Goal: Task Accomplishment & Management: Manage account settings

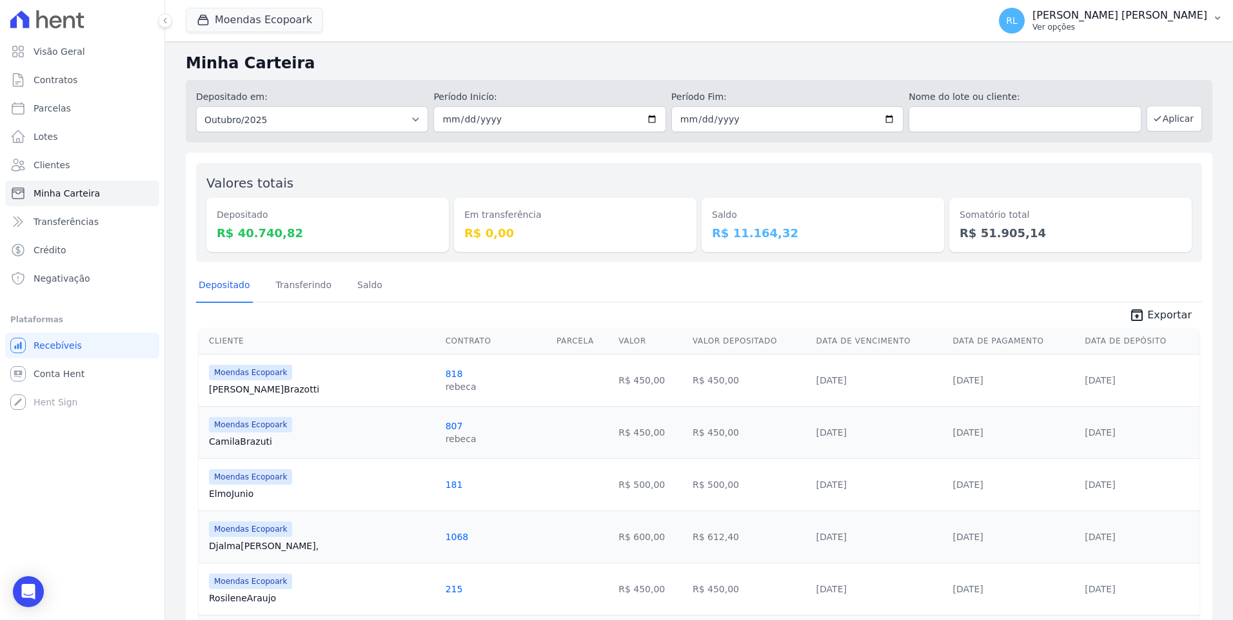
click at [1213, 9] on button "RL Rogerio Luz Jesus Ver opções" at bounding box center [1111, 21] width 244 height 36
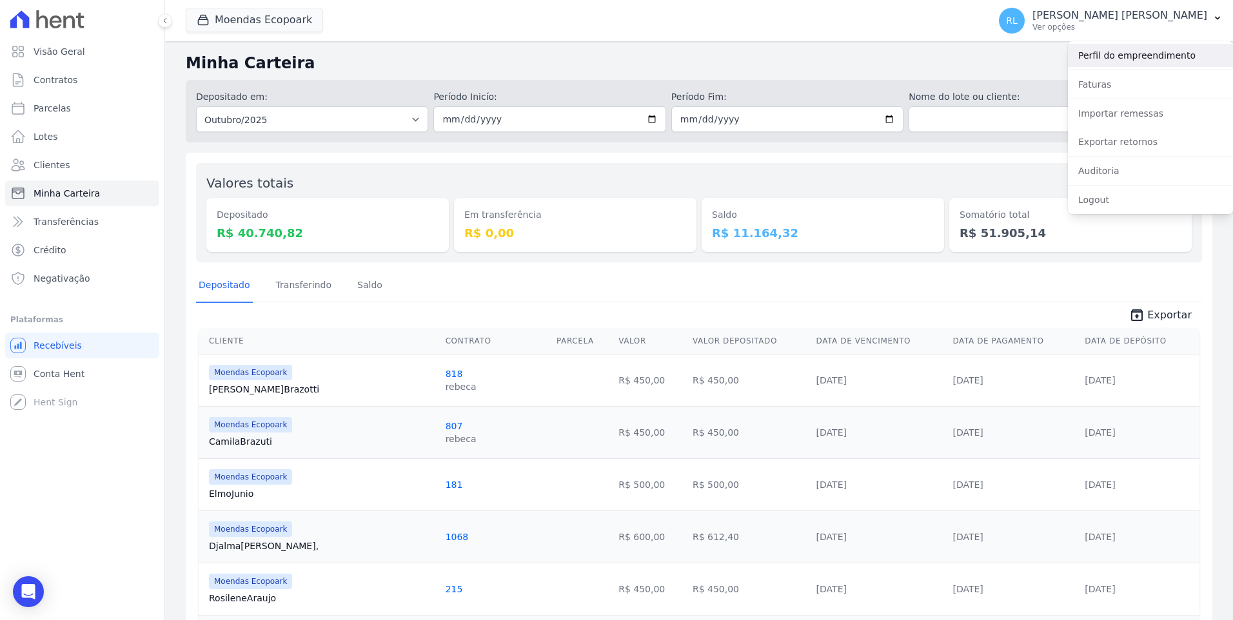
click at [1147, 55] on link "Perfil do empreendimento" at bounding box center [1150, 55] width 165 height 23
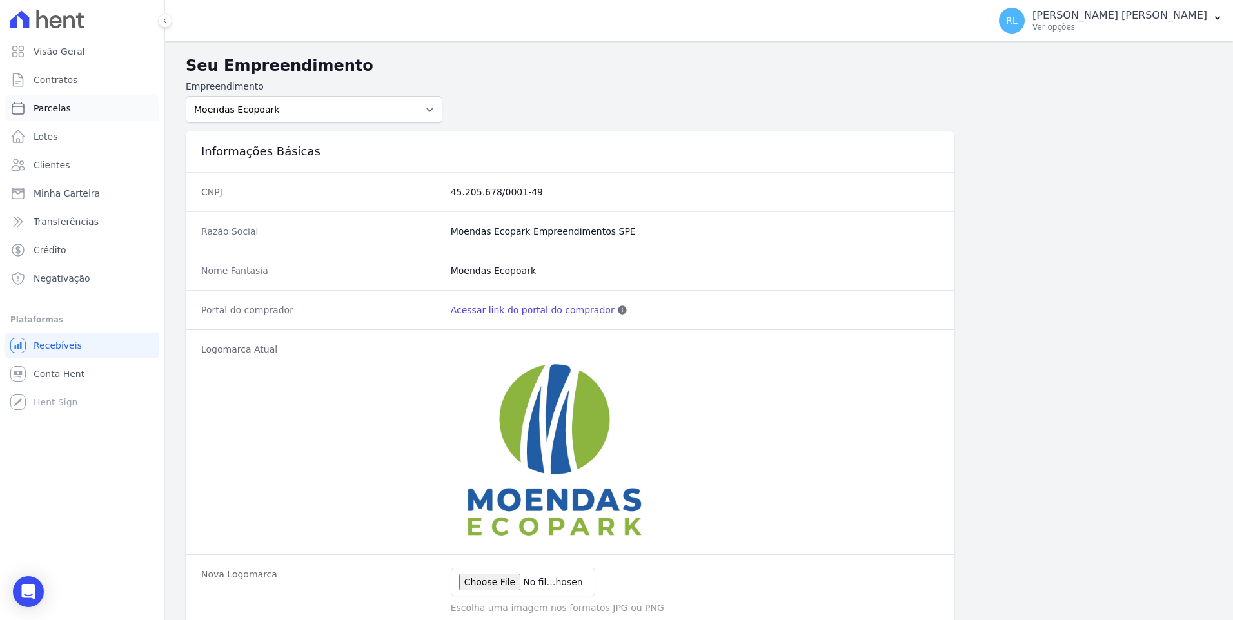
click at [72, 105] on link "Parcelas" at bounding box center [82, 108] width 154 height 26
select select
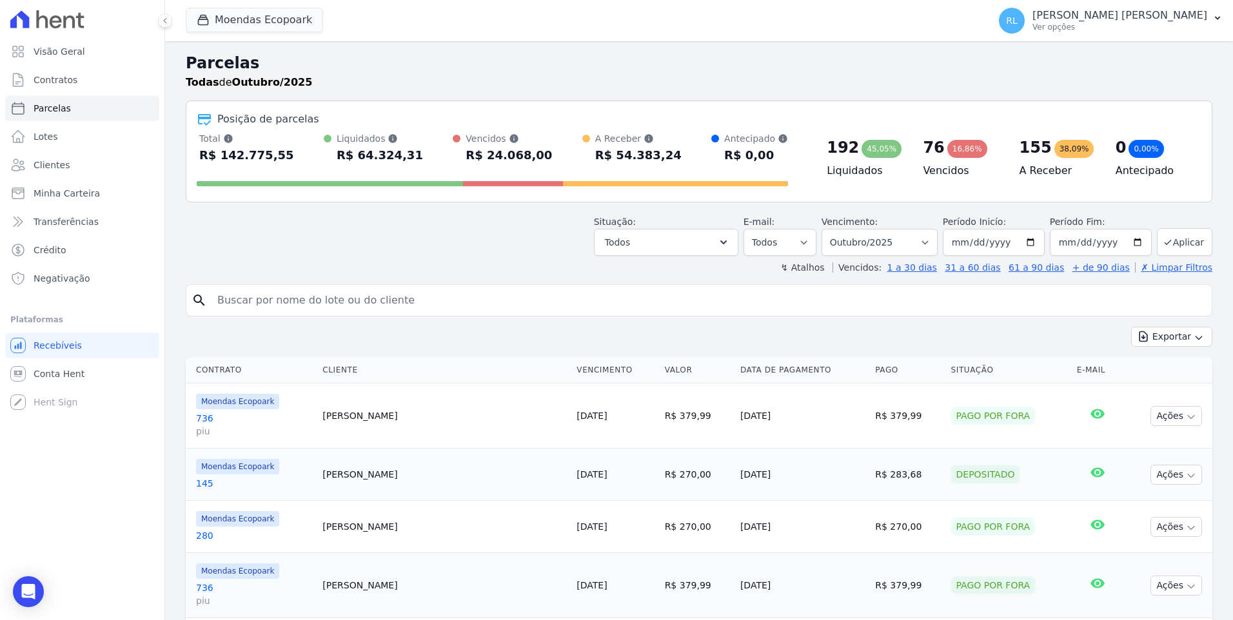
click at [299, 311] on input "search" at bounding box center [708, 301] width 997 height 26
type input "811"
select select
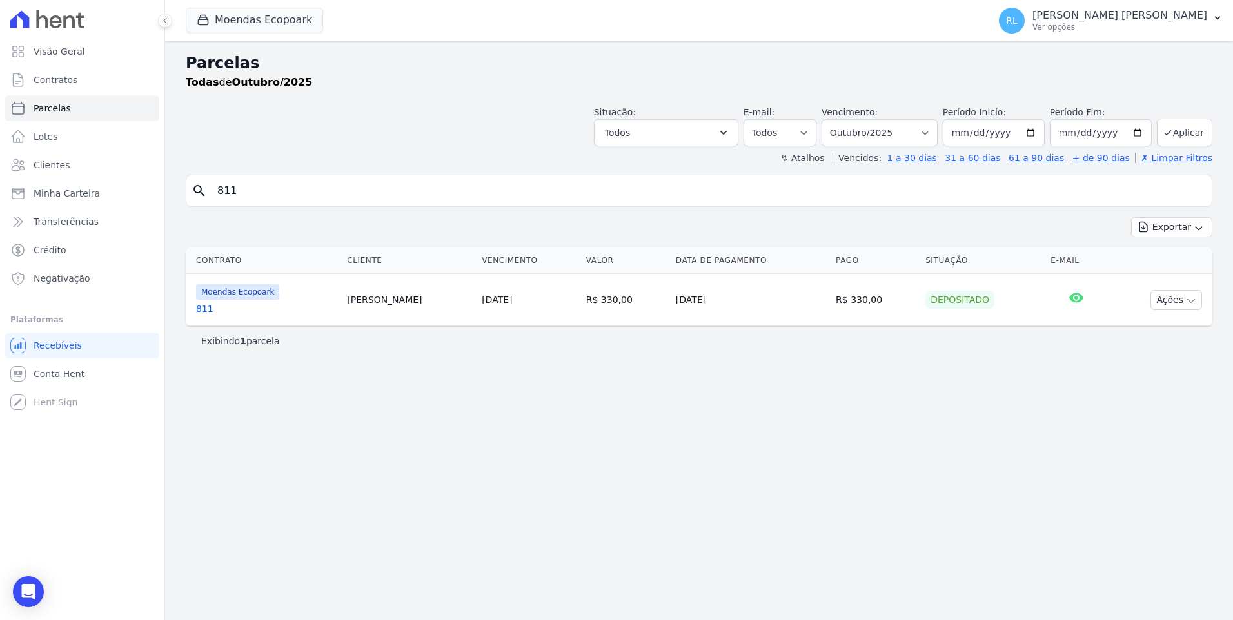
click at [197, 310] on link "811" at bounding box center [266, 308] width 141 height 13
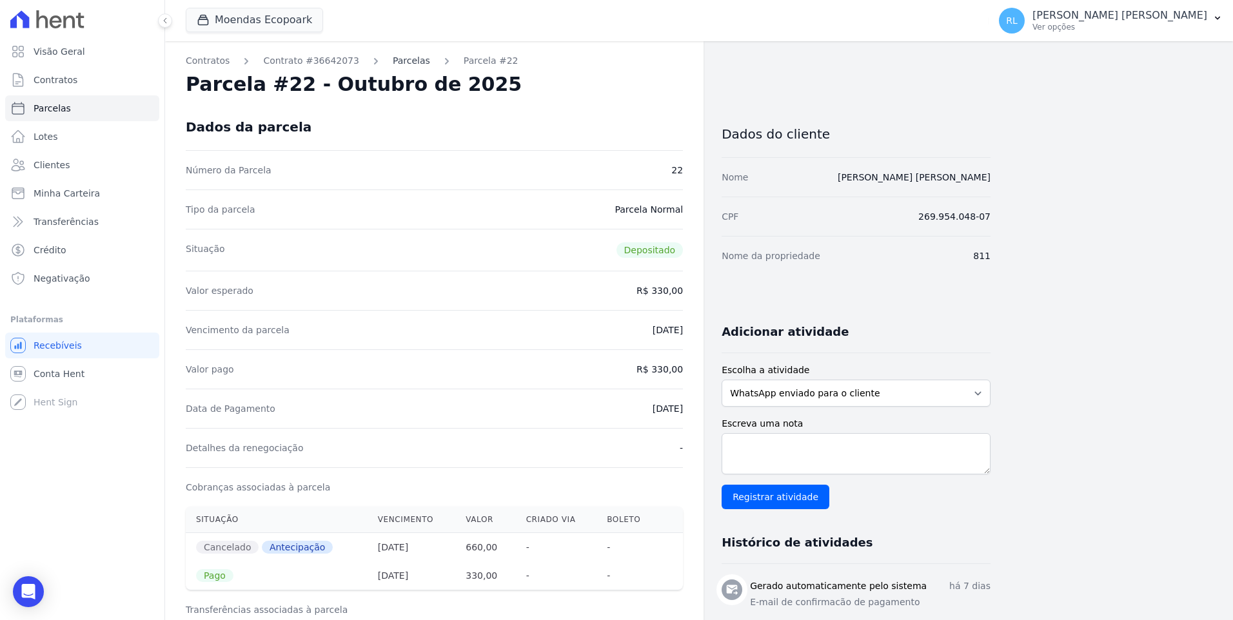
click at [393, 65] on link "Parcelas" at bounding box center [411, 61] width 37 height 14
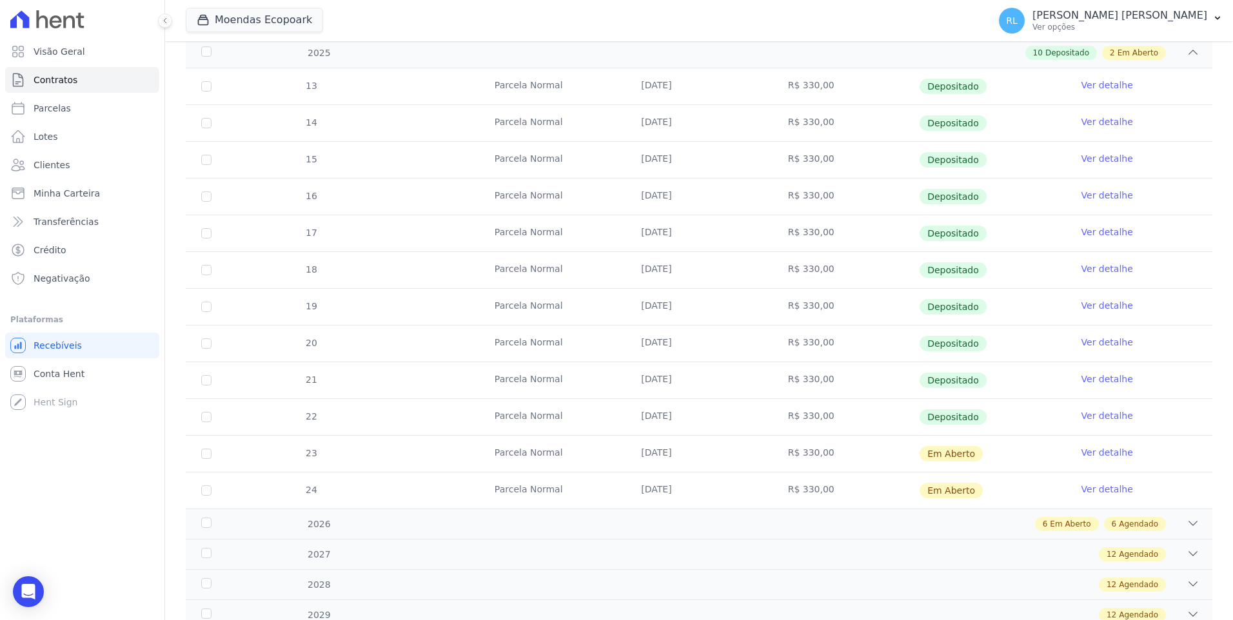
scroll to position [404, 0]
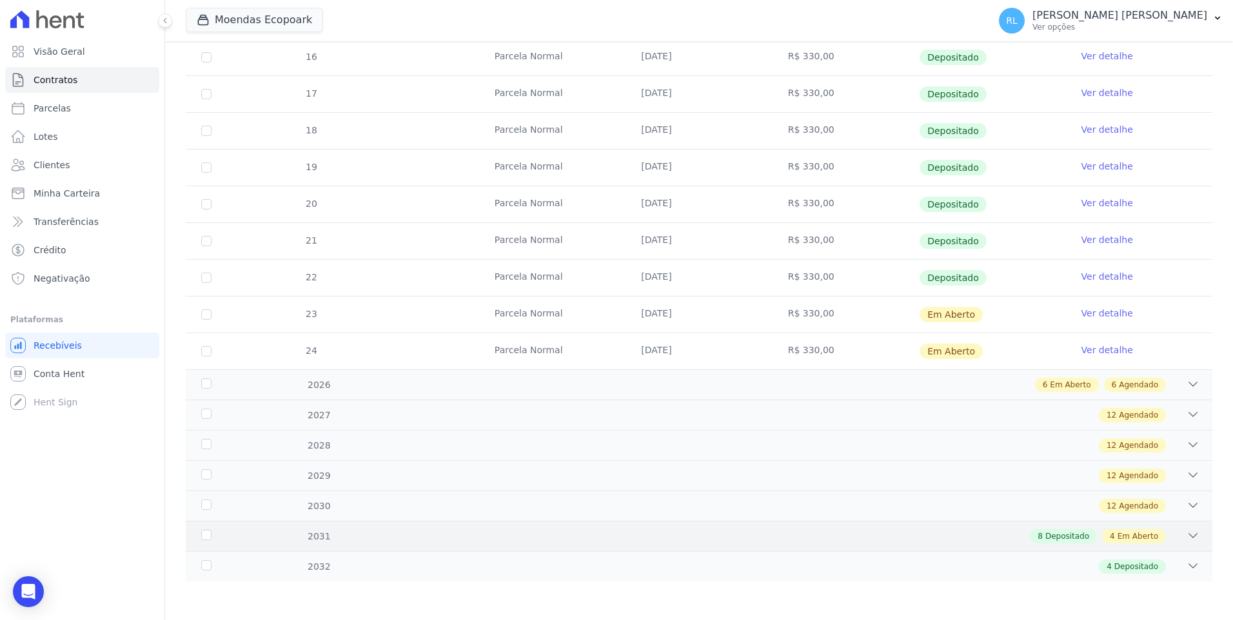
click at [1186, 535] on icon at bounding box center [1192, 535] width 13 height 13
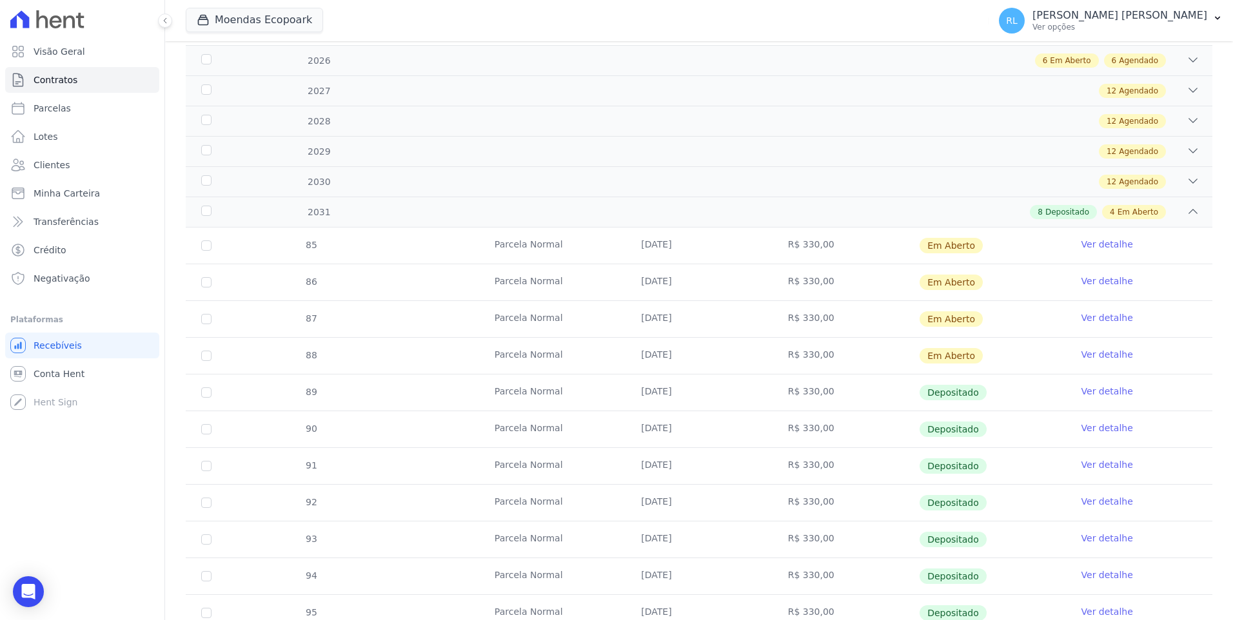
scroll to position [791, 0]
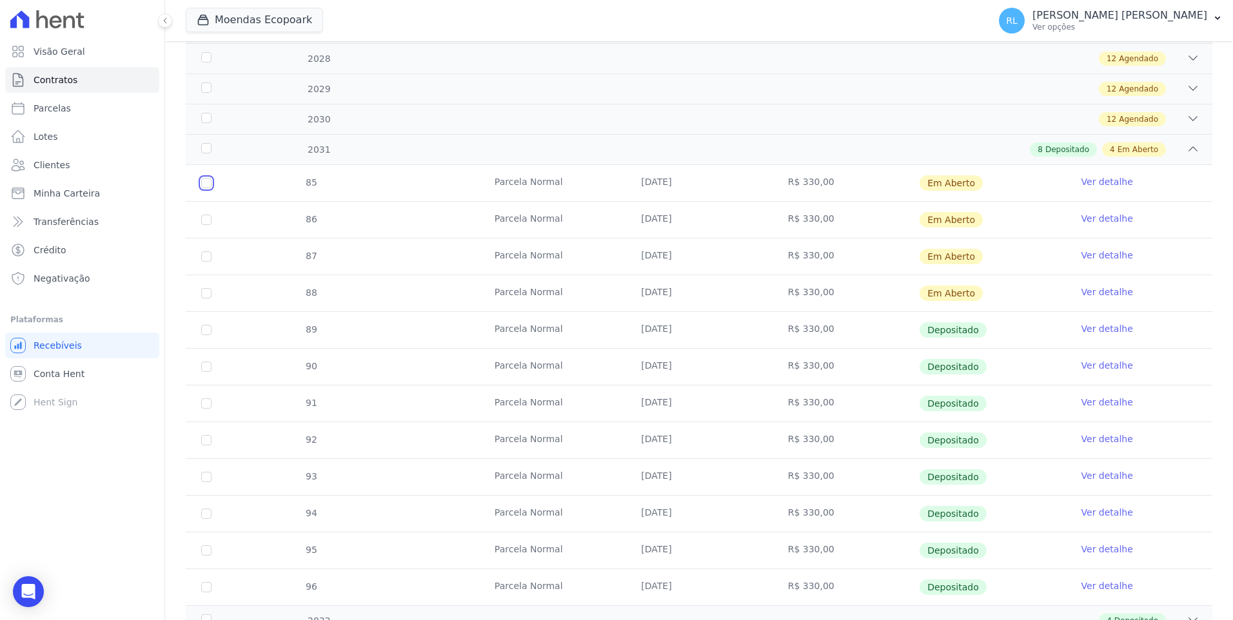
click at [209, 188] on input "checkbox" at bounding box center [206, 183] width 10 height 10
checkbox input "true"
click at [204, 219] on input "checkbox" at bounding box center [206, 220] width 10 height 10
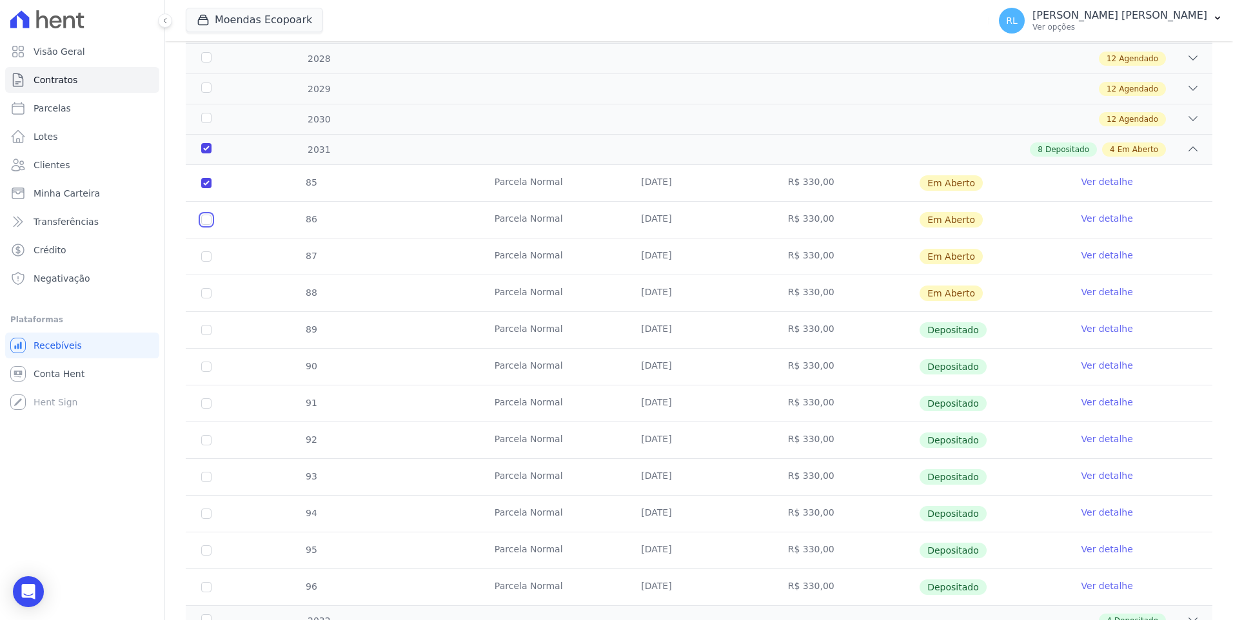
checkbox input "true"
click at [204, 255] on input "checkbox" at bounding box center [206, 256] width 10 height 10
checkbox input "true"
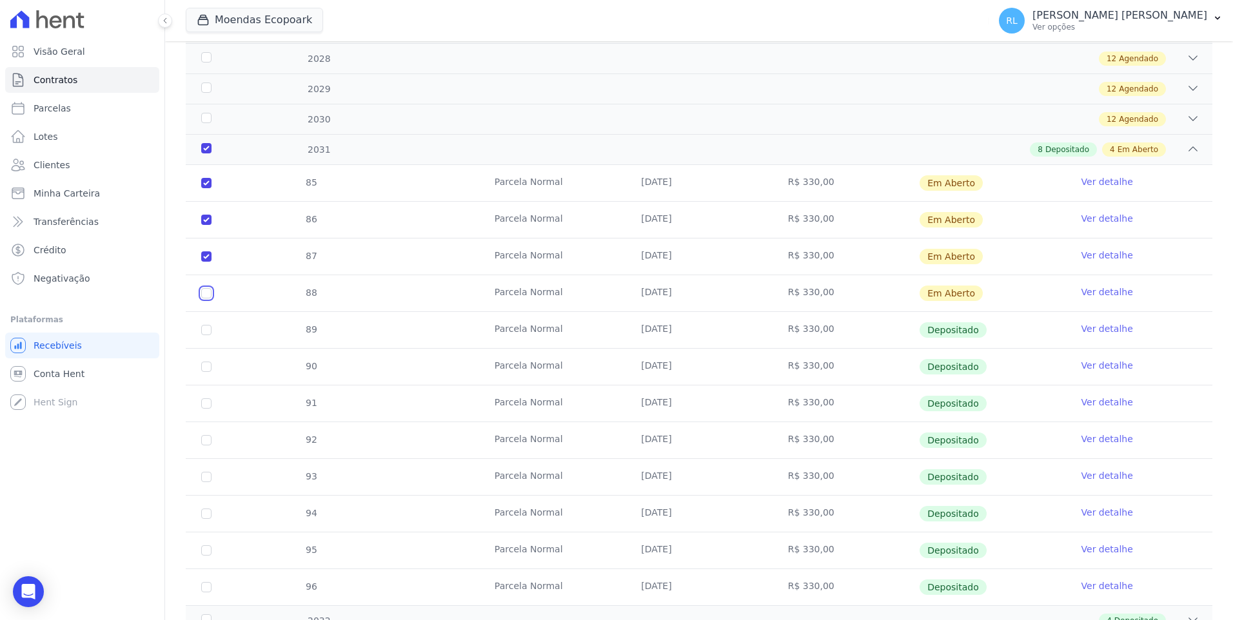
click at [202, 290] on input "checkbox" at bounding box center [206, 293] width 10 height 10
checkbox input "true"
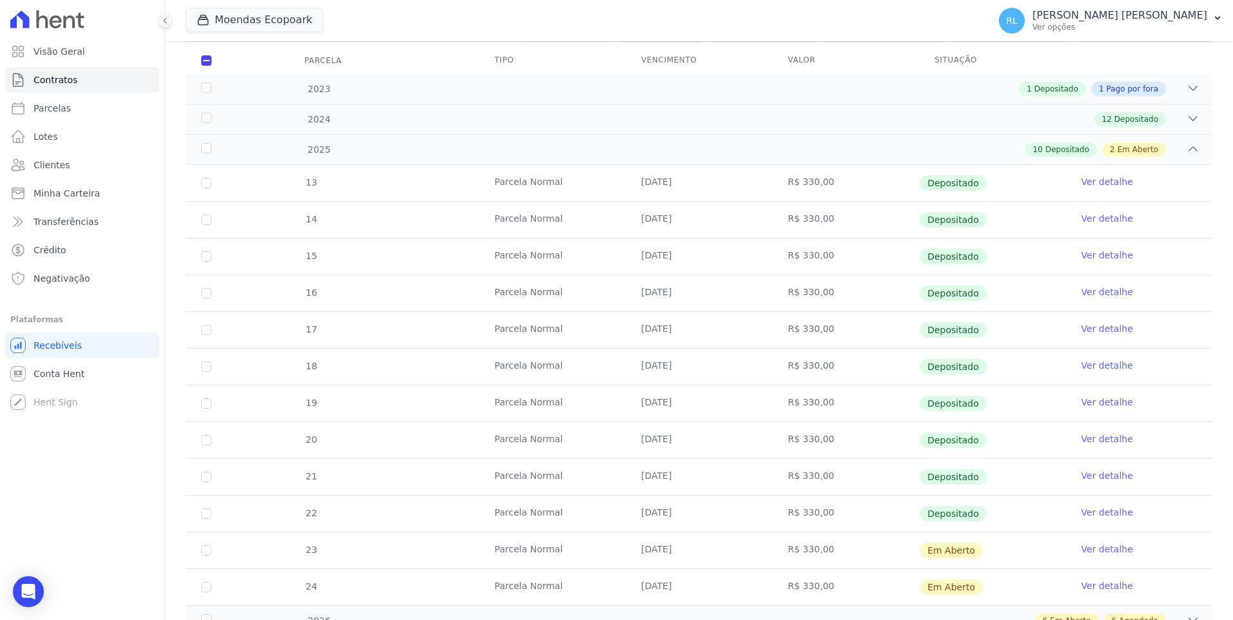
scroll to position [0, 0]
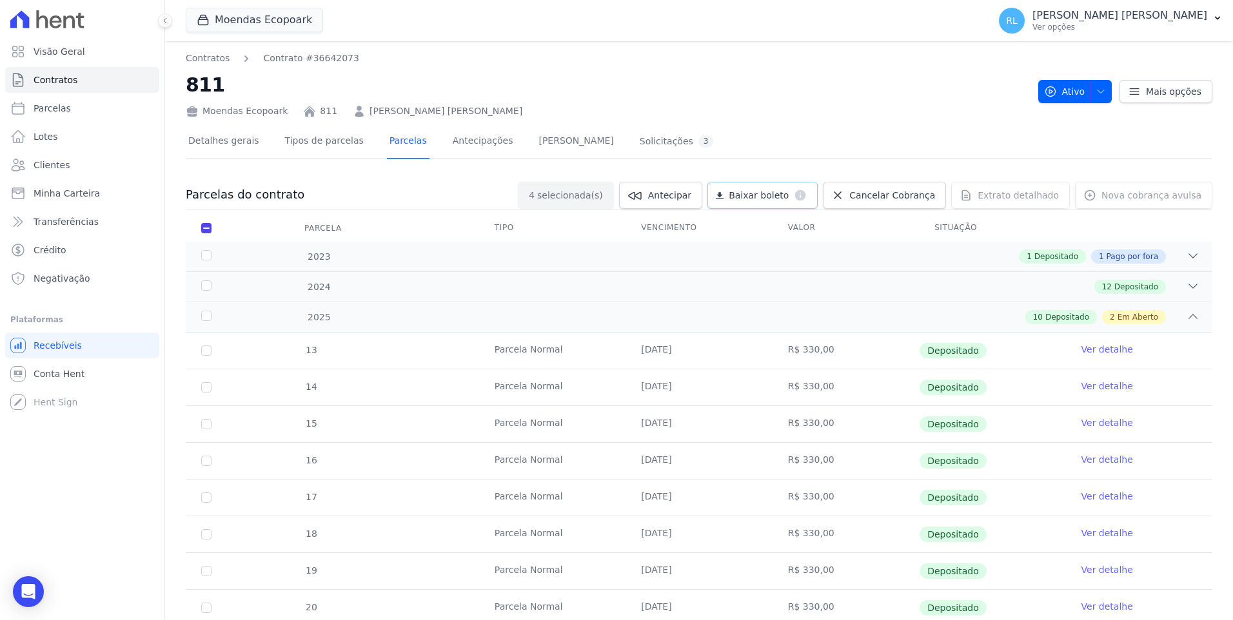
click at [789, 193] on span "Baixar boleto" at bounding box center [759, 195] width 60 height 13
click at [84, 105] on link "Parcelas" at bounding box center [82, 108] width 154 height 26
select select
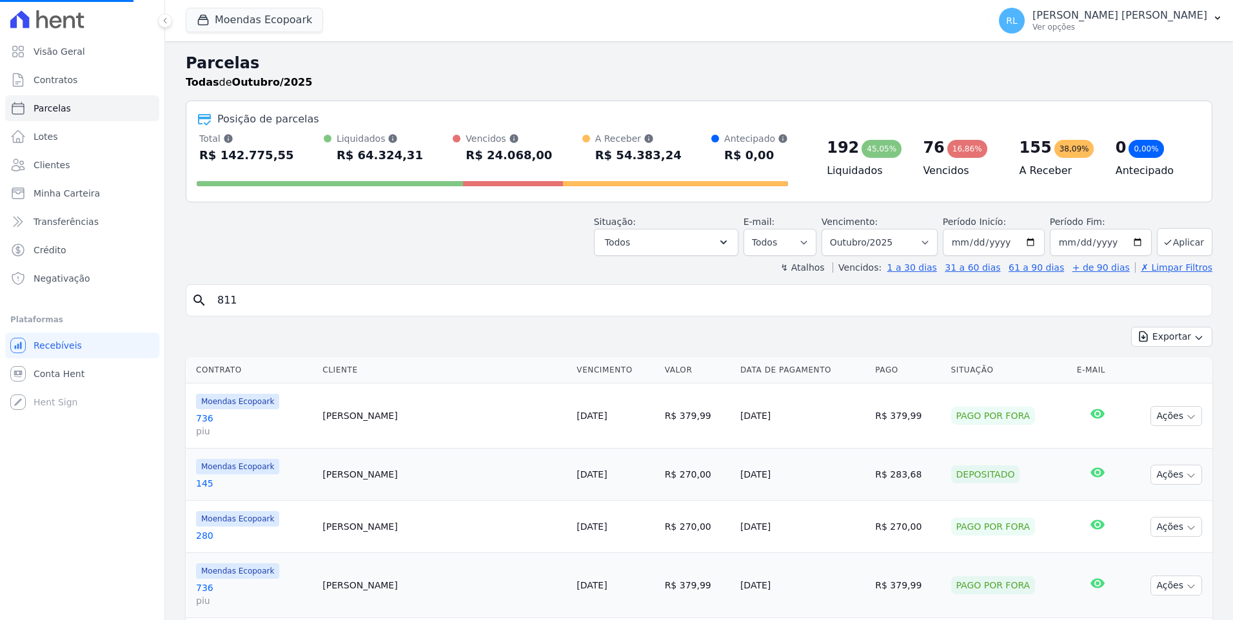
select select
click at [685, 250] on button "Todos" at bounding box center [666, 242] width 144 height 27
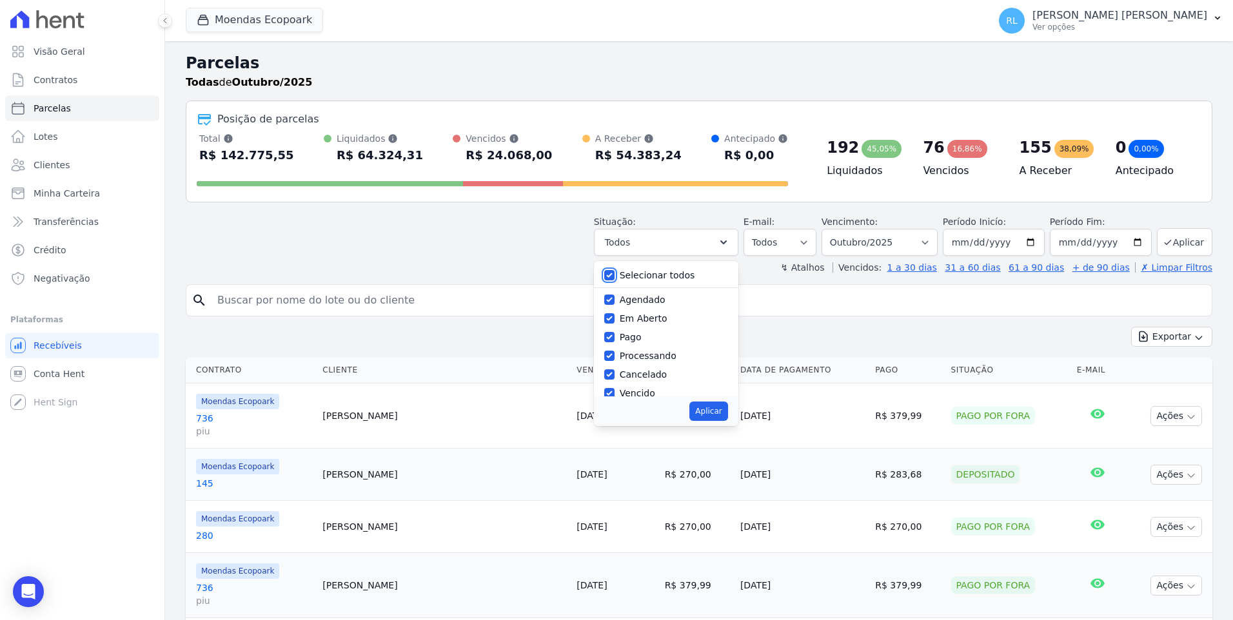
click at [615, 277] on input "Selecionar todos" at bounding box center [609, 275] width 10 height 10
checkbox input "false"
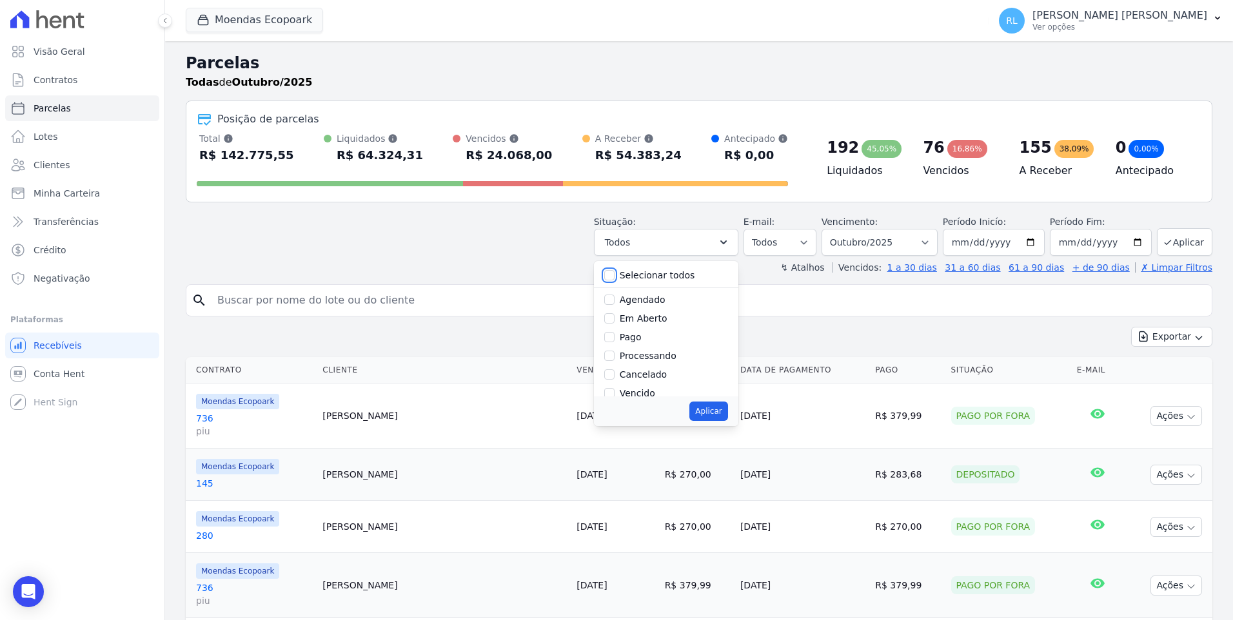
checkbox input "false"
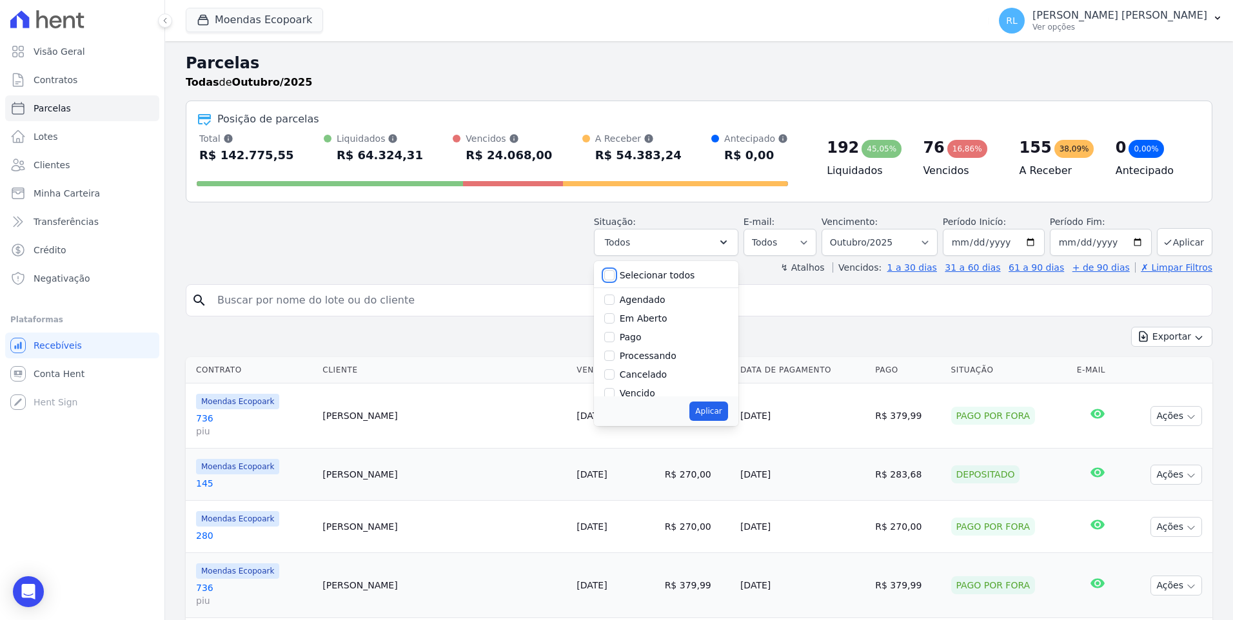
checkbox input "false"
click at [615, 393] on input "Vencido" at bounding box center [609, 393] width 10 height 10
checkbox input "true"
click at [722, 406] on button "Aplicar" at bounding box center [708, 411] width 38 height 19
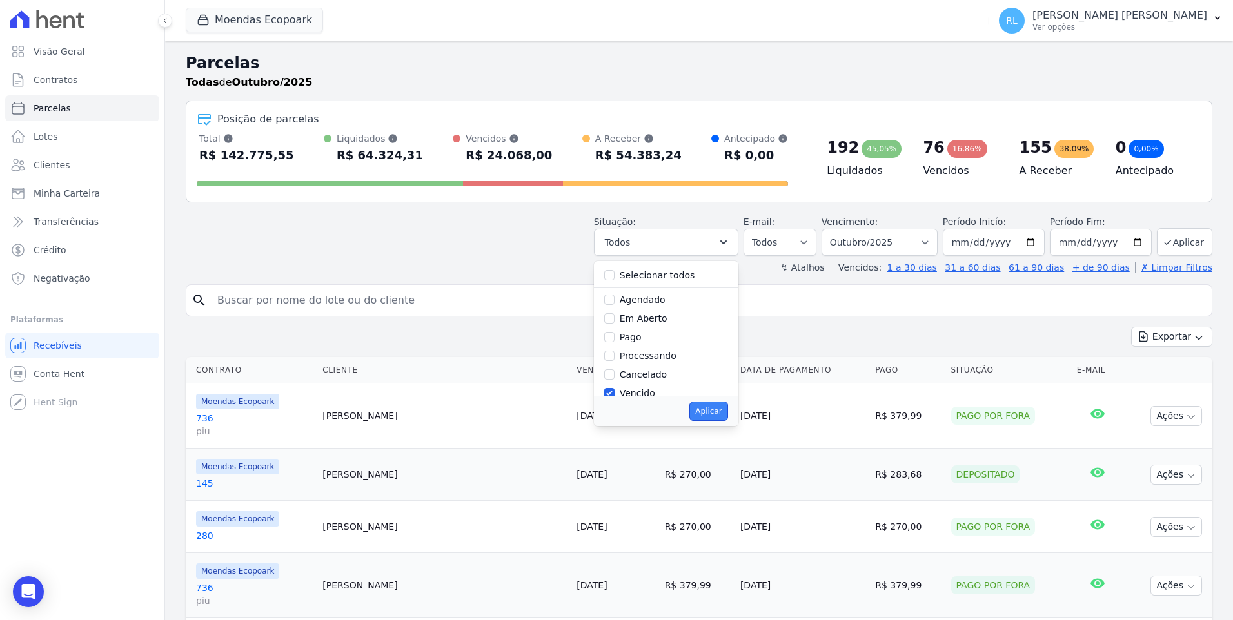
select select "overdue"
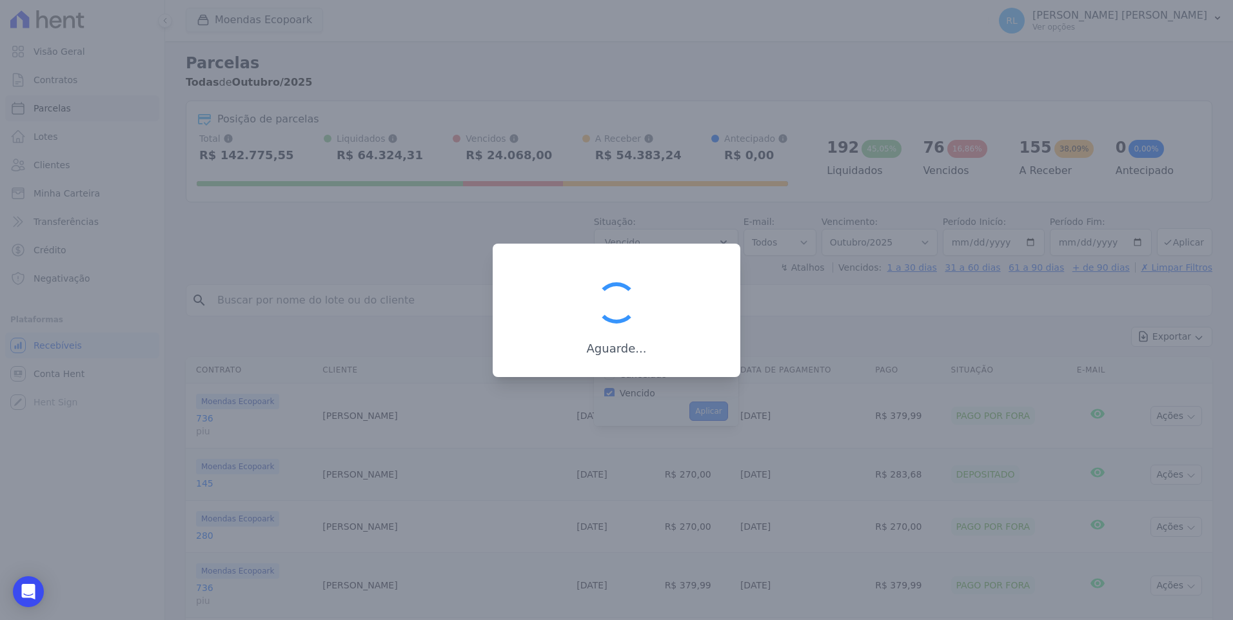
scroll to position [23, 0]
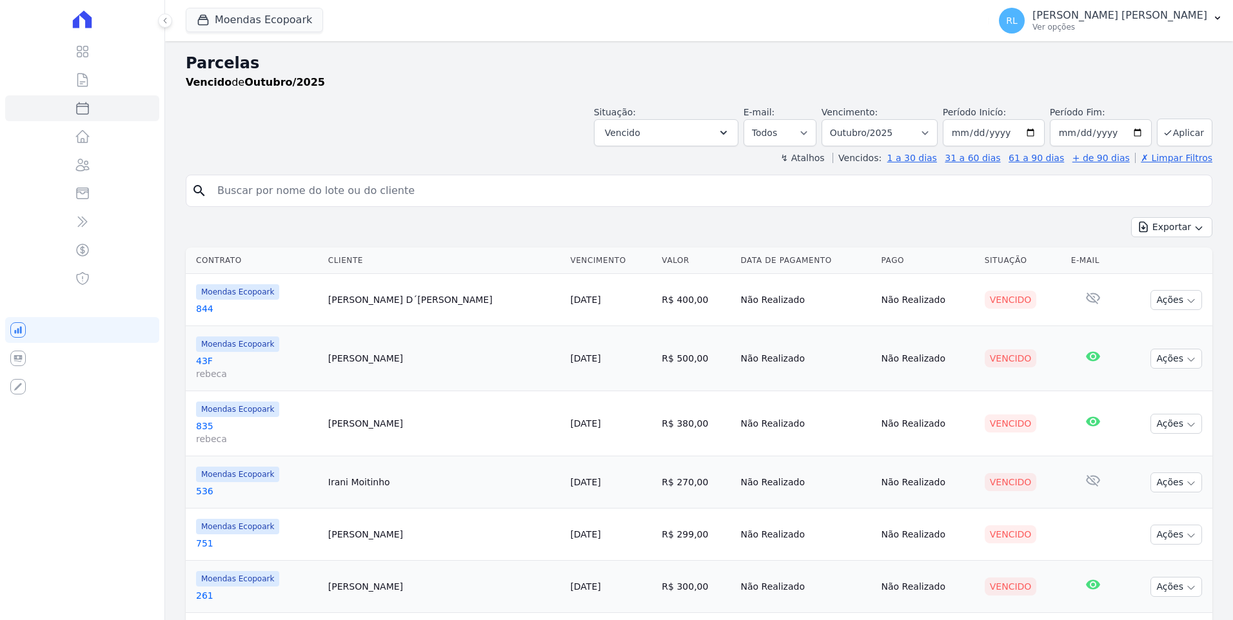
select select
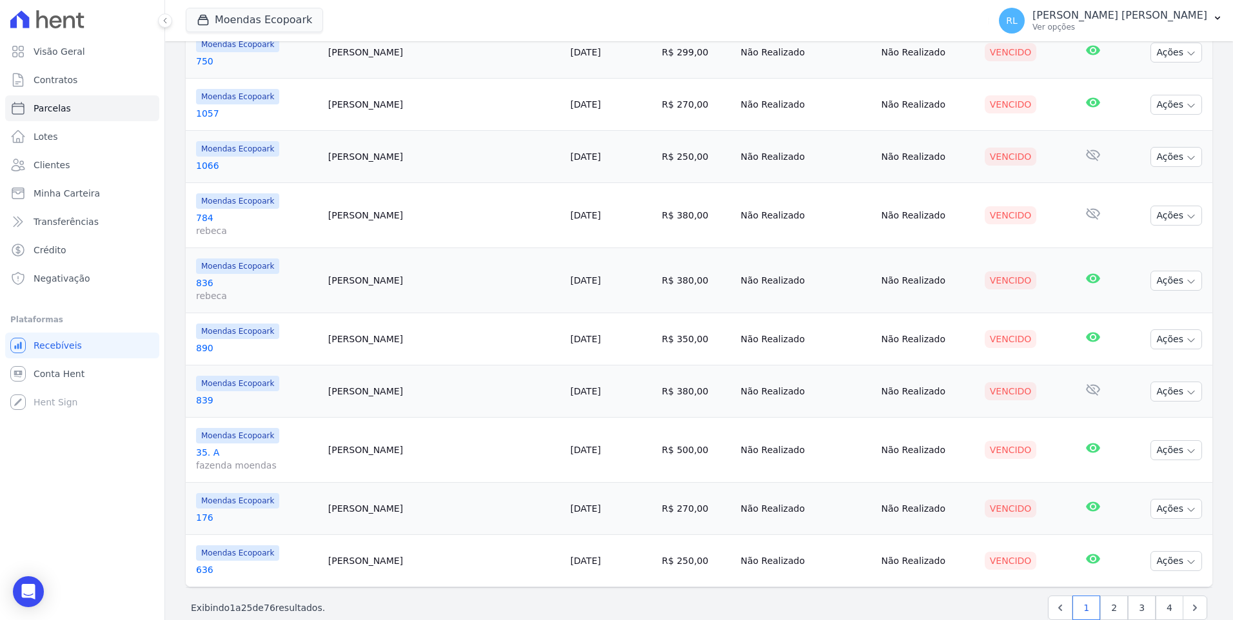
scroll to position [1080, 0]
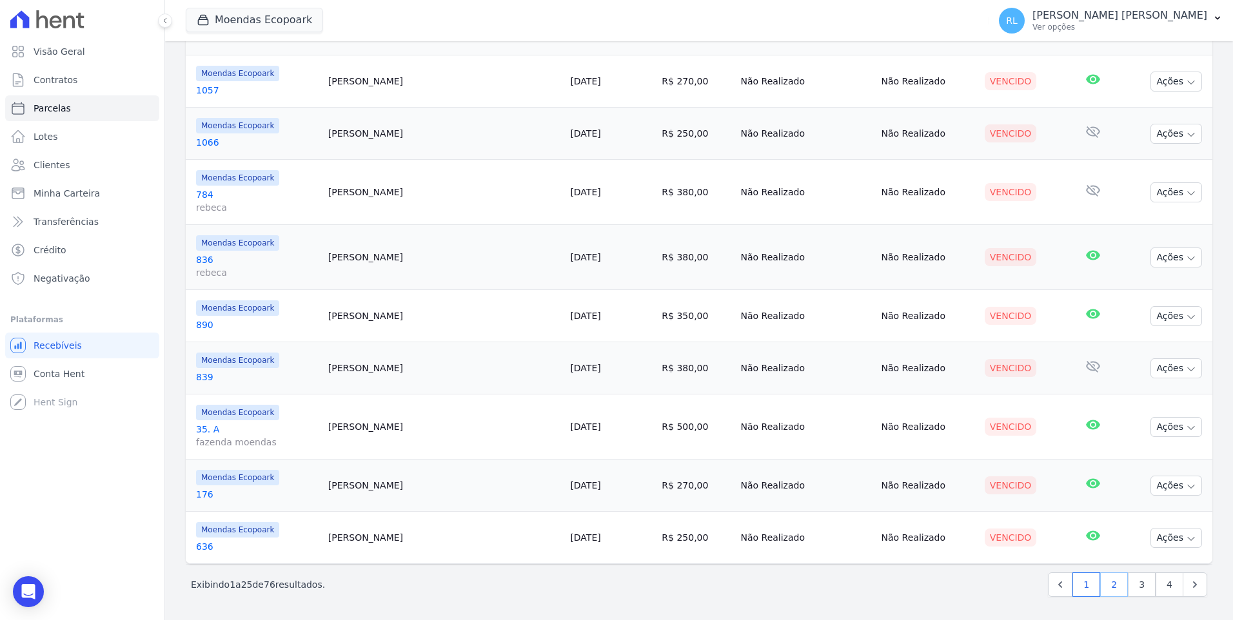
click at [1106, 587] on link "2" at bounding box center [1114, 585] width 28 height 25
select select
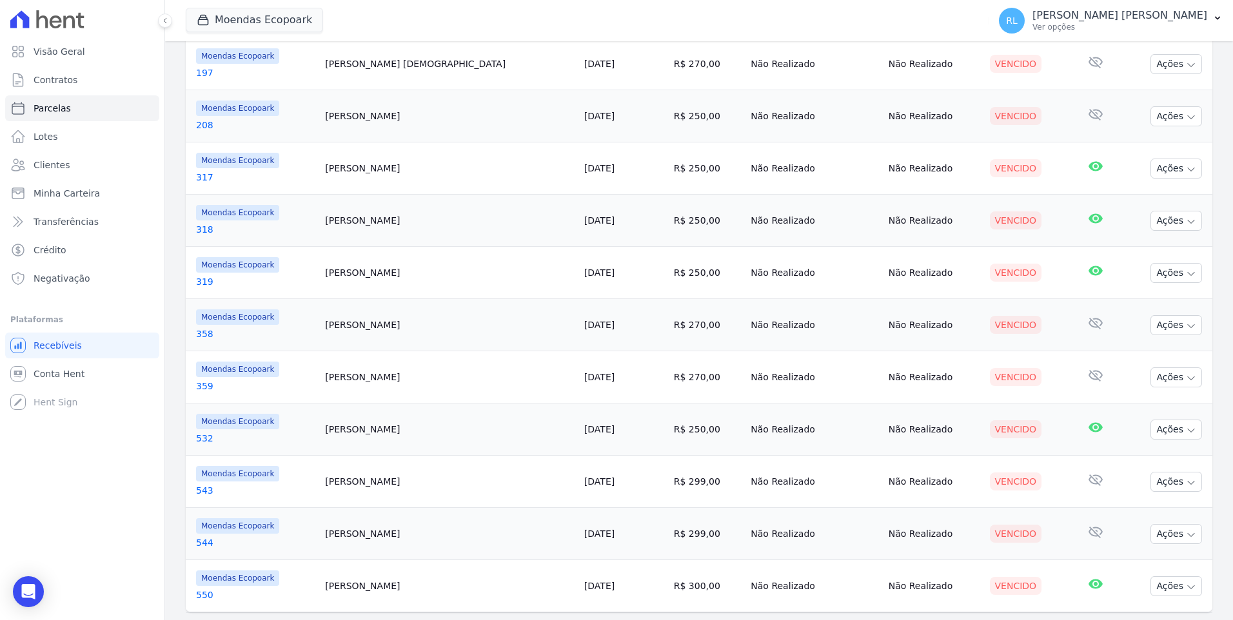
scroll to position [1016, 0]
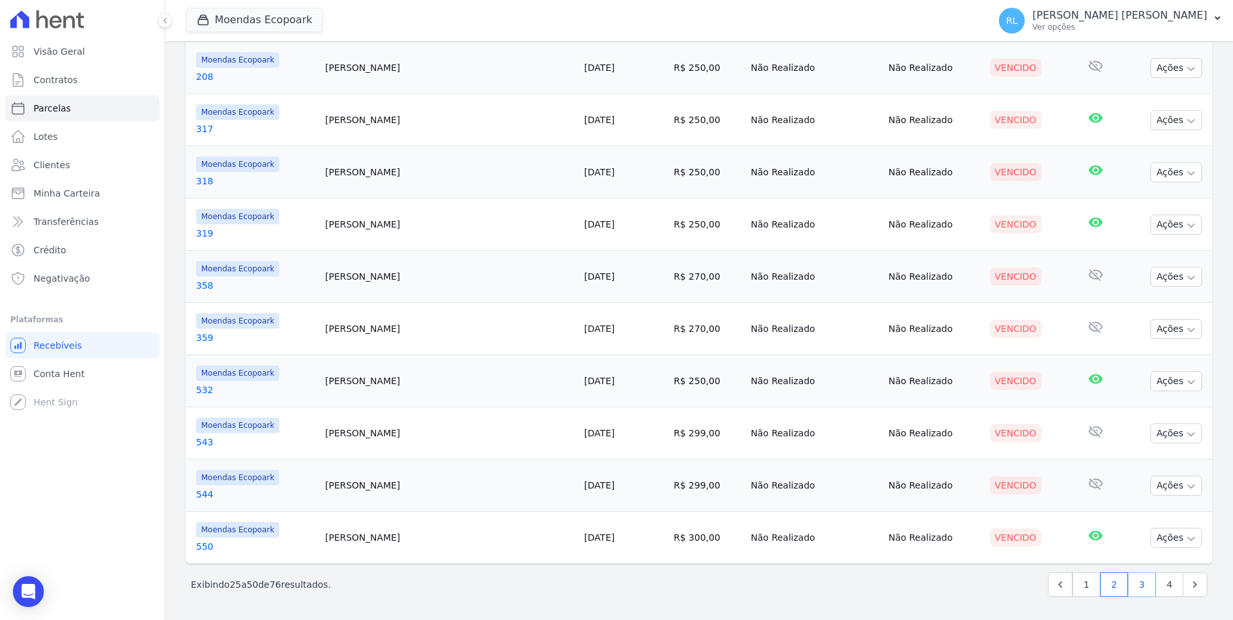
click at [1139, 587] on link "3" at bounding box center [1142, 585] width 28 height 25
select select
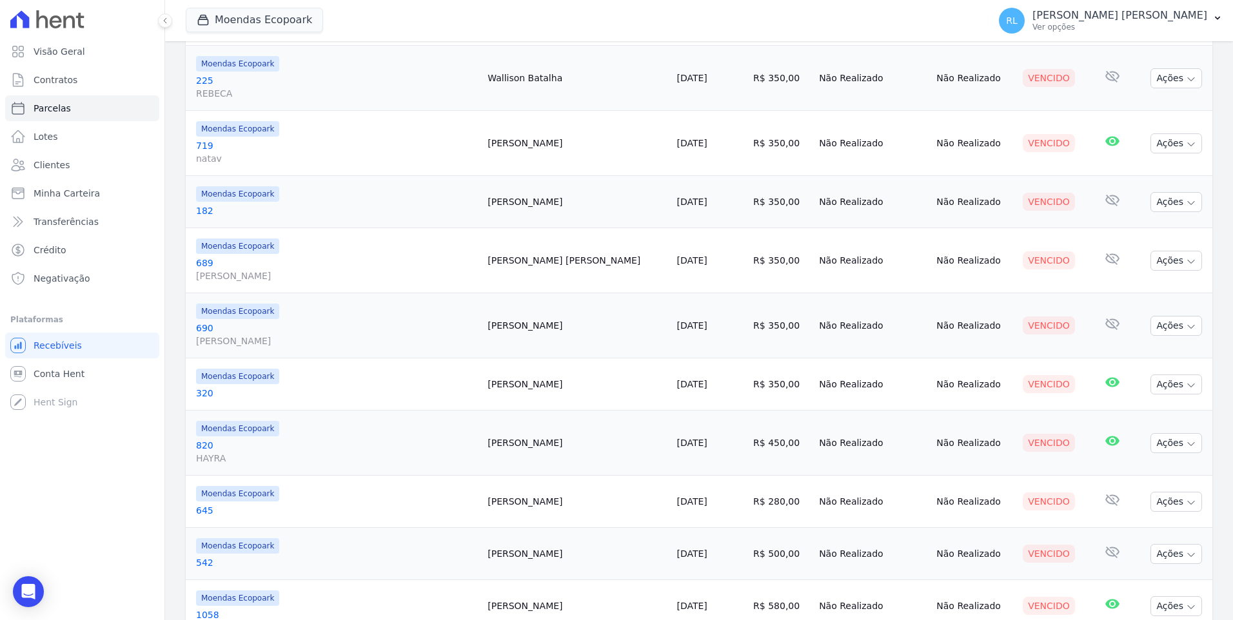
scroll to position [967, 0]
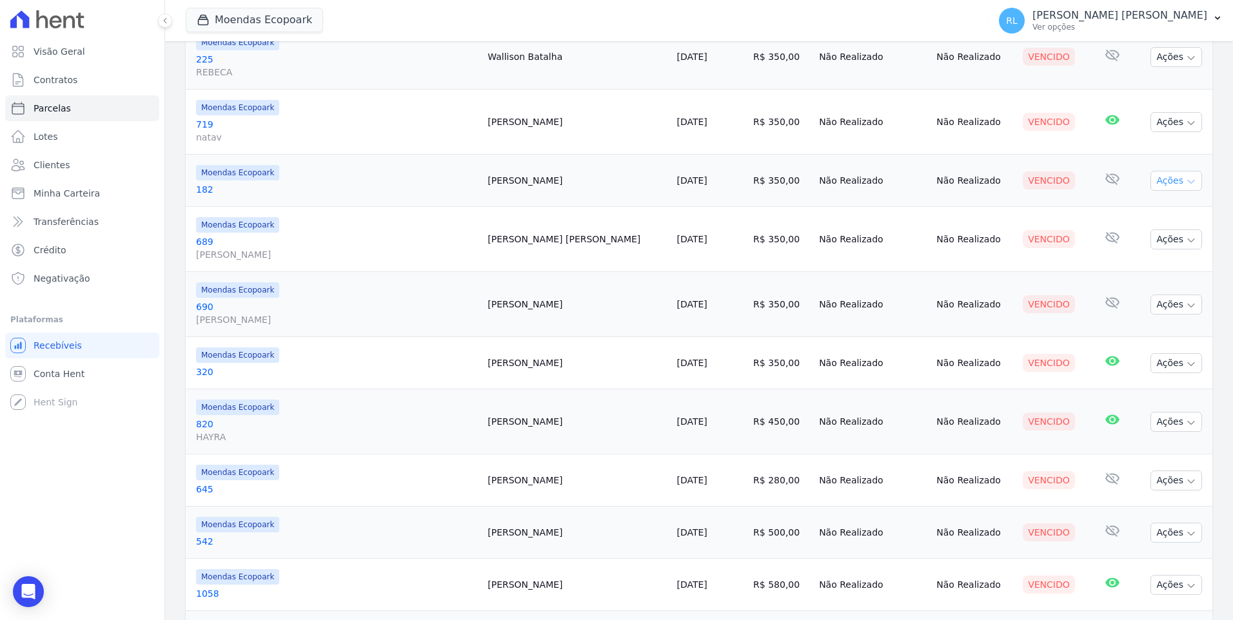
click at [1158, 184] on button "Ações" at bounding box center [1176, 181] width 52 height 20
click at [1146, 280] on link "Liquidação Manual" at bounding box center [1171, 282] width 124 height 24
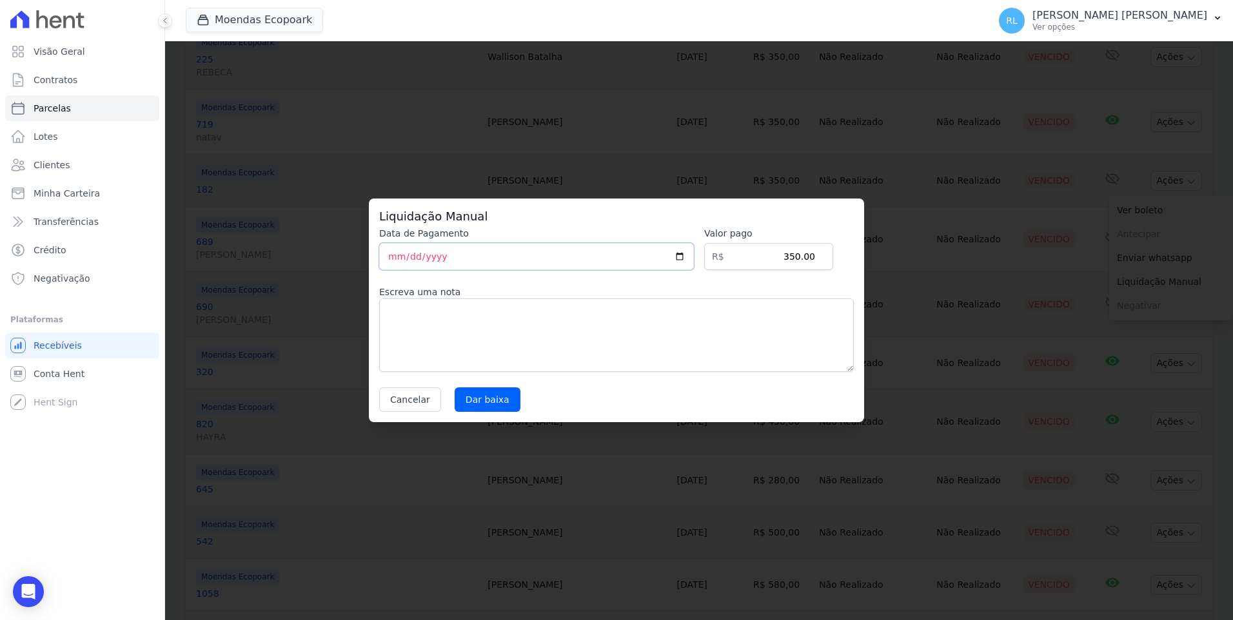
click at [395, 258] on input "[DATE]" at bounding box center [536, 256] width 315 height 27
type input "2025-10-09"
click at [424, 337] on textarea at bounding box center [616, 336] width 475 height 74
type textarea "pix"
click at [464, 396] on input "Dar baixa" at bounding box center [488, 400] width 66 height 25
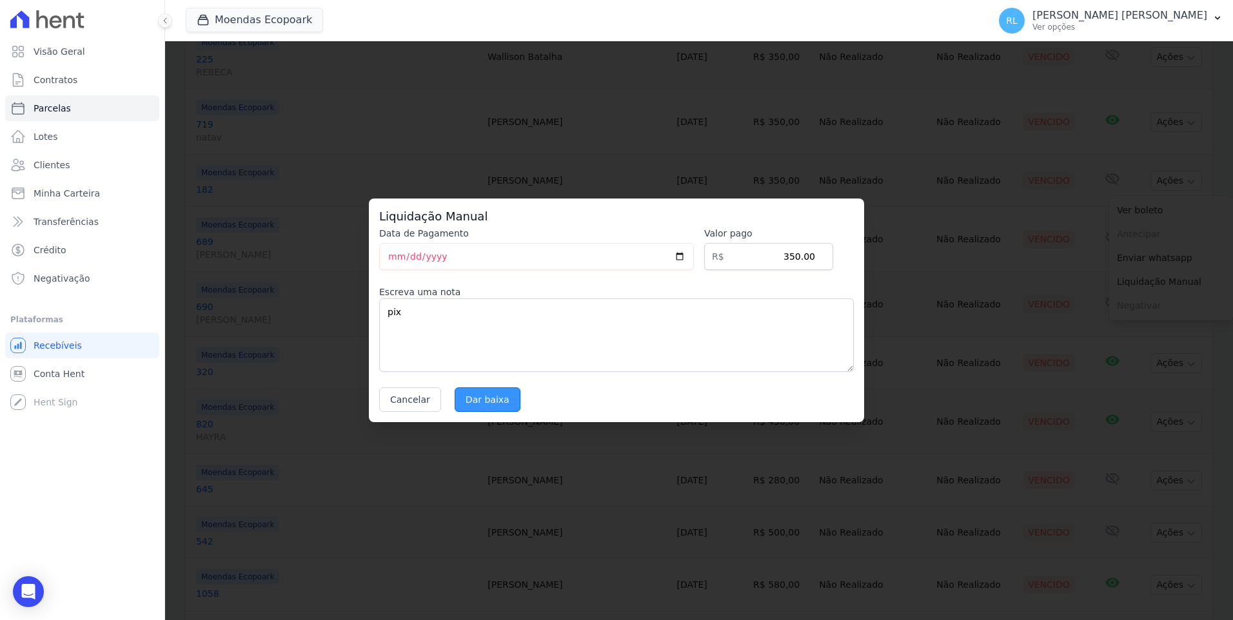
select select
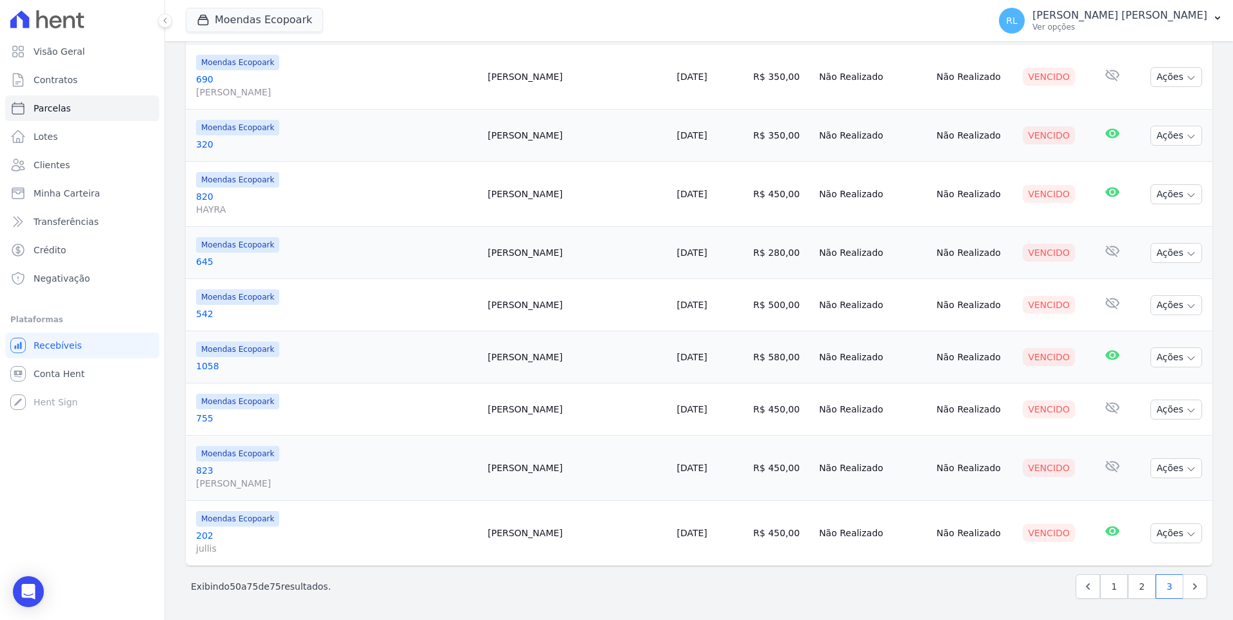
scroll to position [1145, 0]
click at [30, 578] on body "Visão Geral Contratos Parcelas Lotes Clientes Minha Carteira Transferências Cré…" at bounding box center [616, 310] width 1233 height 620
click at [30, 597] on icon "Open Intercom Messenger" at bounding box center [28, 592] width 15 height 17
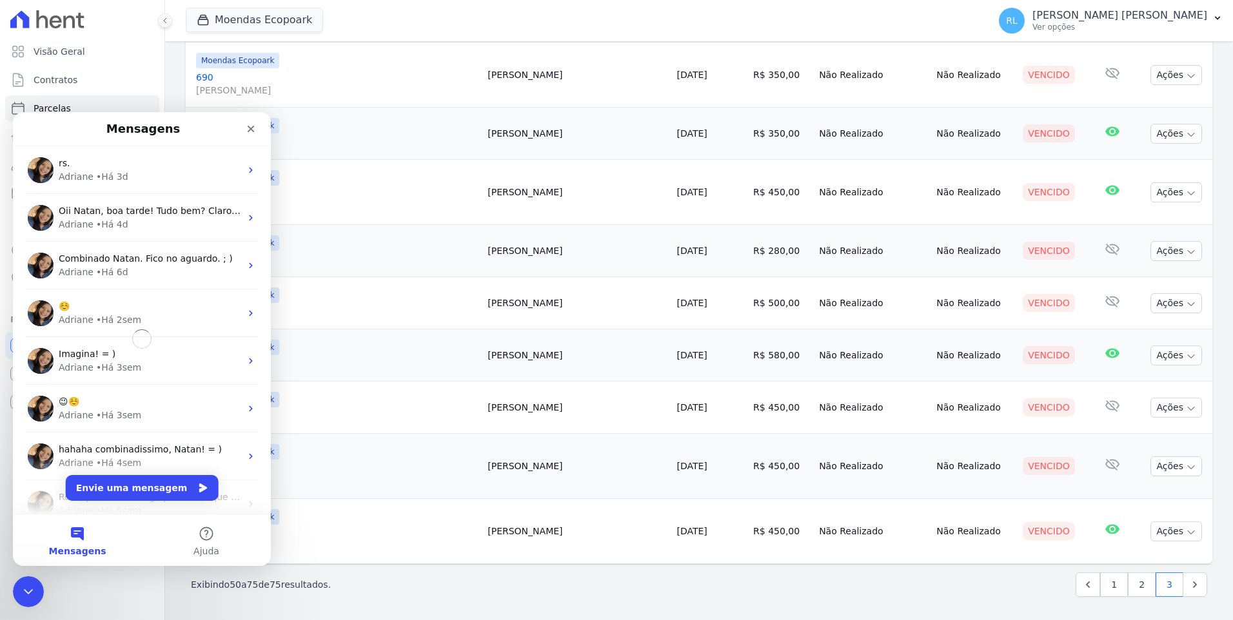
scroll to position [0, 0]
click at [152, 490] on button "Envie uma mensagem" at bounding box center [142, 488] width 153 height 26
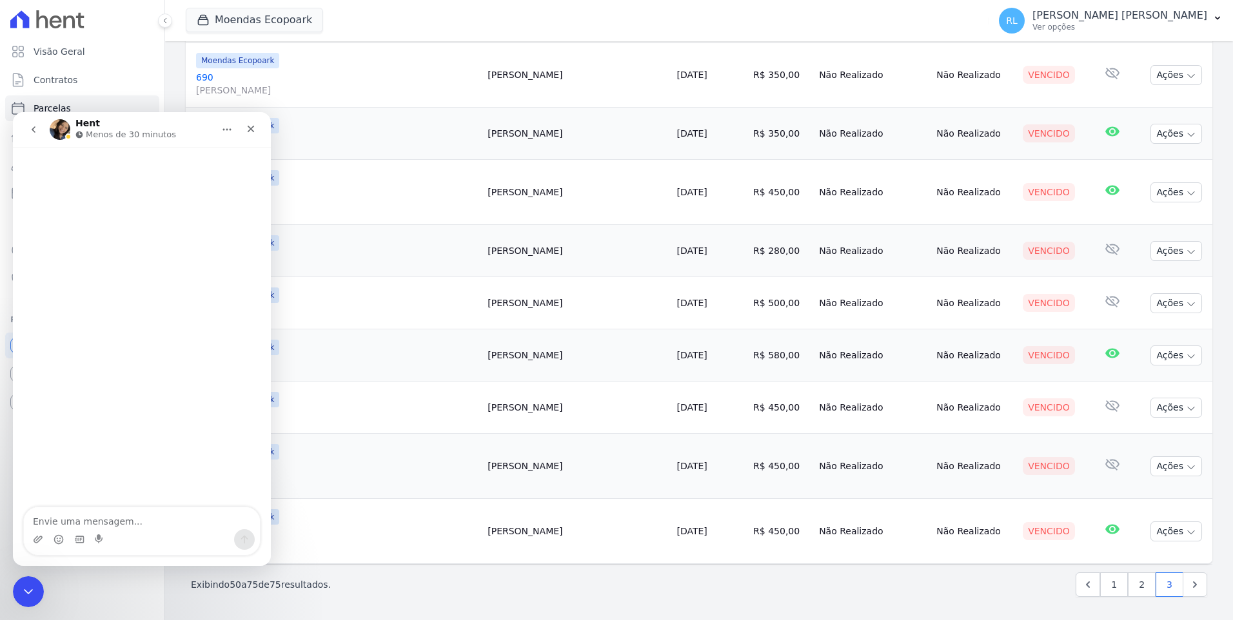
click at [143, 522] on textarea "Envie uma mensagem..." at bounding box center [142, 518] width 236 height 22
type textarea "Bom dia"
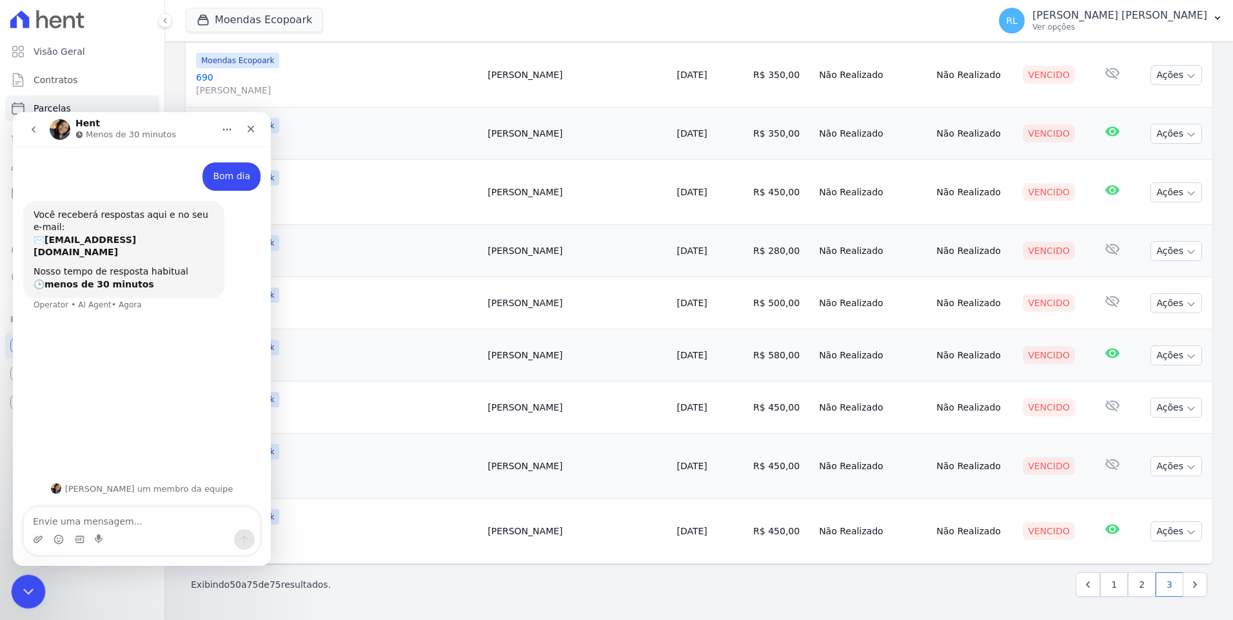
click at [20, 599] on div "Encerramento do Messenger da Intercom" at bounding box center [26, 590] width 31 height 31
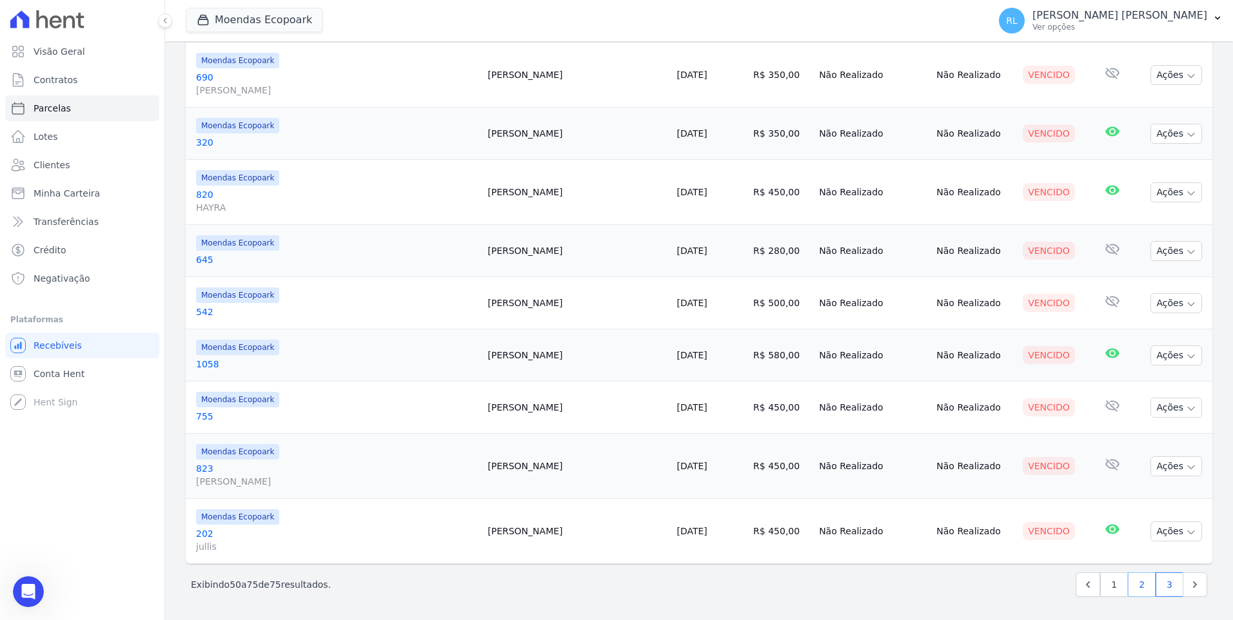
click at [1128, 589] on link "2" at bounding box center [1142, 585] width 28 height 25
select select
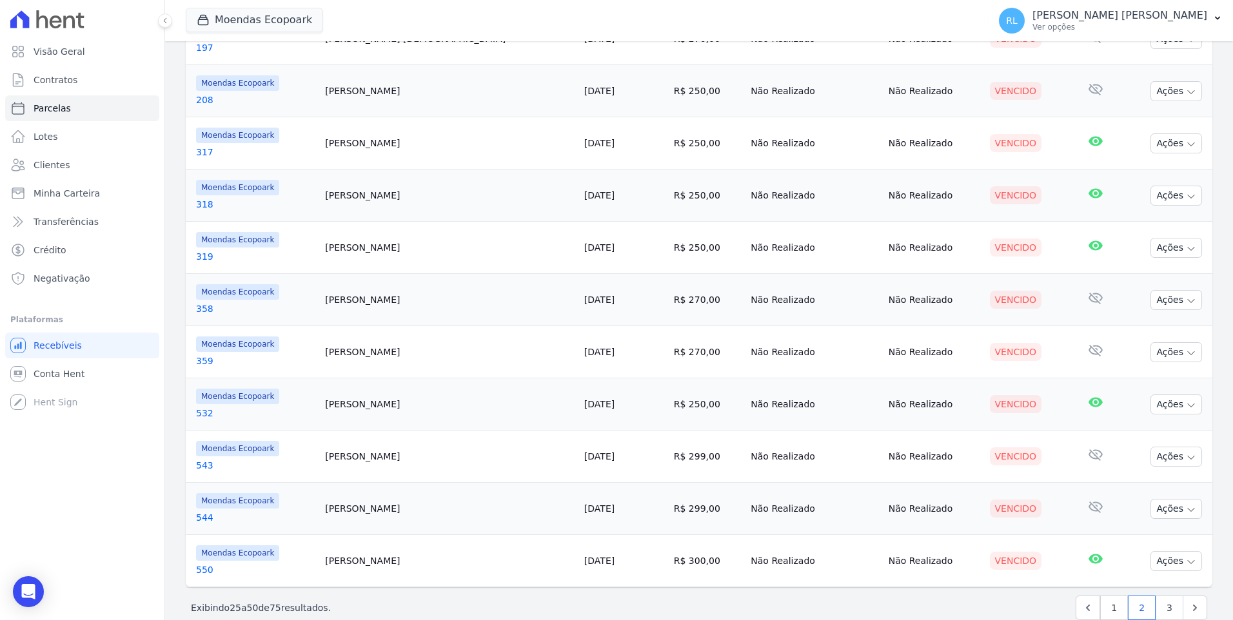
scroll to position [1016, 0]
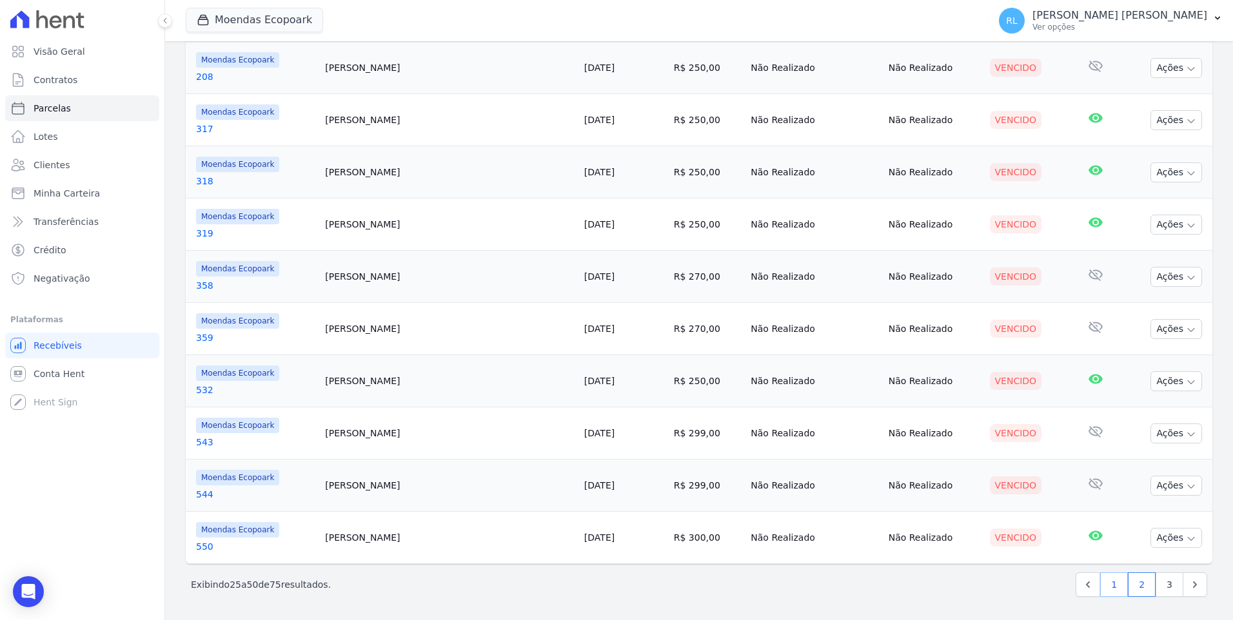
click at [1108, 582] on link "1" at bounding box center [1114, 585] width 28 height 25
select select
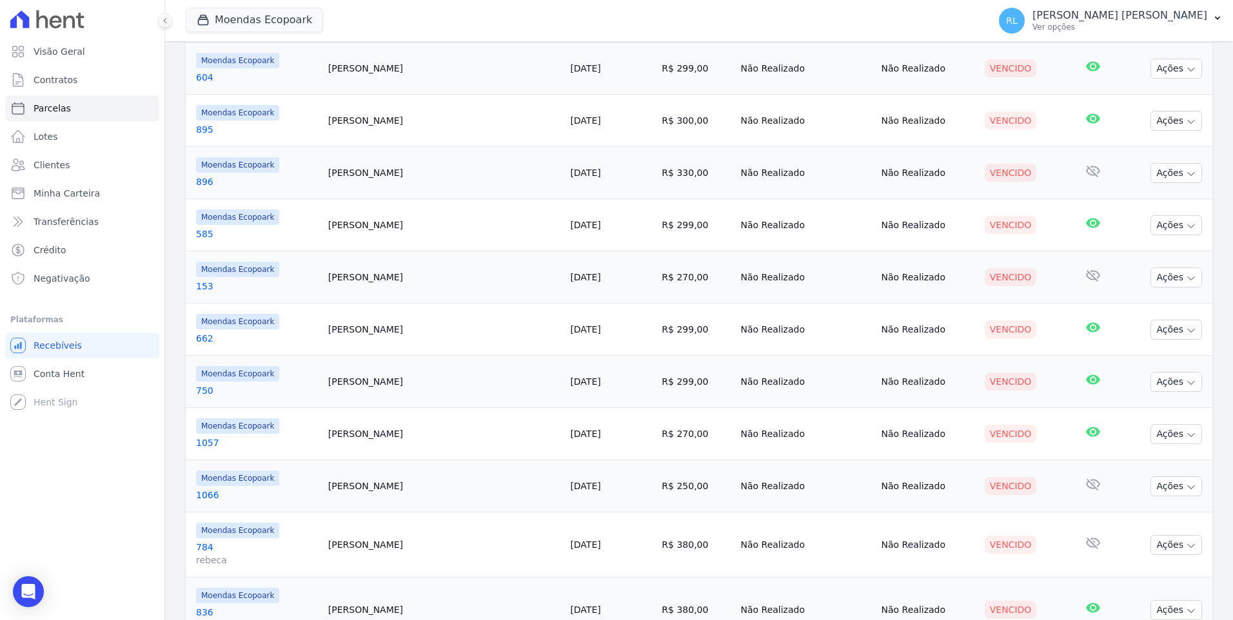
scroll to position [774, 0]
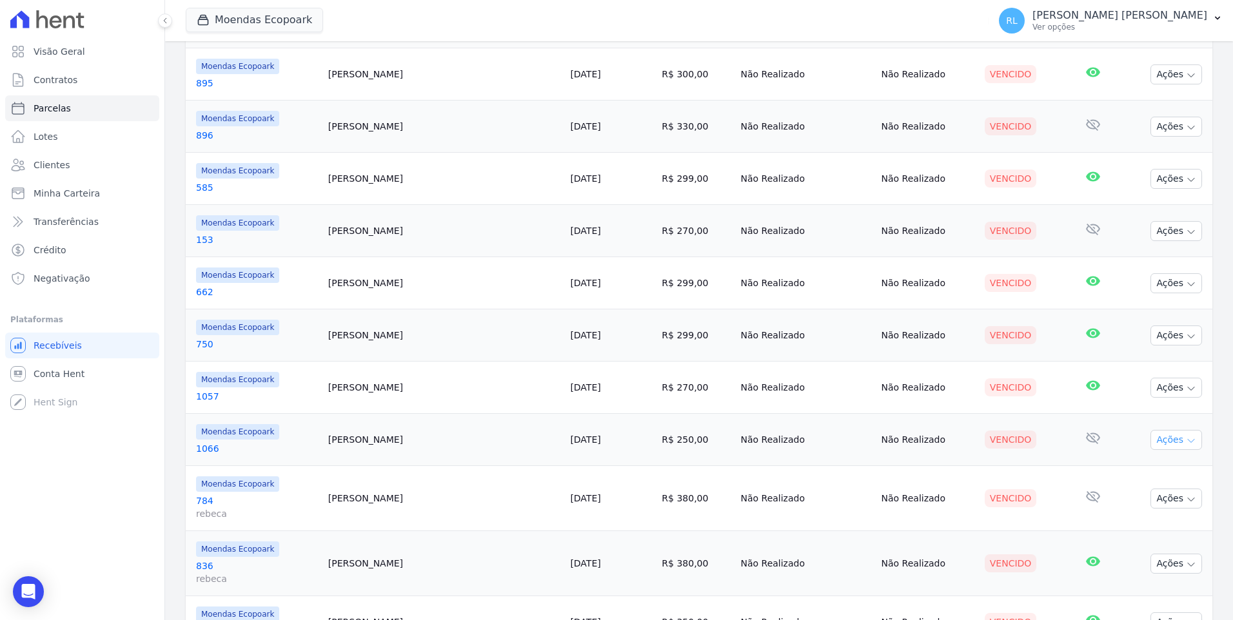
click at [1187, 443] on button "Ações" at bounding box center [1176, 440] width 52 height 20
click at [1137, 472] on link "Ver boleto" at bounding box center [1171, 470] width 124 height 24
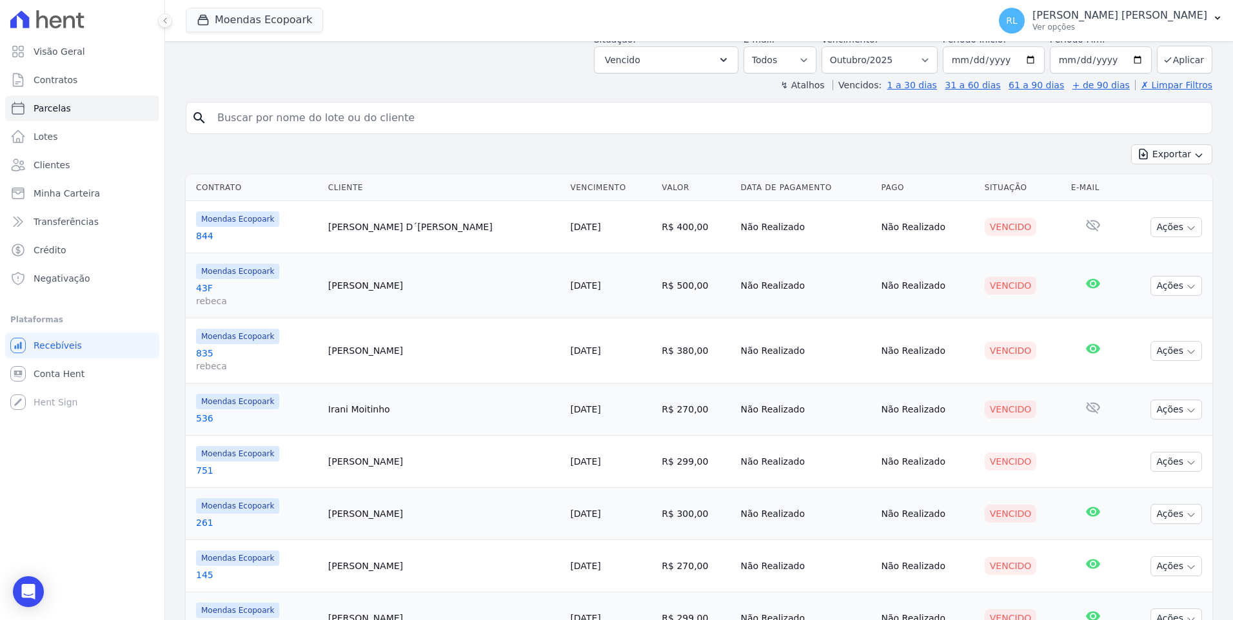
scroll to position [0, 0]
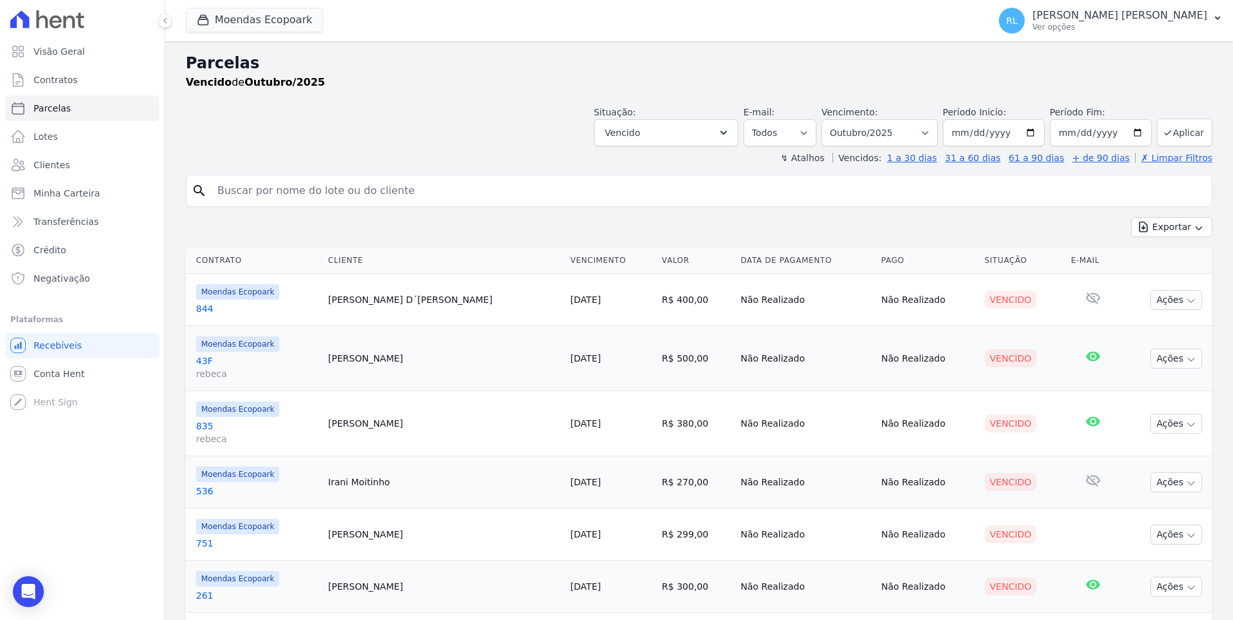
click at [267, 180] on input "search" at bounding box center [708, 191] width 997 height 26
type input "daniel"
select select
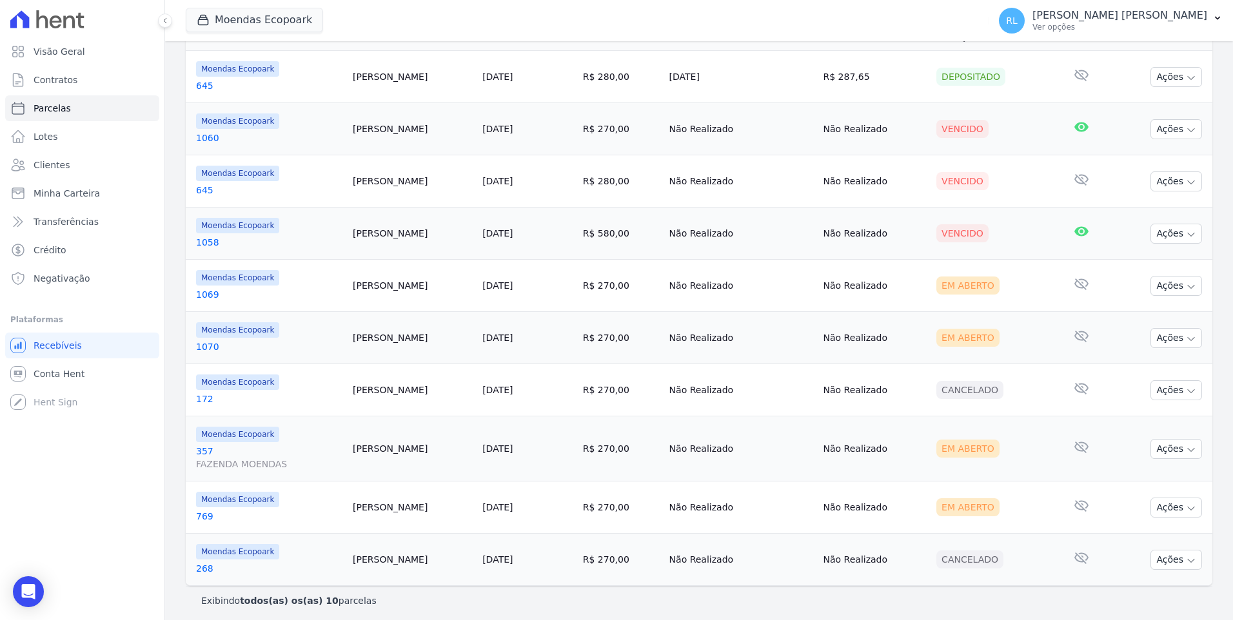
scroll to position [228, 0]
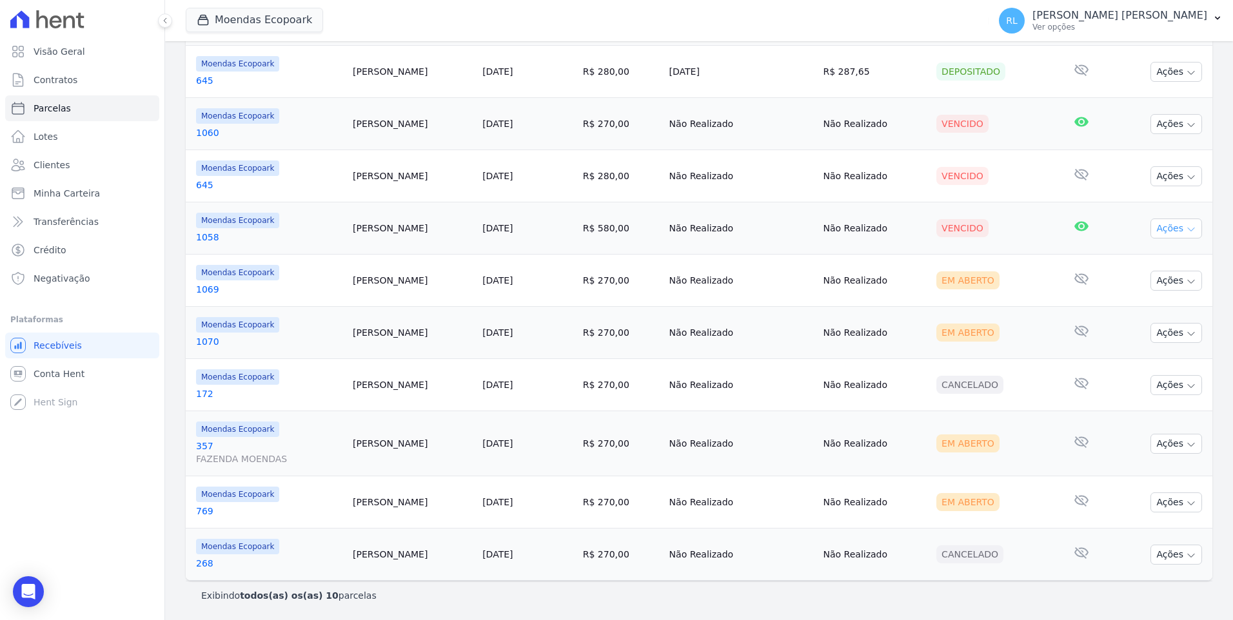
click at [1171, 222] on button "Ações" at bounding box center [1176, 229] width 52 height 20
click at [1123, 261] on link "Ver boleto" at bounding box center [1171, 258] width 124 height 24
click at [159, 278] on div "Visão Geral Contratos Parcelas Lotes Clientes Minha Carteira Transferências Cré…" at bounding box center [82, 310] width 164 height 620
click at [1186, 125] on icon "button" at bounding box center [1191, 125] width 10 height 10
click at [1155, 155] on link "Ver boleto" at bounding box center [1171, 154] width 124 height 24
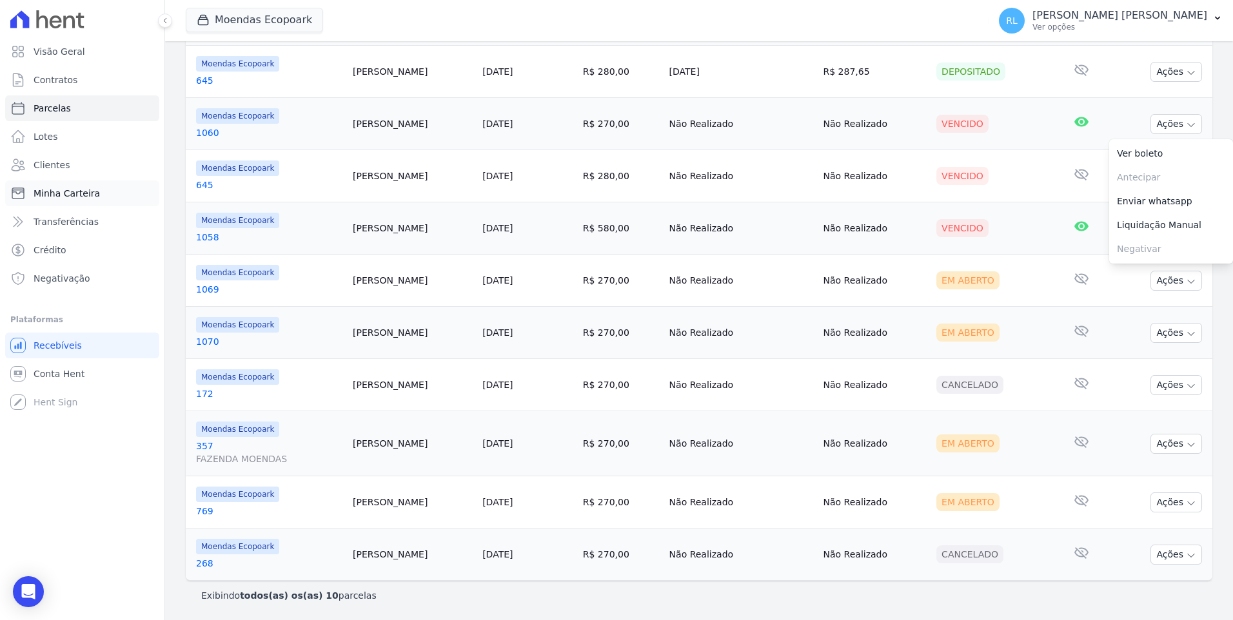
click at [71, 189] on span "Minha Carteira" at bounding box center [67, 193] width 66 height 13
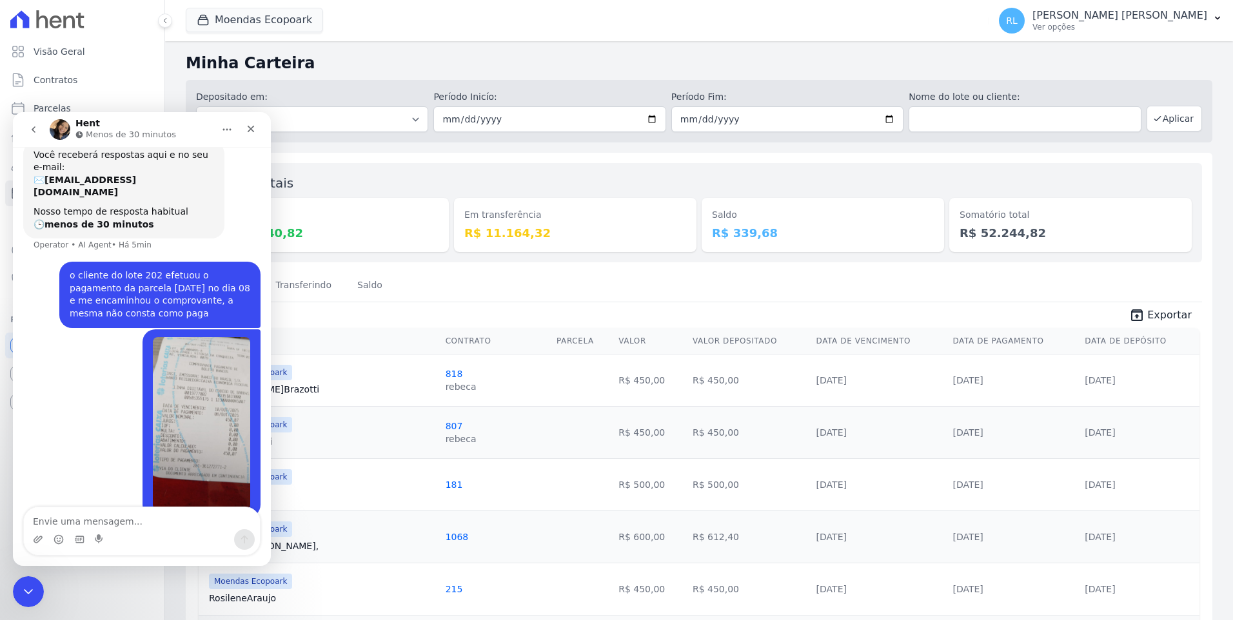
scroll to position [95, 0]
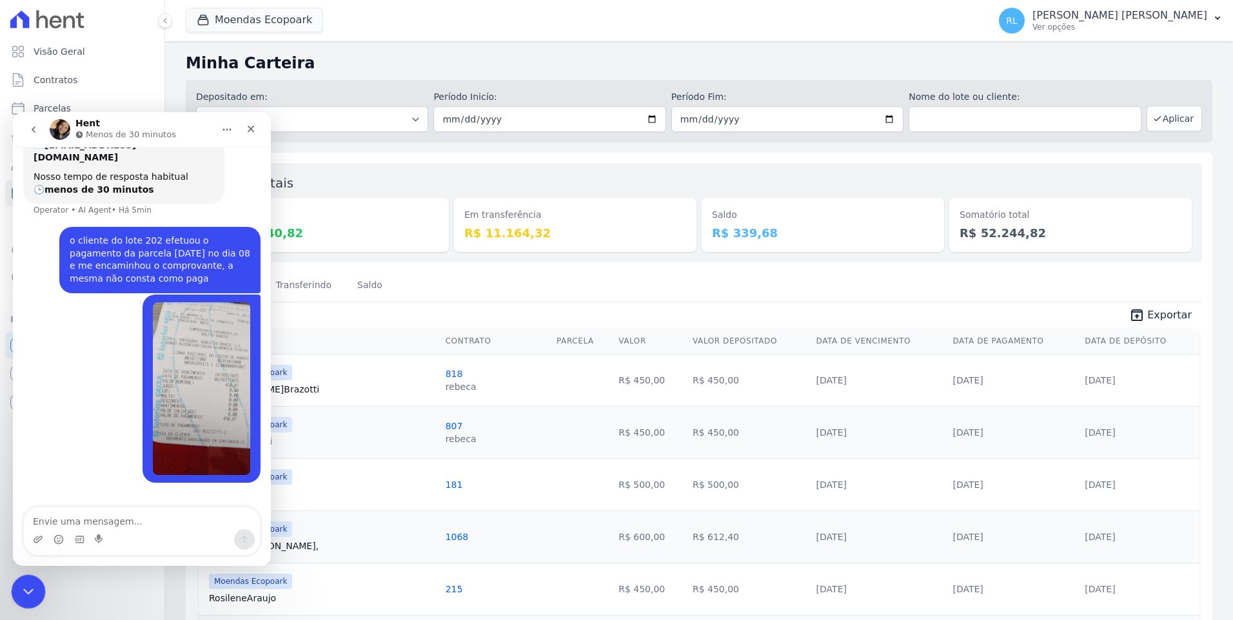
click at [34, 587] on icon "Encerramento do Messenger da Intercom" at bounding box center [26, 589] width 15 height 15
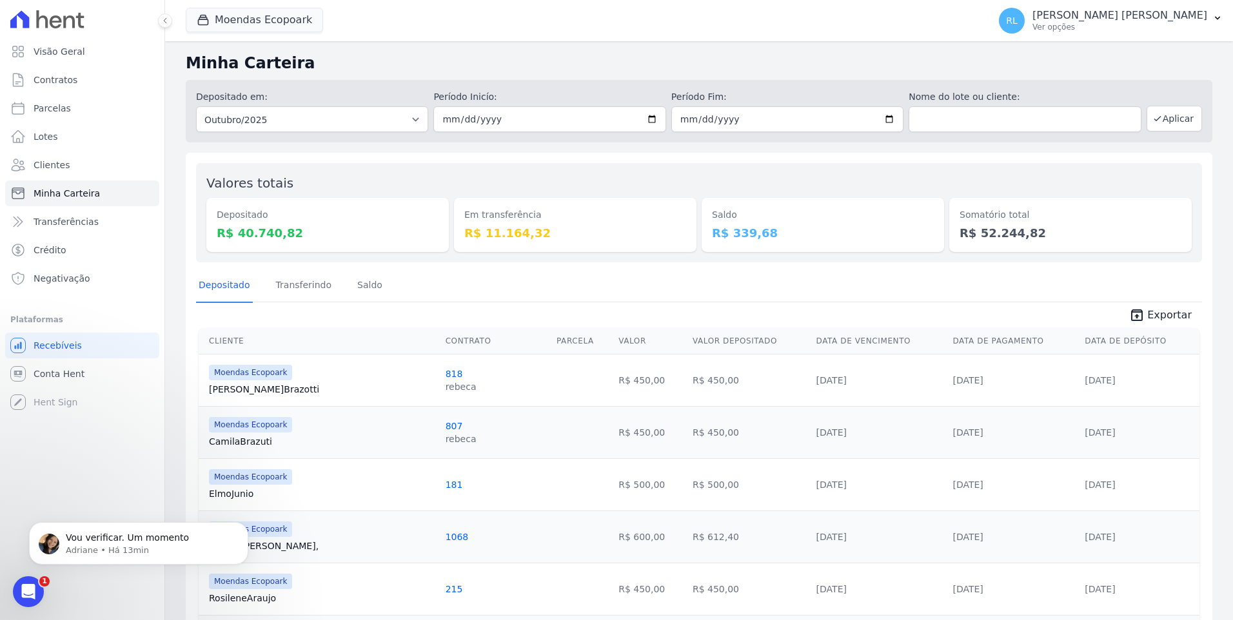
scroll to position [0, 0]
click at [73, 106] on link "Parcelas" at bounding box center [82, 108] width 154 height 26
select select
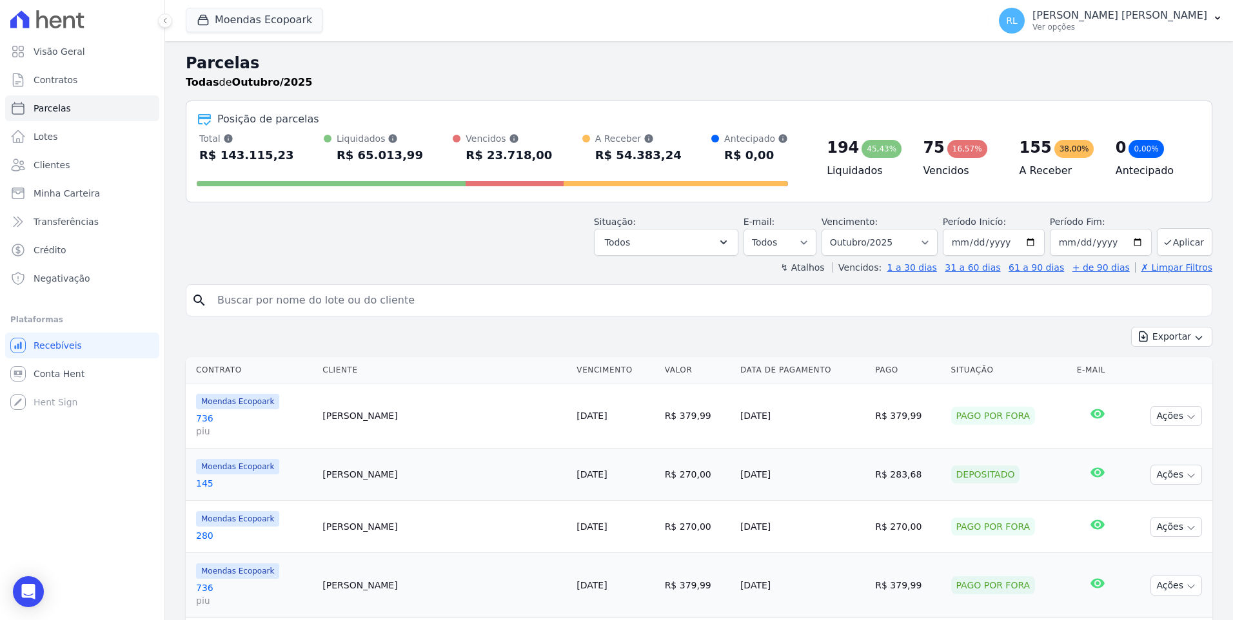
click at [408, 301] on input "search" at bounding box center [708, 301] width 997 height 26
type input "ordi"
select select
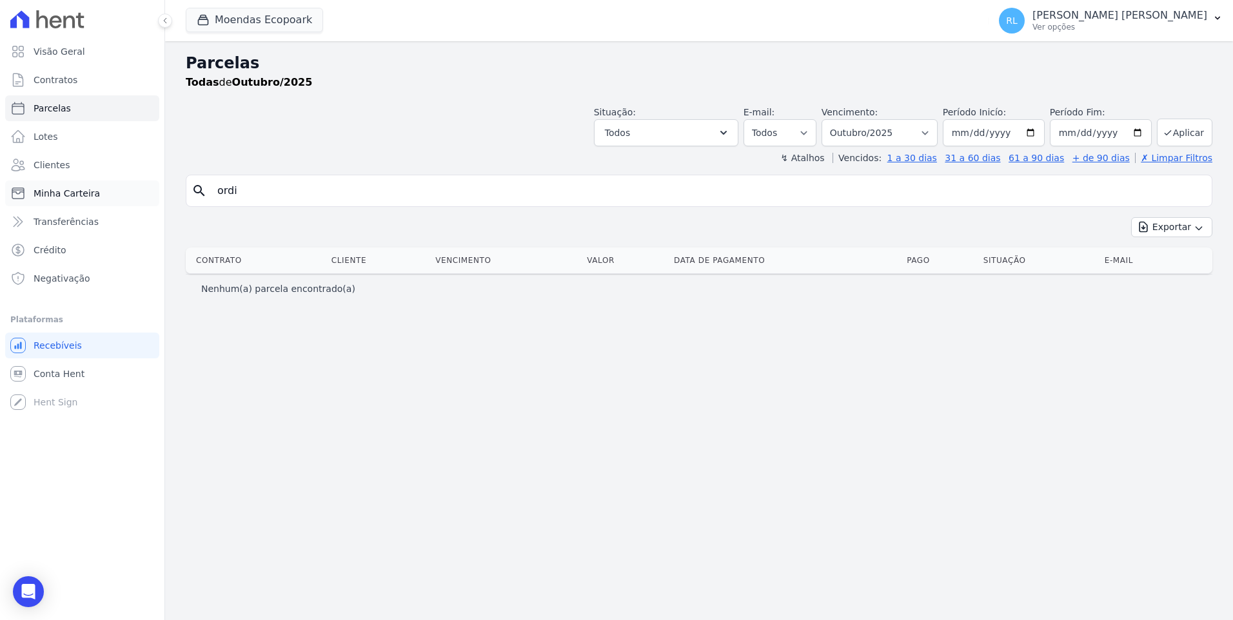
drag, startPoint x: 261, startPoint y: 190, endPoint x: 104, endPoint y: 181, distance: 156.3
click at [105, 181] on div "Visão Geral Contratos Parcelas Lotes Clientes Minha Carteira Transferências Cré…" at bounding box center [616, 310] width 1233 height 620
type input "odir"
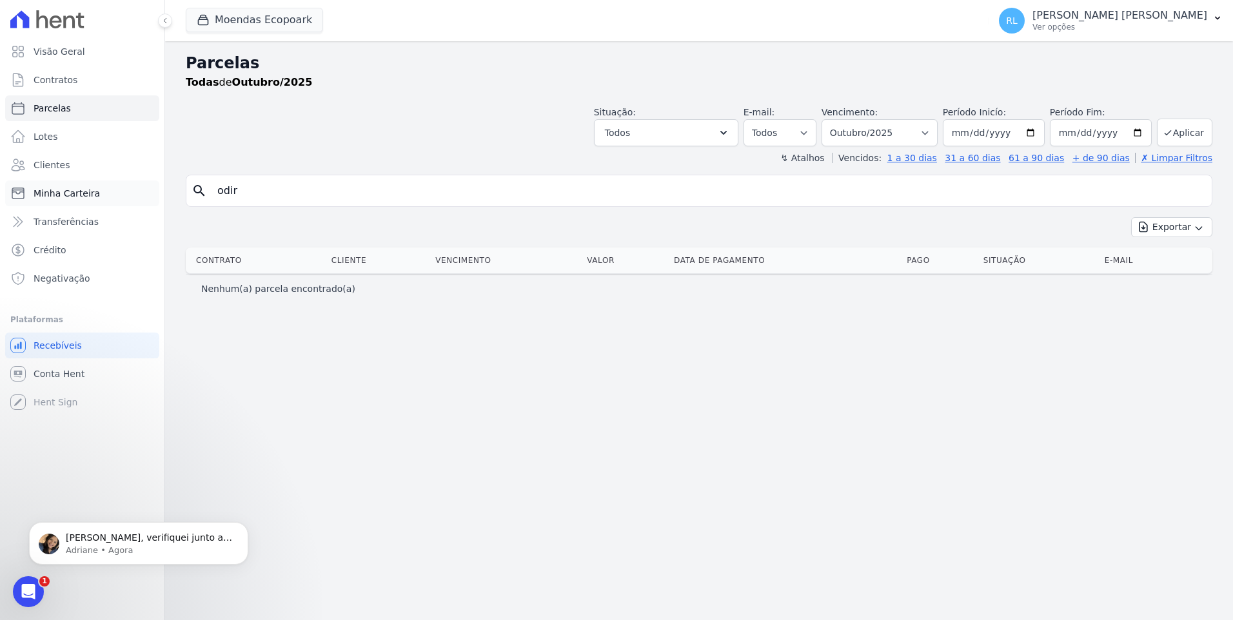
select select
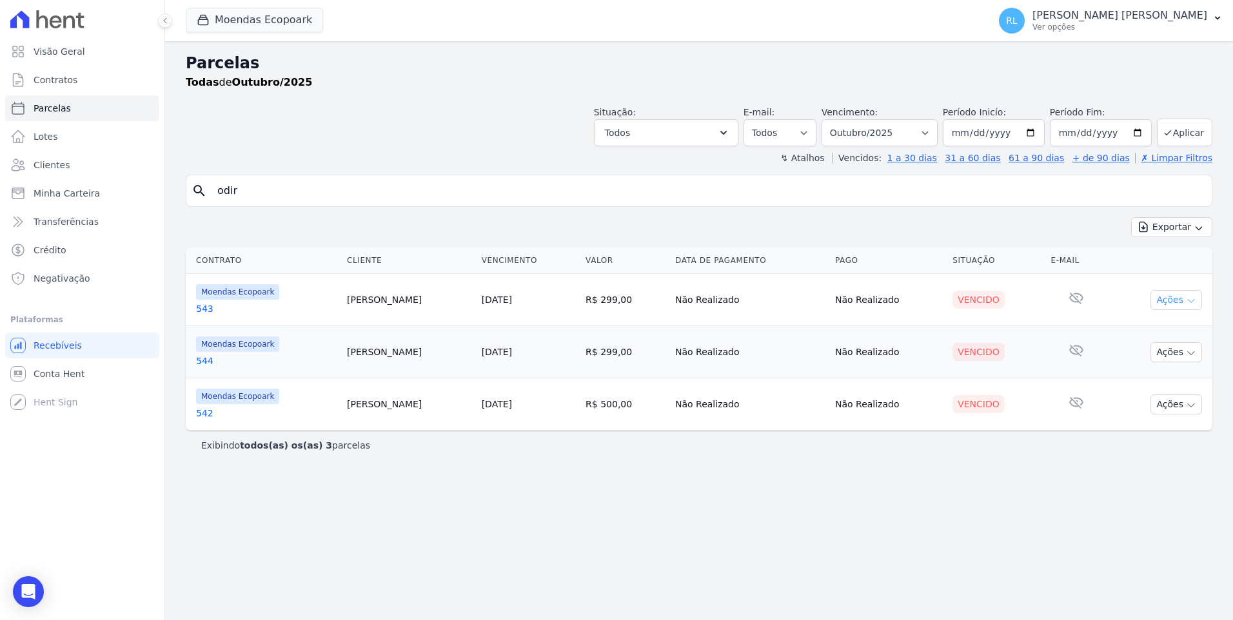
click at [1181, 292] on button "Ações" at bounding box center [1176, 300] width 52 height 20
click at [1156, 399] on link "Liquidação Manual" at bounding box center [1171, 401] width 124 height 24
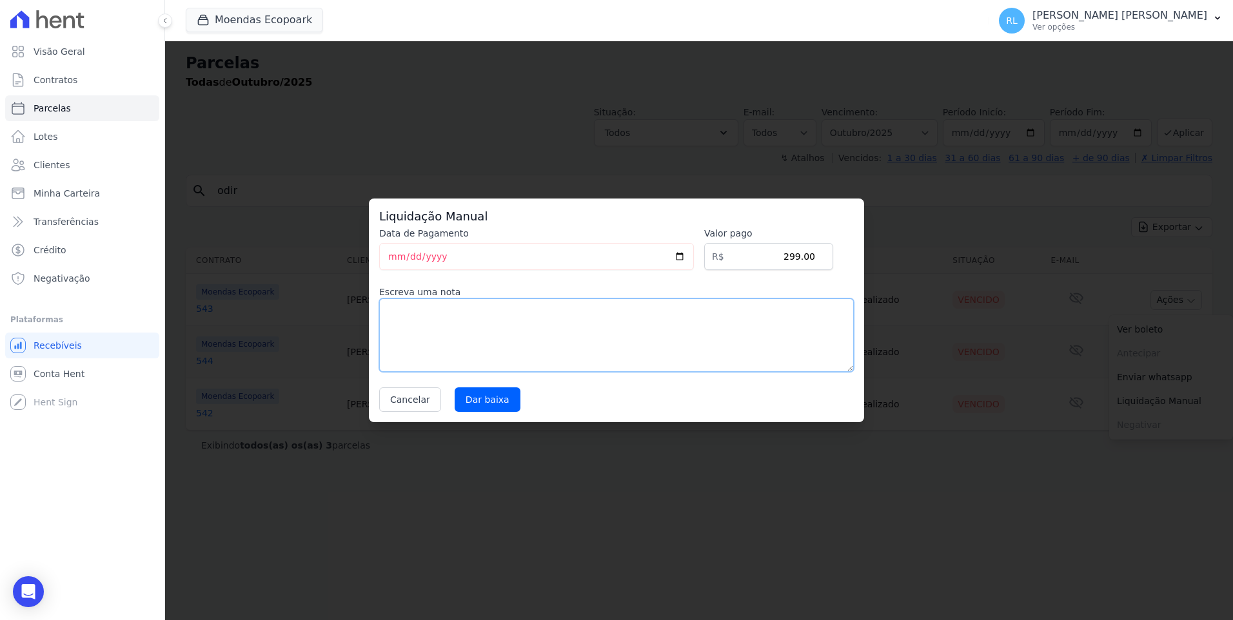
click at [396, 306] on textarea at bounding box center [616, 336] width 475 height 74
type textarea "pix"
click at [485, 401] on input "Dar baixa" at bounding box center [488, 400] width 66 height 25
select select
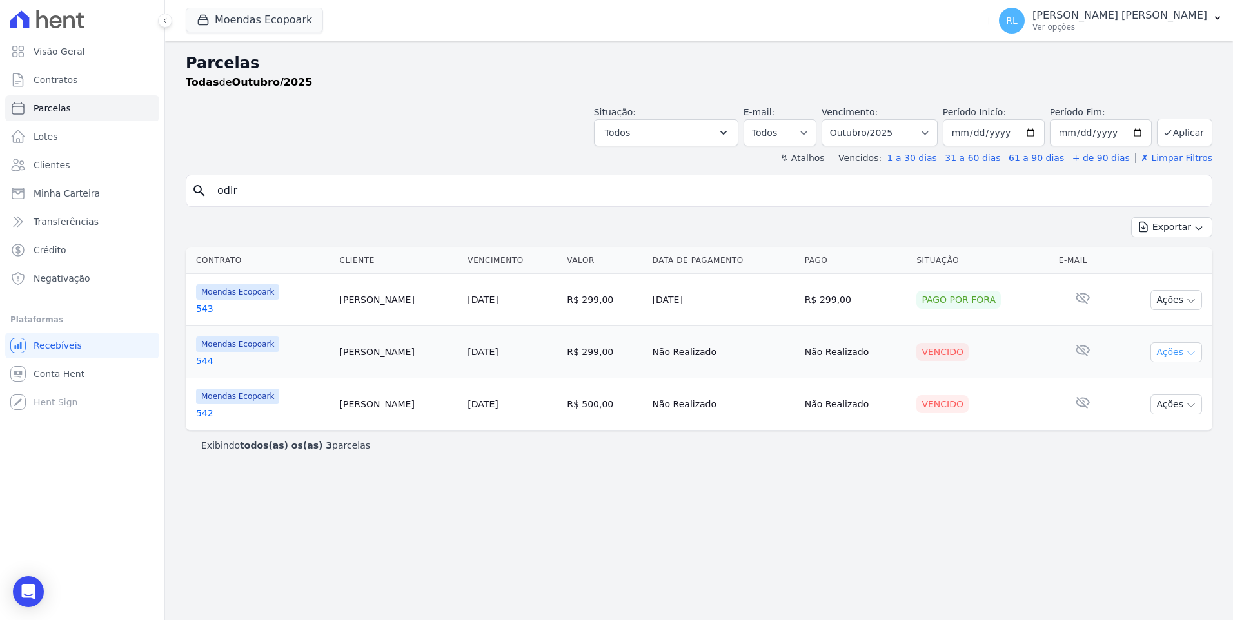
click at [1192, 360] on button "Ações" at bounding box center [1176, 352] width 52 height 20
click at [1142, 449] on link "Liquidação Manual" at bounding box center [1171, 454] width 124 height 24
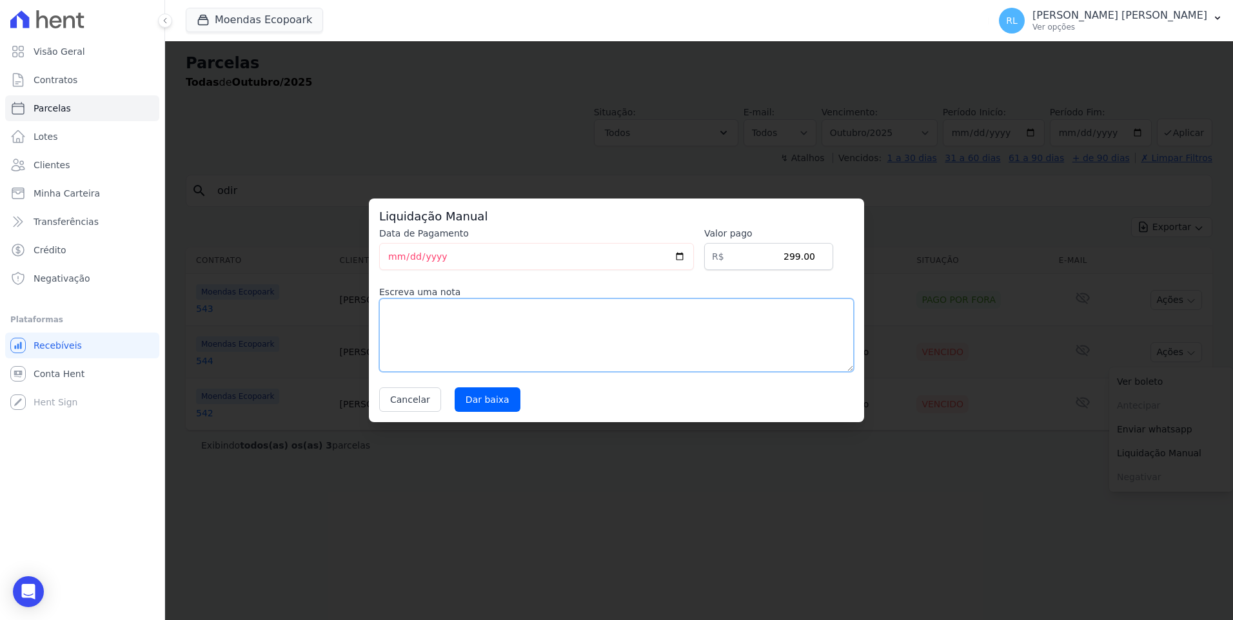
click at [410, 324] on textarea at bounding box center [616, 336] width 475 height 74
type textarea "pix"
click at [472, 405] on input "Dar baixa" at bounding box center [488, 400] width 66 height 25
select select
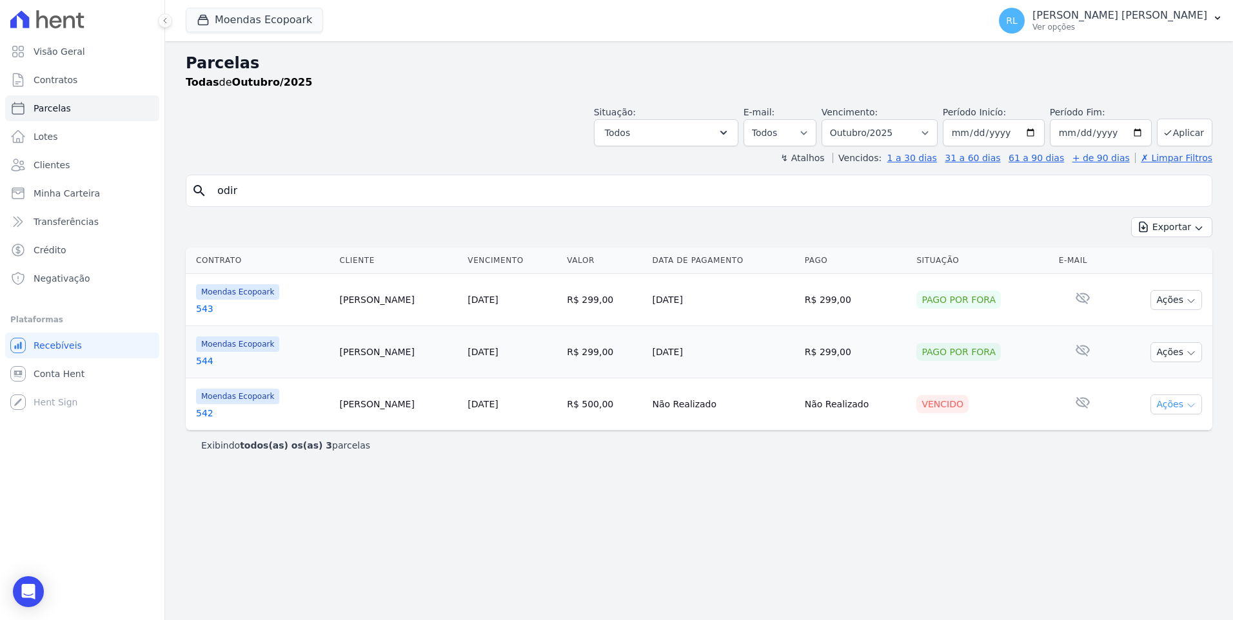
click at [1190, 402] on icon "button" at bounding box center [1191, 405] width 10 height 10
click at [1125, 505] on link "Liquidação Manual" at bounding box center [1171, 506] width 124 height 24
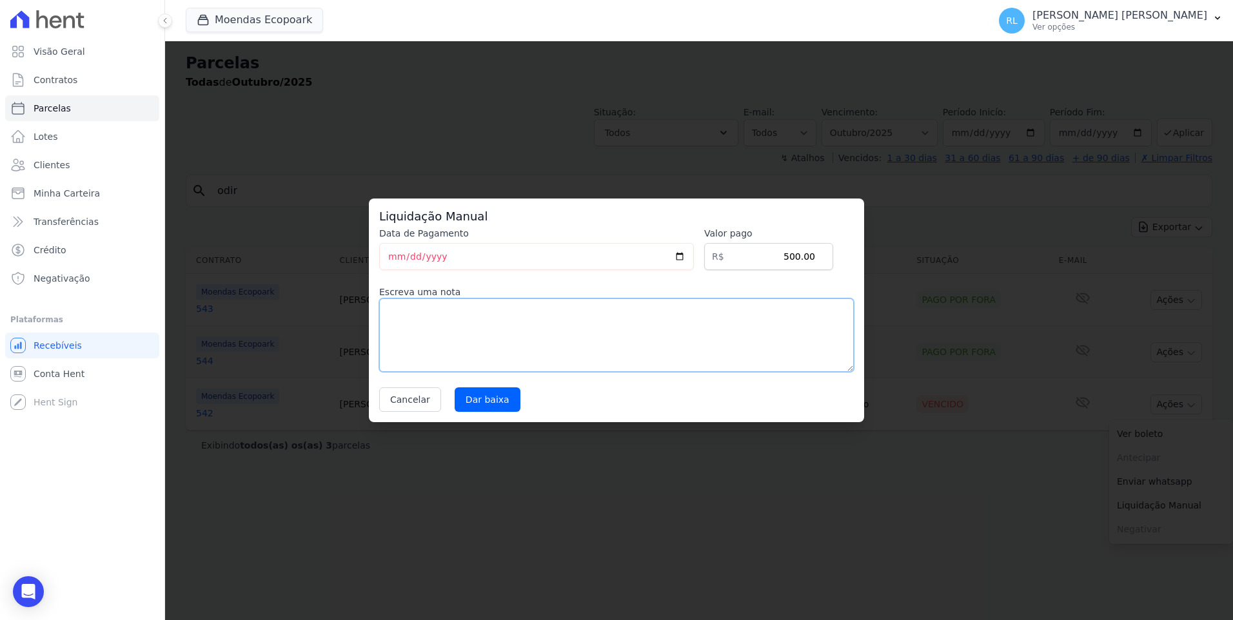
click at [429, 332] on textarea at bounding box center [616, 336] width 475 height 74
type textarea "pix"
click at [474, 402] on input "Dar baixa" at bounding box center [488, 400] width 66 height 25
select select
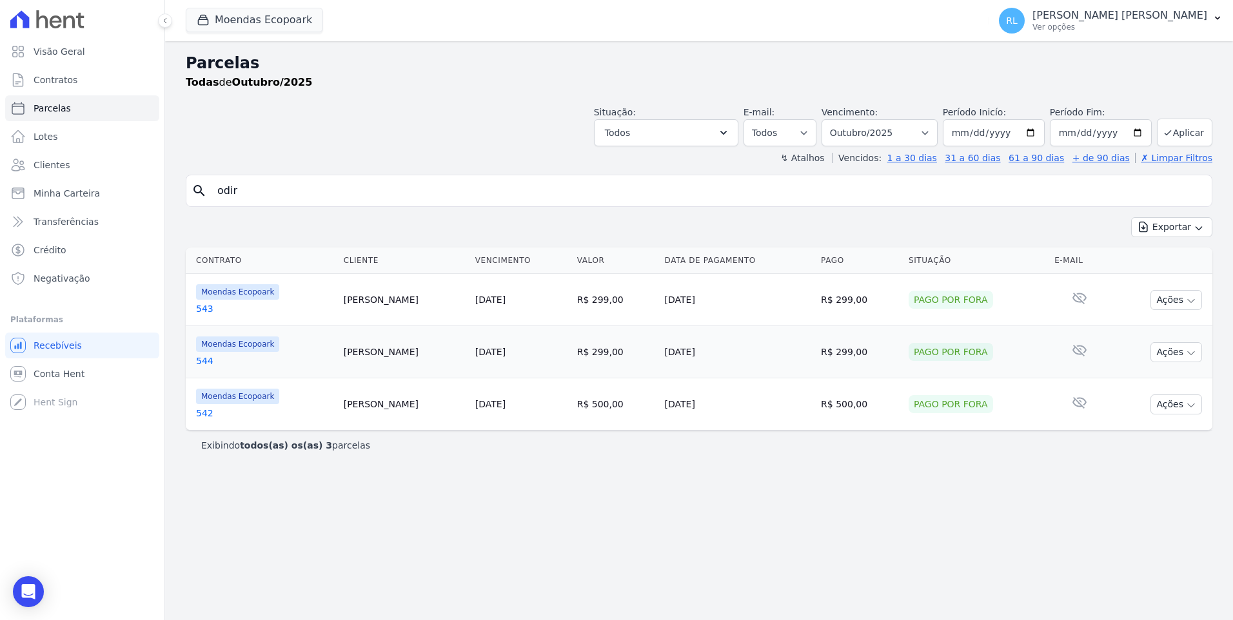
drag, startPoint x: 261, startPoint y: 188, endPoint x: 190, endPoint y: 182, distance: 70.5
click at [190, 182] on div "search odir" at bounding box center [699, 191] width 1027 height 32
type input "689"
select select
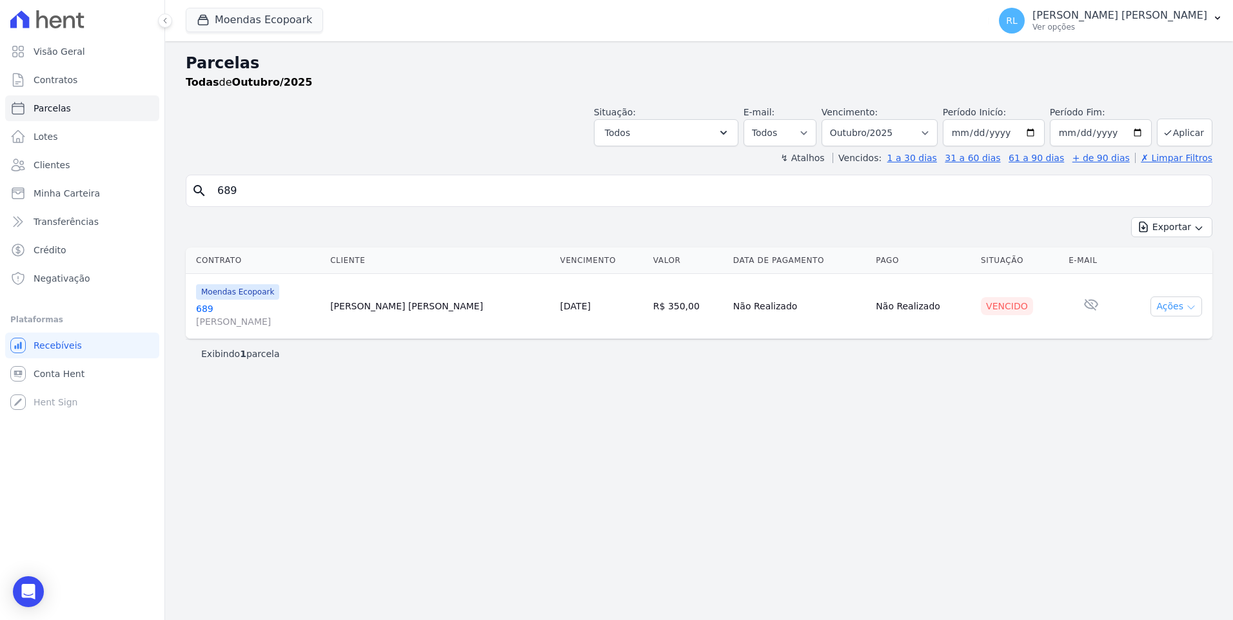
click at [1201, 313] on button "Ações" at bounding box center [1176, 307] width 52 height 20
click at [1134, 413] on link "Liquidação Manual" at bounding box center [1171, 408] width 124 height 24
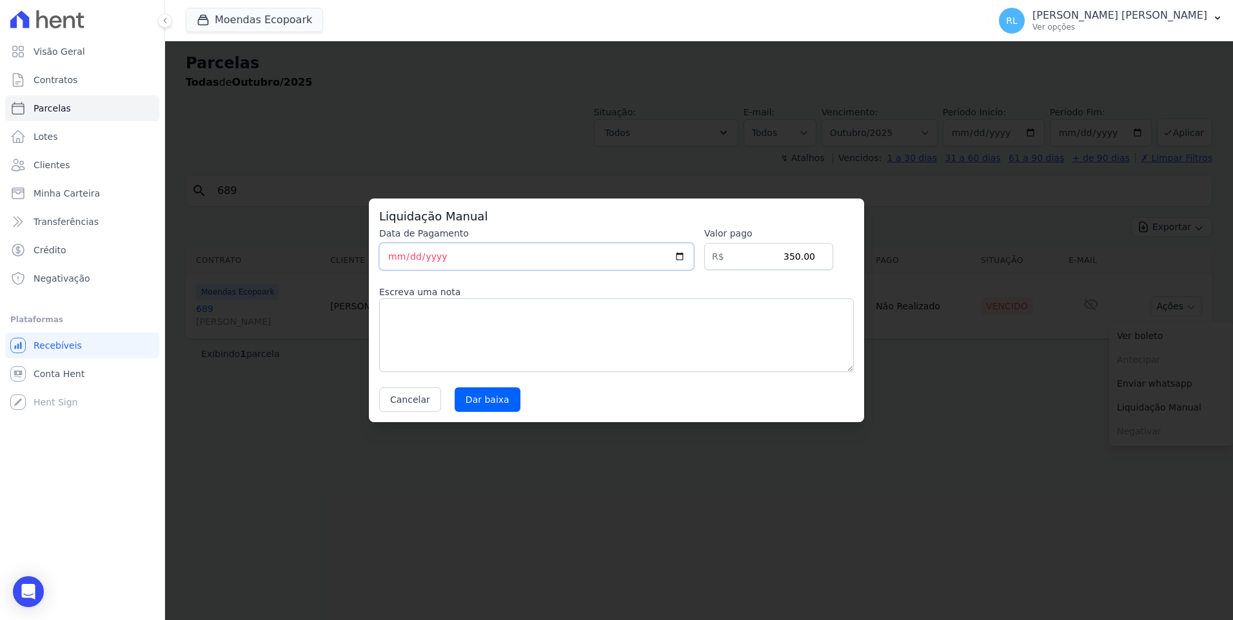
click at [388, 259] on input "[DATE]" at bounding box center [536, 256] width 315 height 27
type input "2025-10-10"
click at [405, 304] on textarea at bounding box center [616, 336] width 475 height 74
type textarea "pix"
click at [487, 398] on input "Dar baixa" at bounding box center [488, 400] width 66 height 25
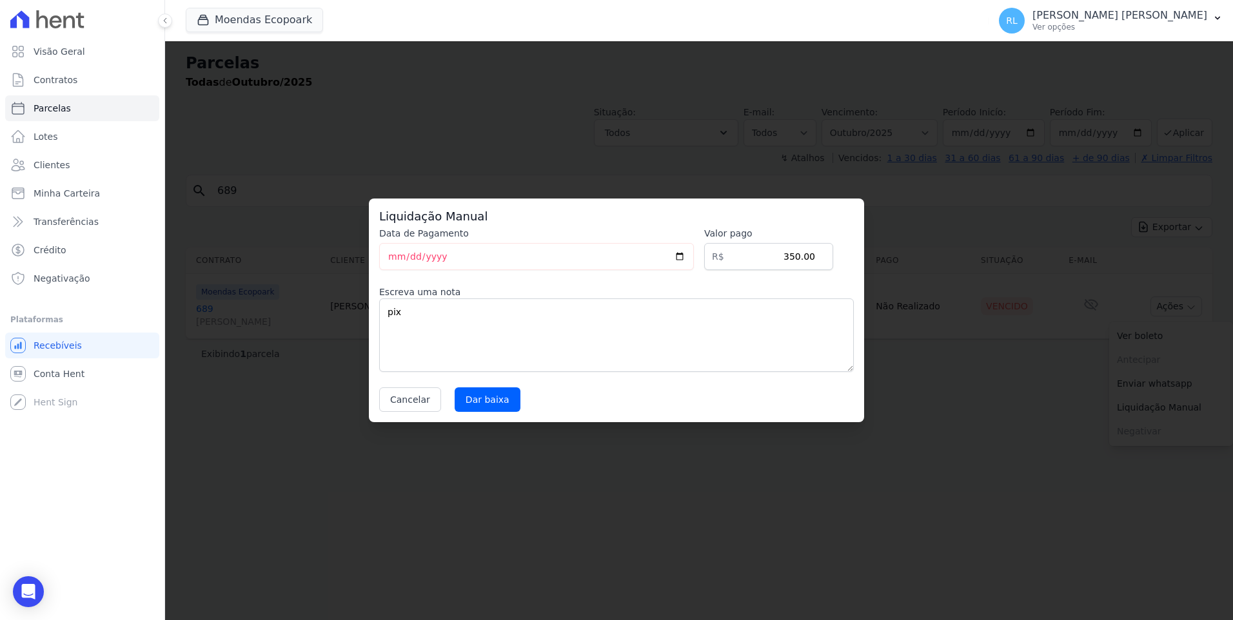
select select
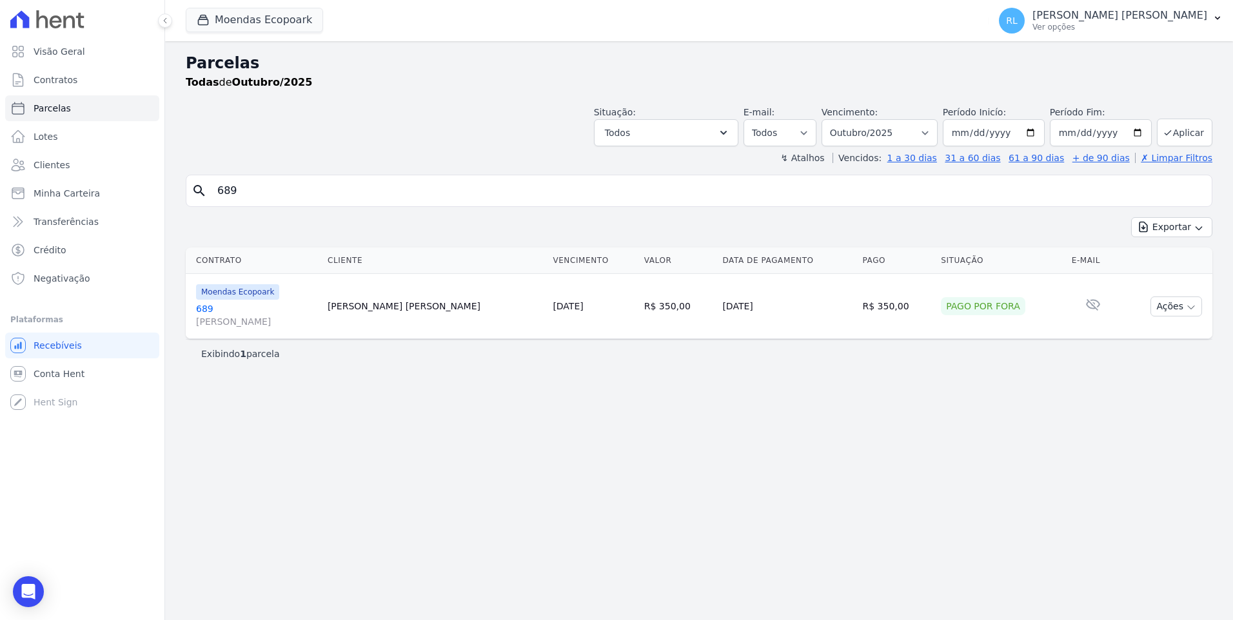
drag, startPoint x: 239, startPoint y: 192, endPoint x: 162, endPoint y: 180, distance: 77.7
click at [167, 181] on div "Parcelas Todas de Outubro/2025 Situação: Agendado Em Aberto Pago Processando Ca…" at bounding box center [699, 330] width 1068 height 579
type input "601"
select select
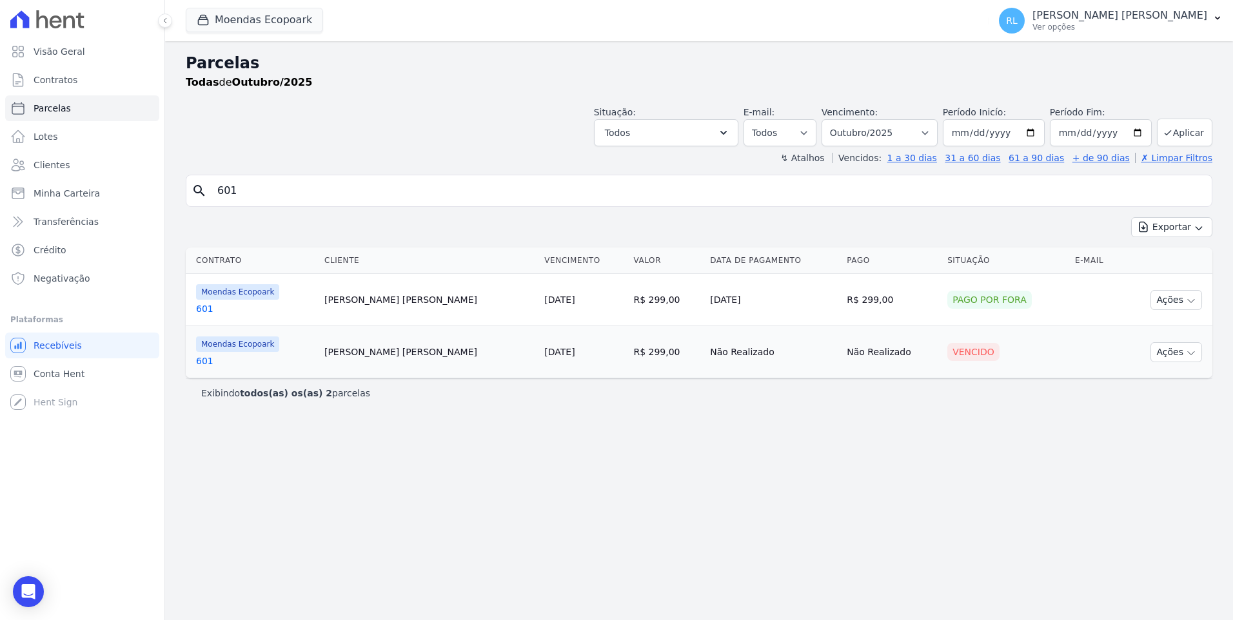
click at [203, 360] on link "601" at bounding box center [255, 361] width 118 height 13
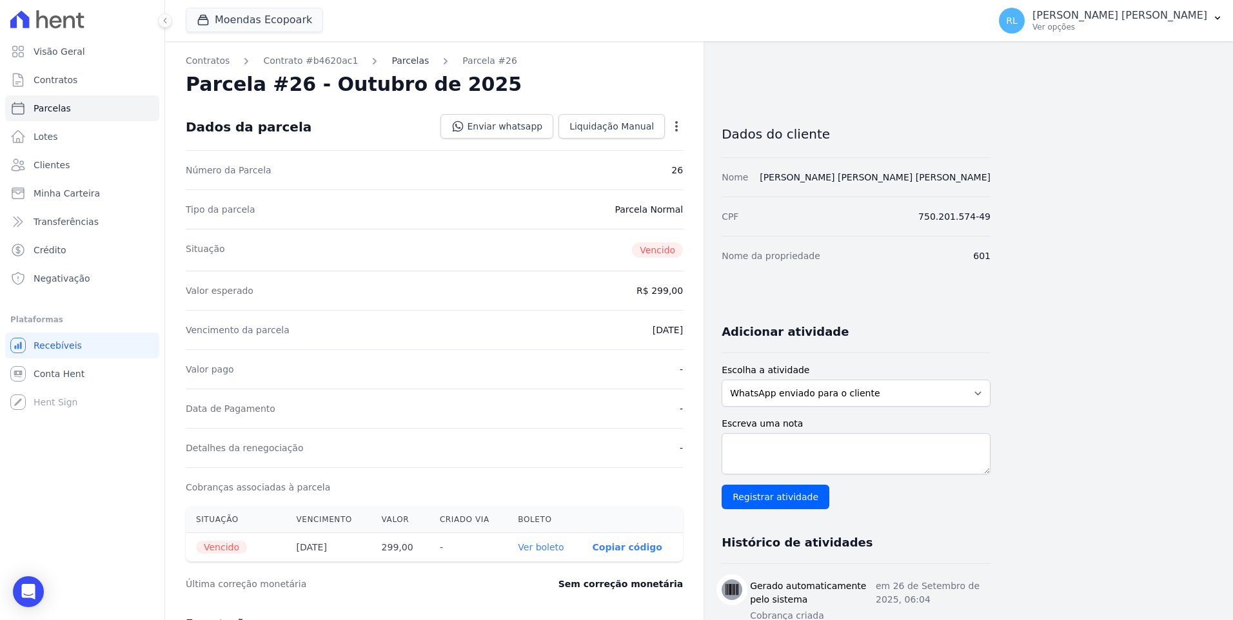
click at [398, 66] on link "Parcelas" at bounding box center [409, 61] width 37 height 14
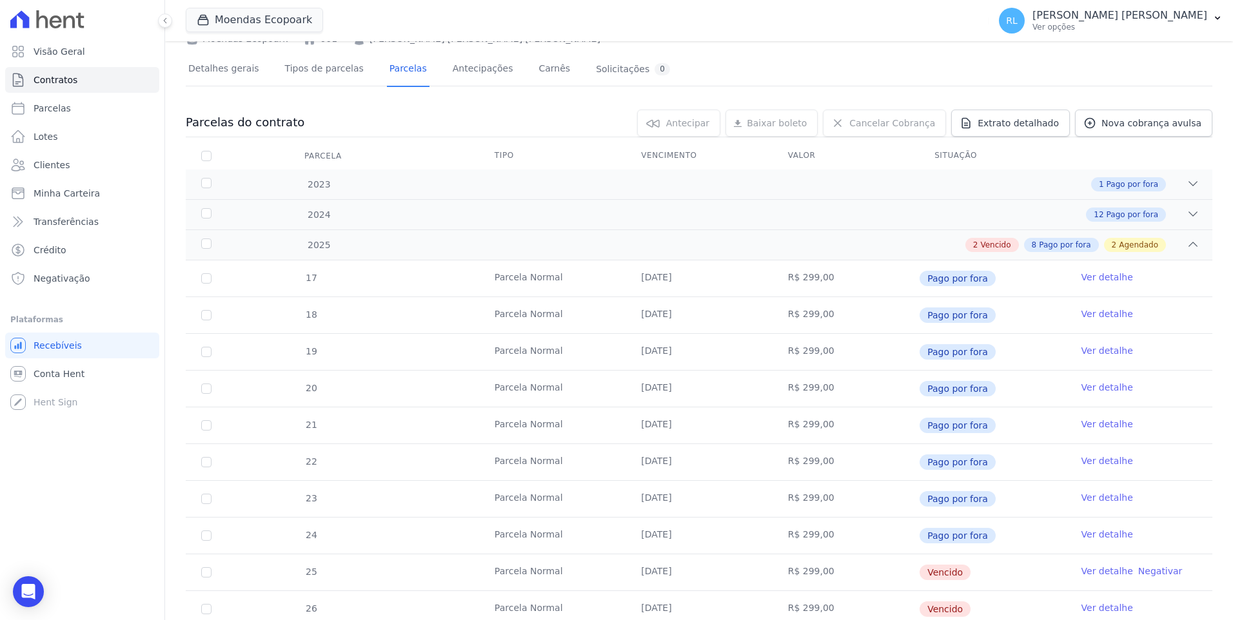
scroll to position [322, 0]
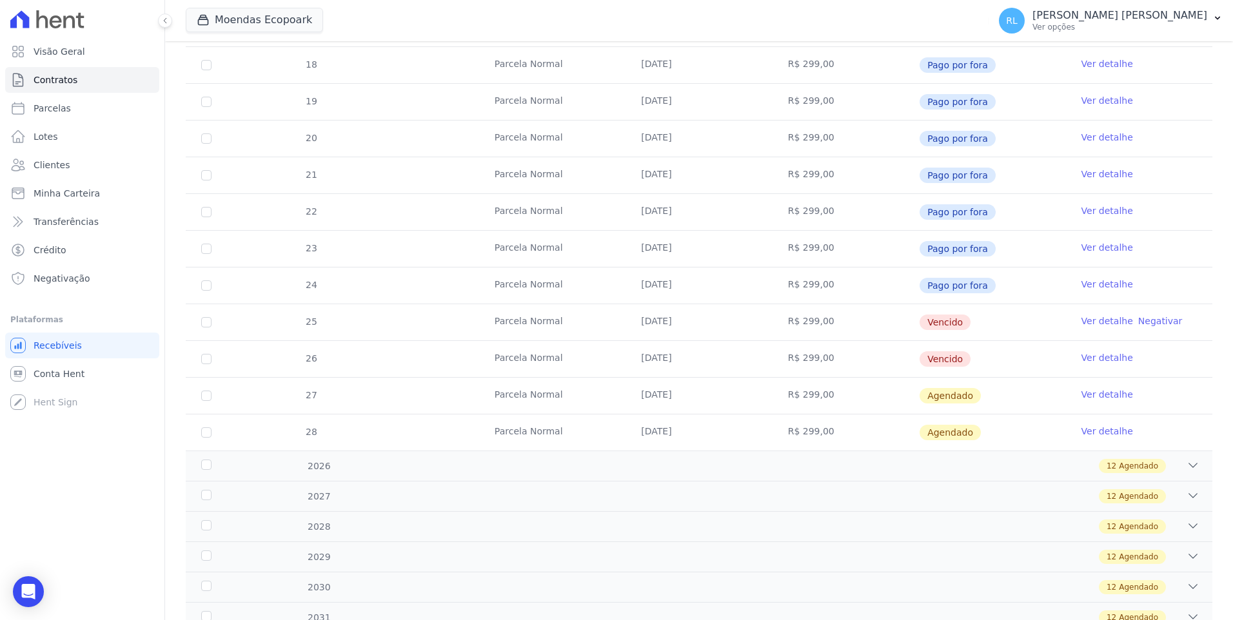
click at [1109, 318] on link "Ver detalhe" at bounding box center [1107, 321] width 52 height 13
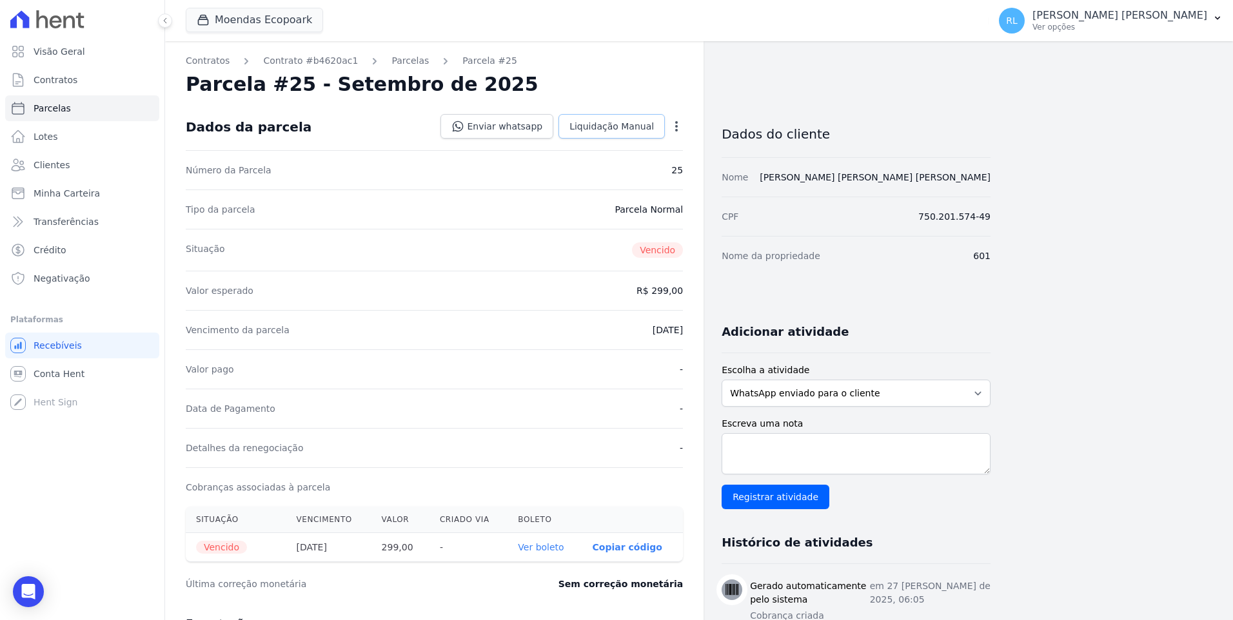
click at [632, 130] on span "Liquidação Manual" at bounding box center [611, 126] width 84 height 13
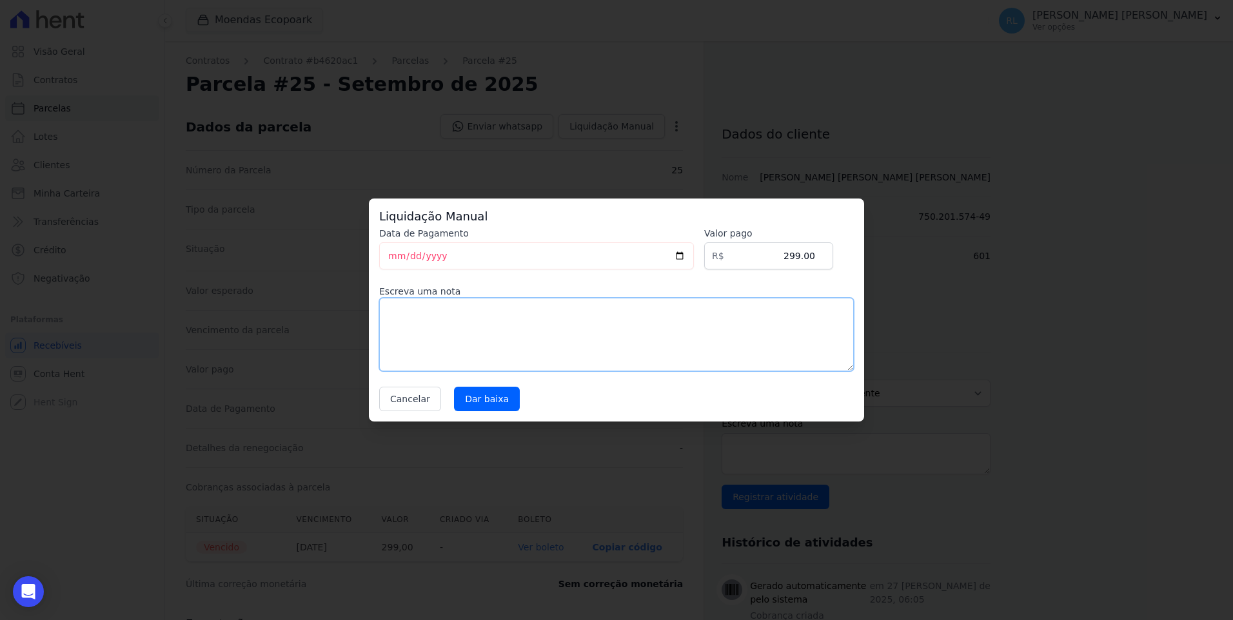
click at [529, 331] on textarea at bounding box center [616, 335] width 475 height 74
type textarea "pix"
click at [489, 408] on input "Dar baixa" at bounding box center [487, 399] width 66 height 25
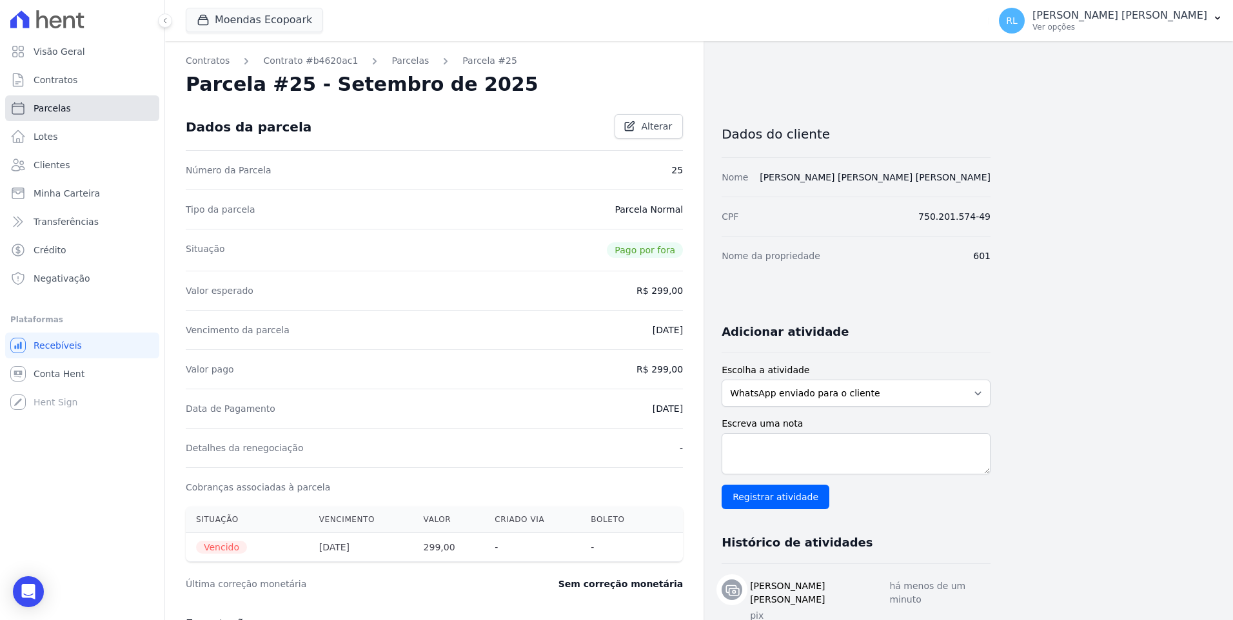
click at [75, 112] on link "Parcelas" at bounding box center [82, 108] width 154 height 26
select select
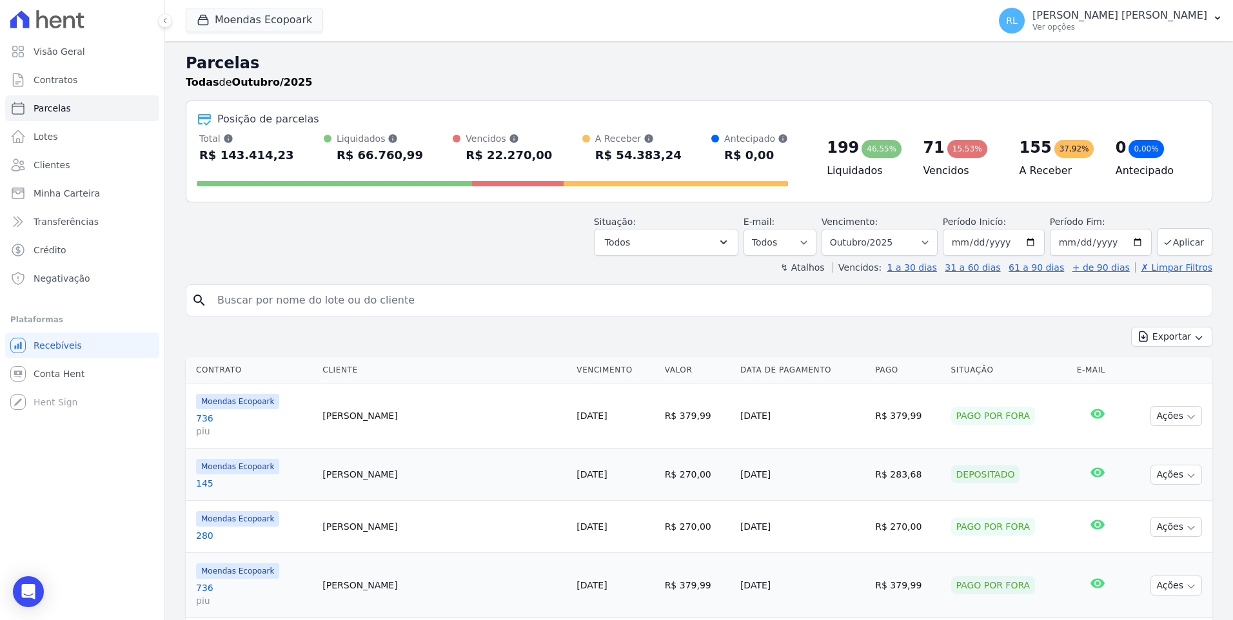
click at [343, 302] on input "search" at bounding box center [708, 301] width 997 height 26
type input "renata"
select select
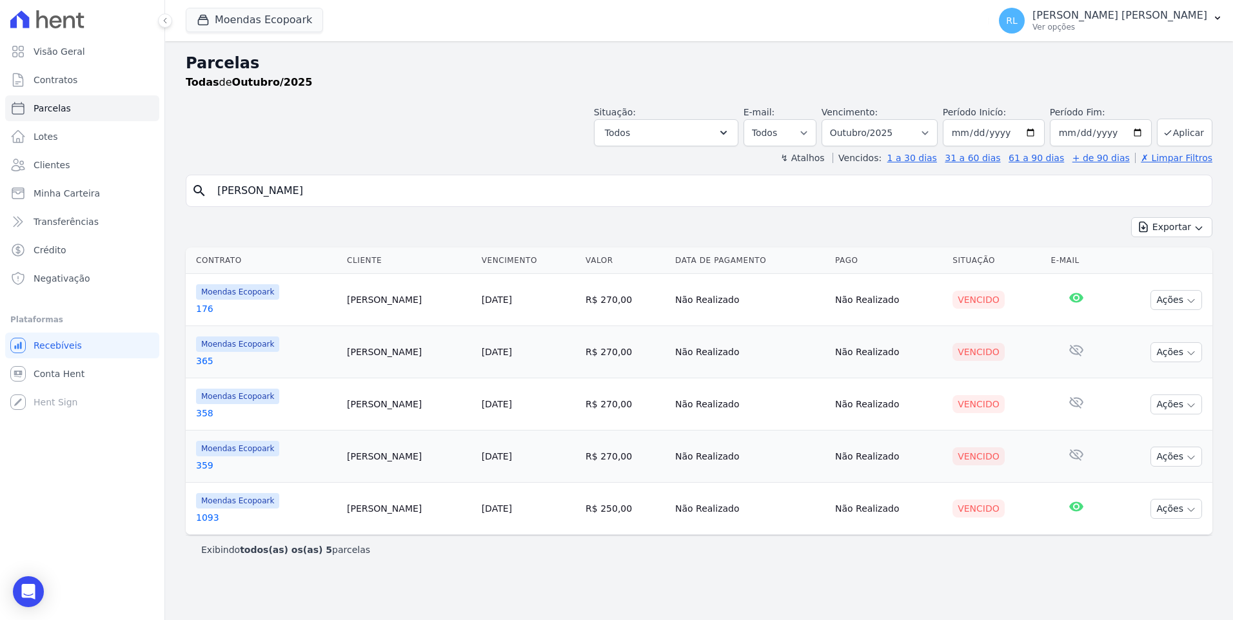
click at [359, 356] on td "Renata Mascarenhas" at bounding box center [409, 352] width 135 height 52
click at [212, 355] on link "365" at bounding box center [266, 361] width 141 height 13
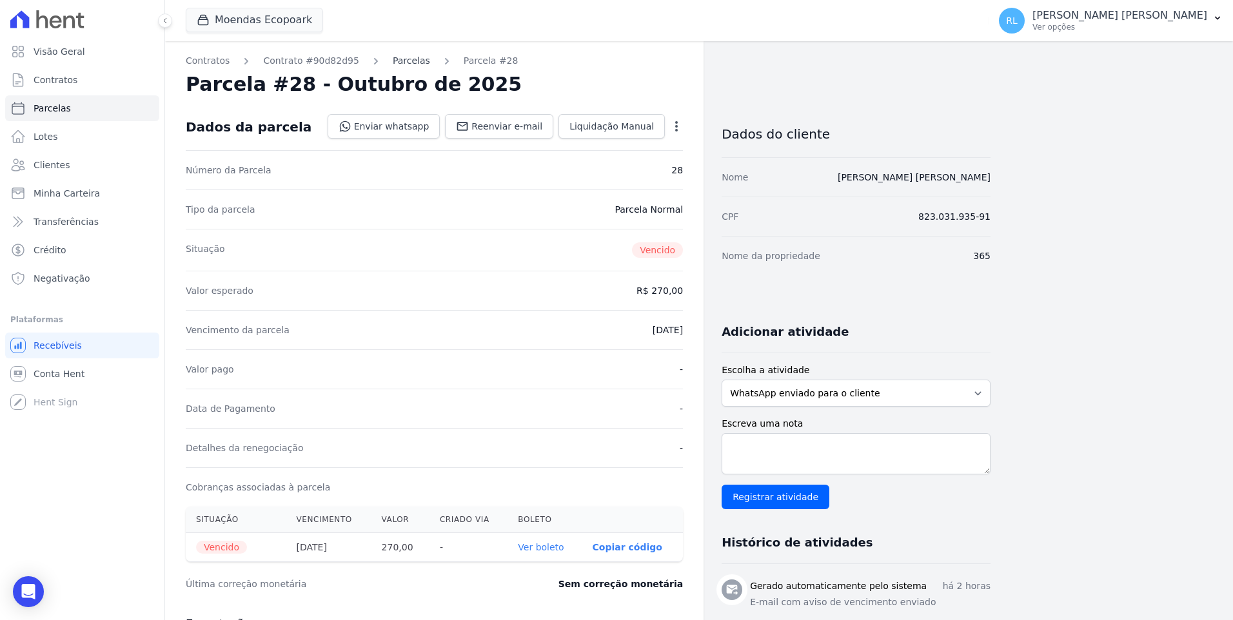
click at [398, 61] on link "Parcelas" at bounding box center [411, 61] width 37 height 14
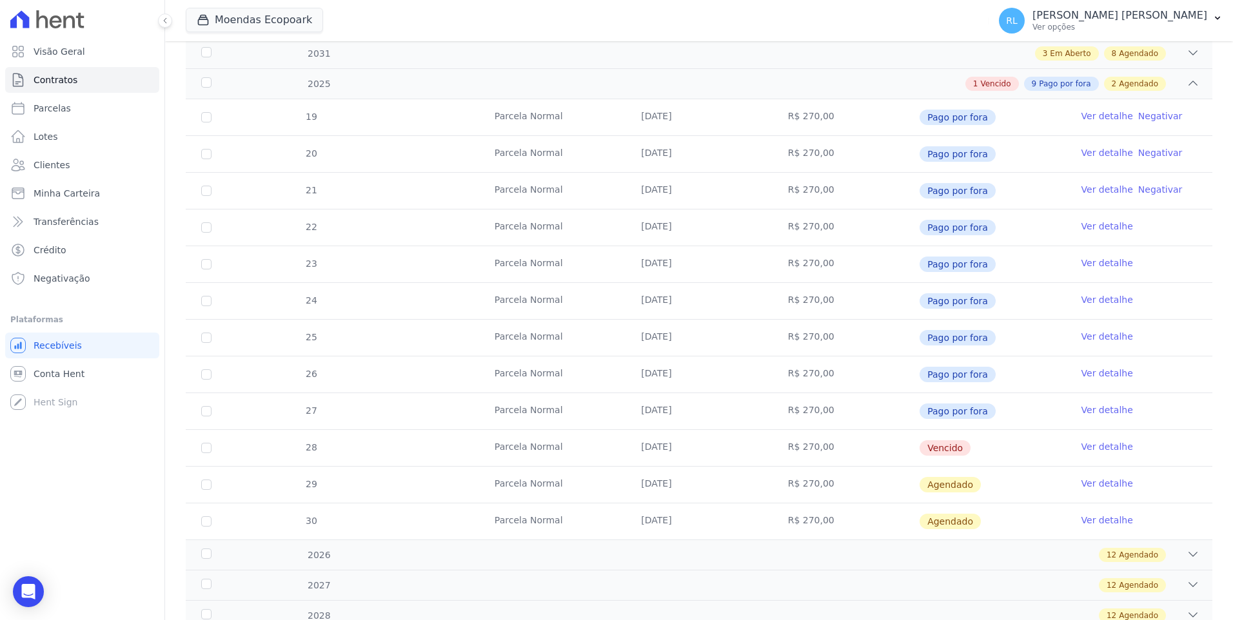
scroll to position [322, 0]
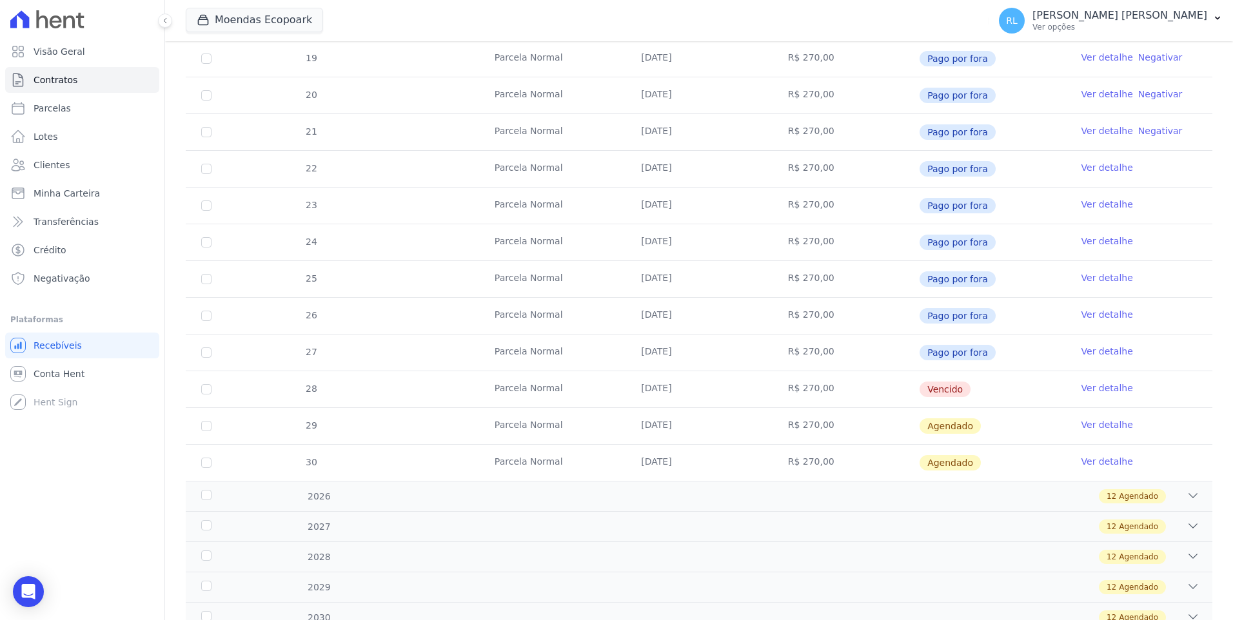
click at [1081, 388] on link "Ver detalhe" at bounding box center [1107, 388] width 52 height 13
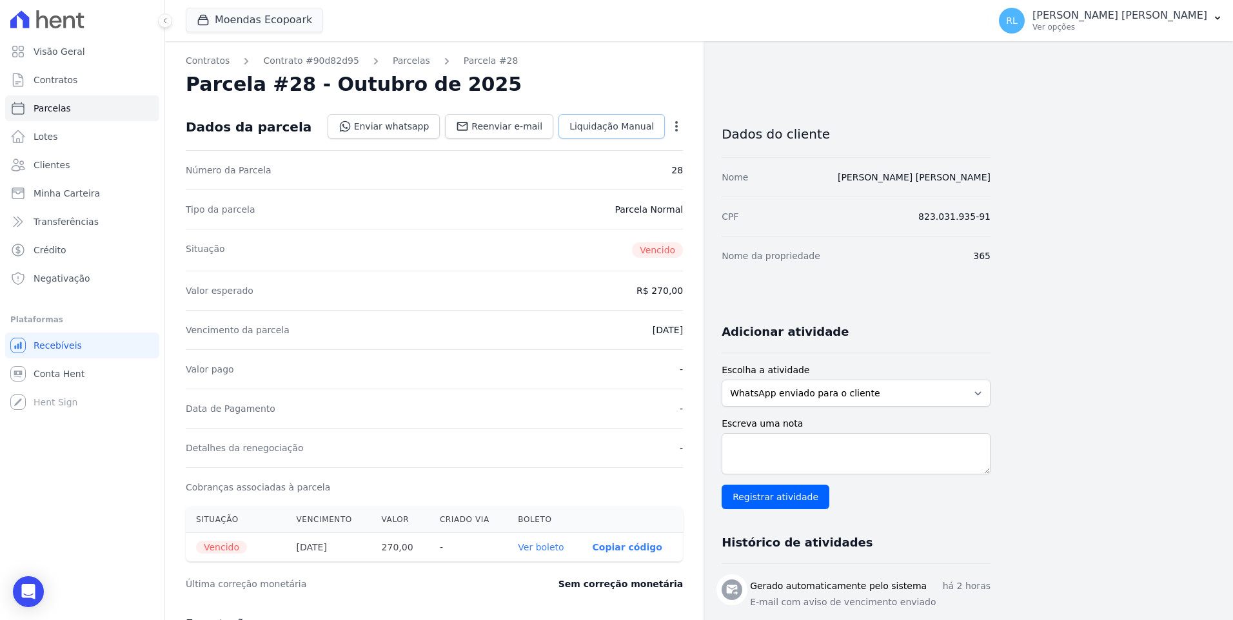
click at [609, 133] on link "Liquidação Manual" at bounding box center [611, 126] width 106 height 25
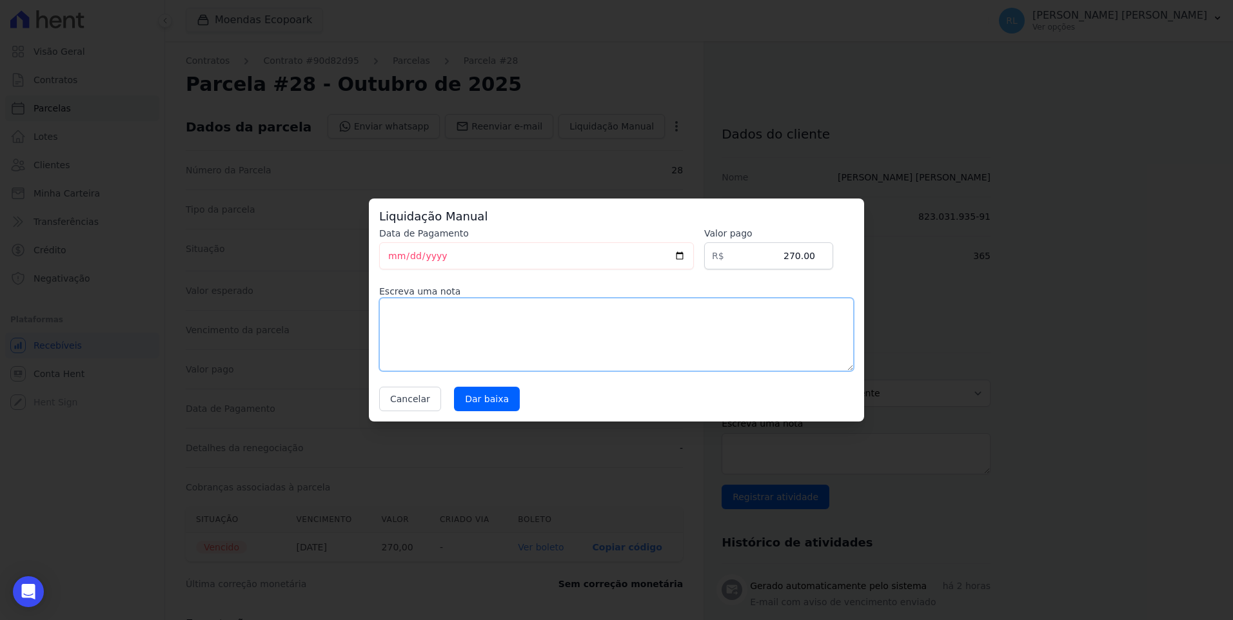
click at [447, 321] on textarea at bounding box center [616, 335] width 475 height 74
type textarea "pix"
click at [485, 397] on input "Dar baixa" at bounding box center [487, 399] width 66 height 25
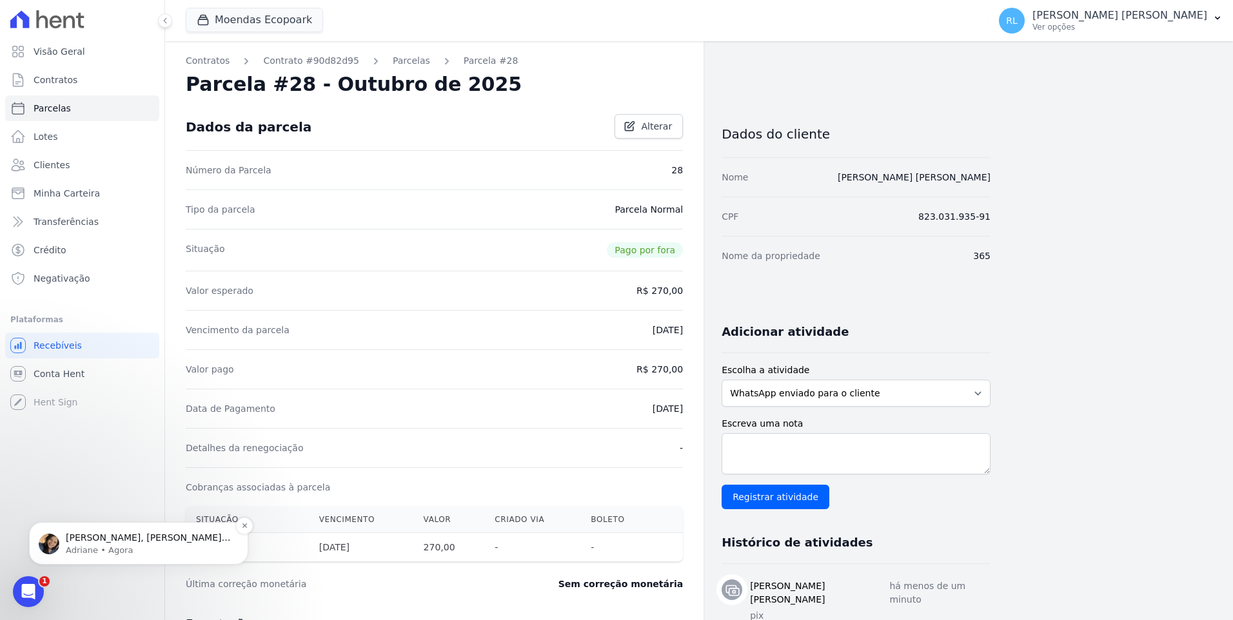
click at [130, 545] on p "Adriane • Agora" at bounding box center [149, 551] width 166 height 12
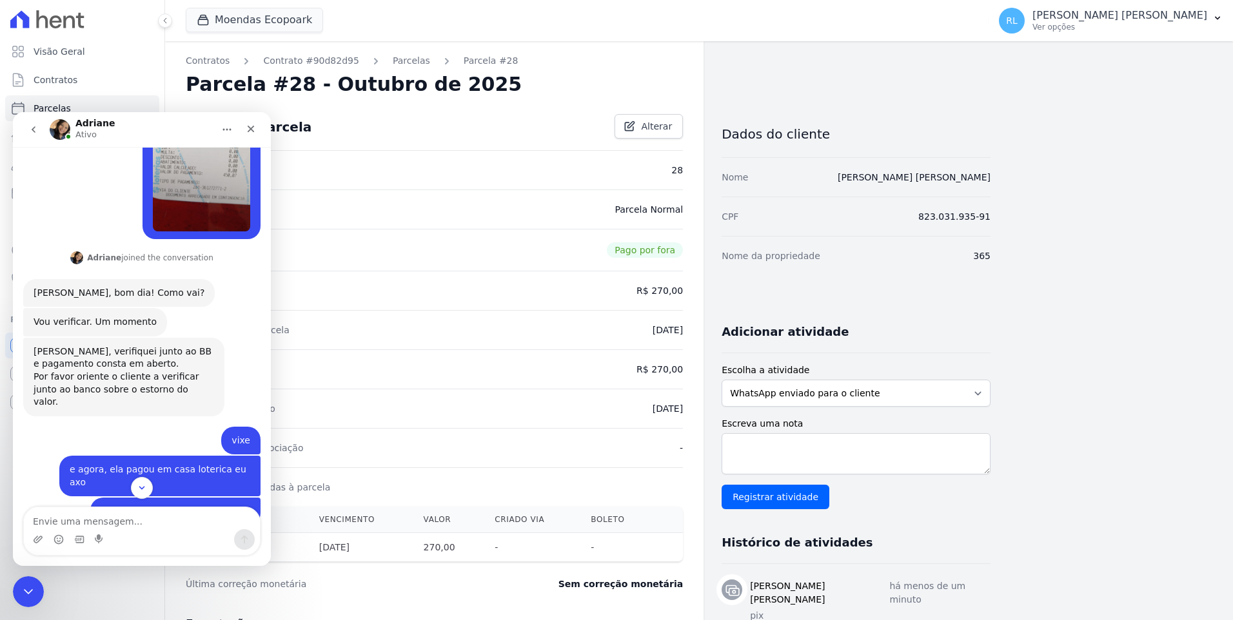
scroll to position [393, 0]
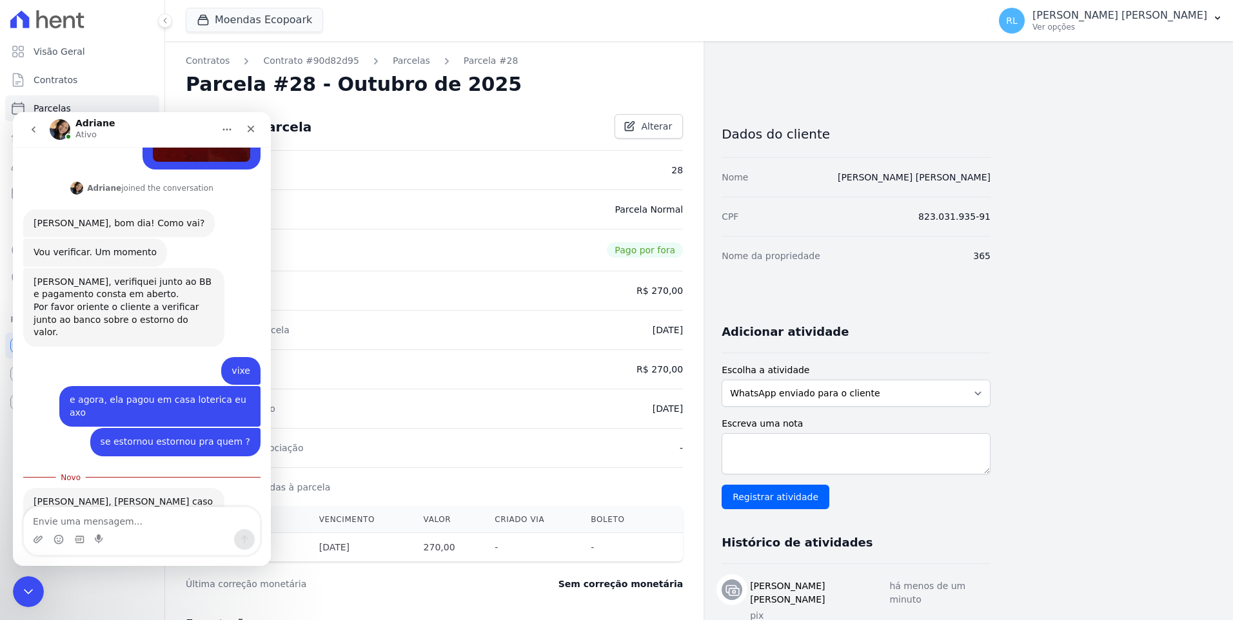
click at [135, 522] on textarea "Envie uma mensagem..." at bounding box center [142, 518] width 236 height 22
type textarea "vixe vou falar com a cliente pra ver"
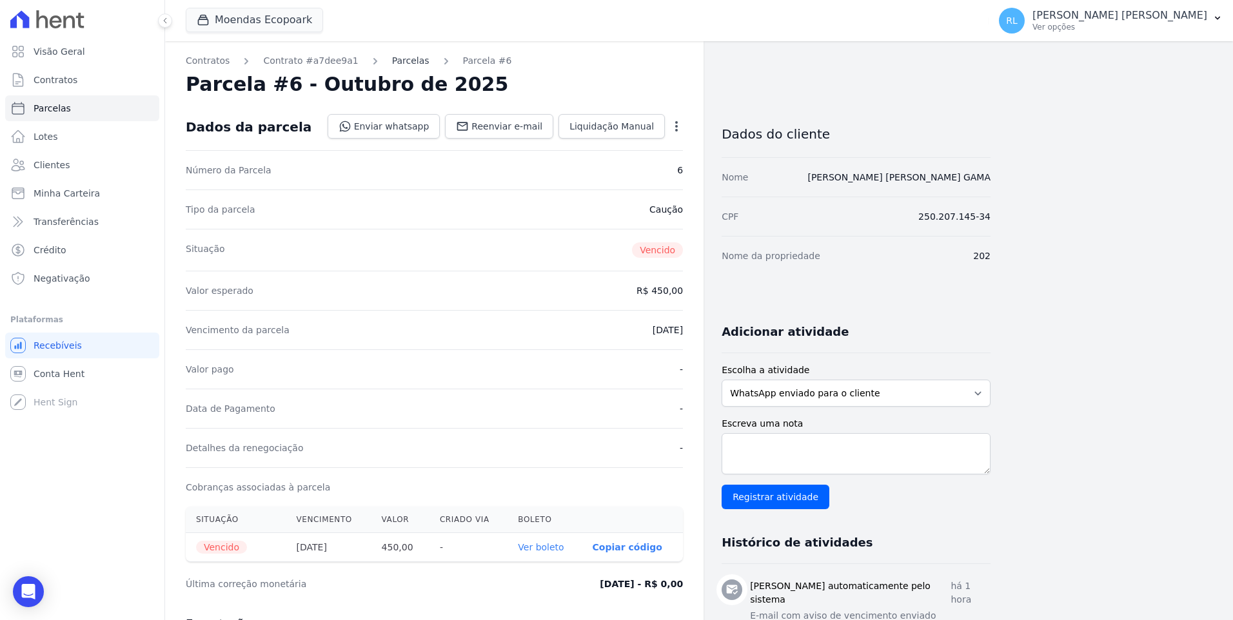
click at [392, 65] on link "Parcelas" at bounding box center [410, 61] width 37 height 14
click at [392, 57] on link "Parcelas" at bounding box center [410, 61] width 37 height 14
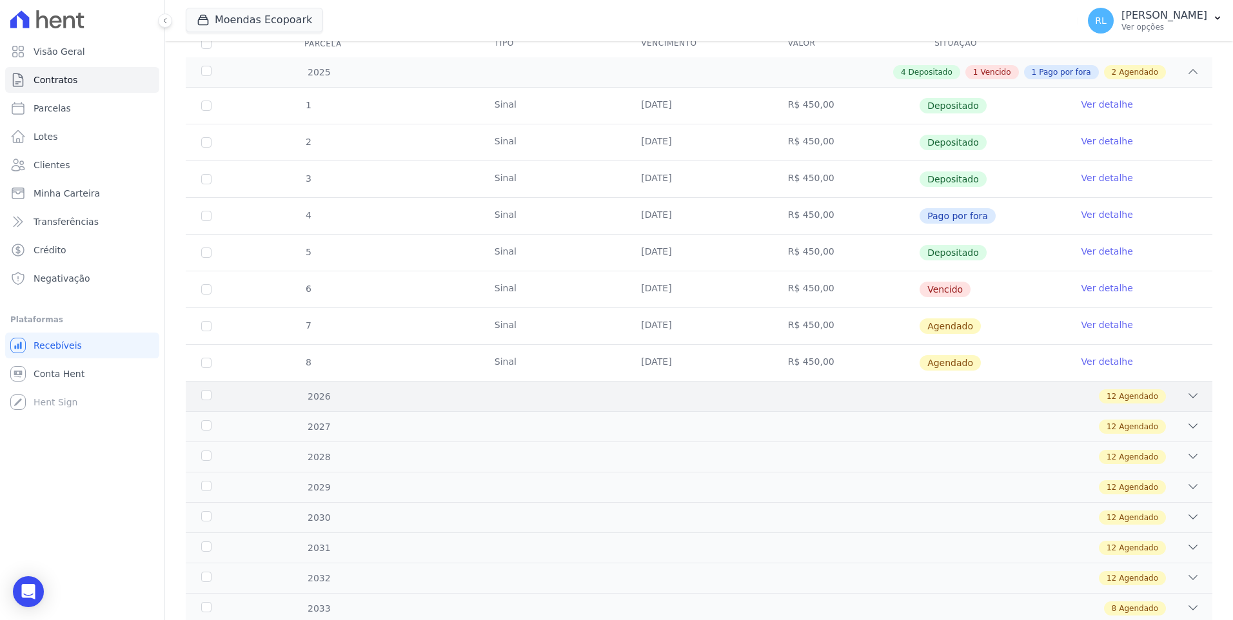
scroll to position [162, 0]
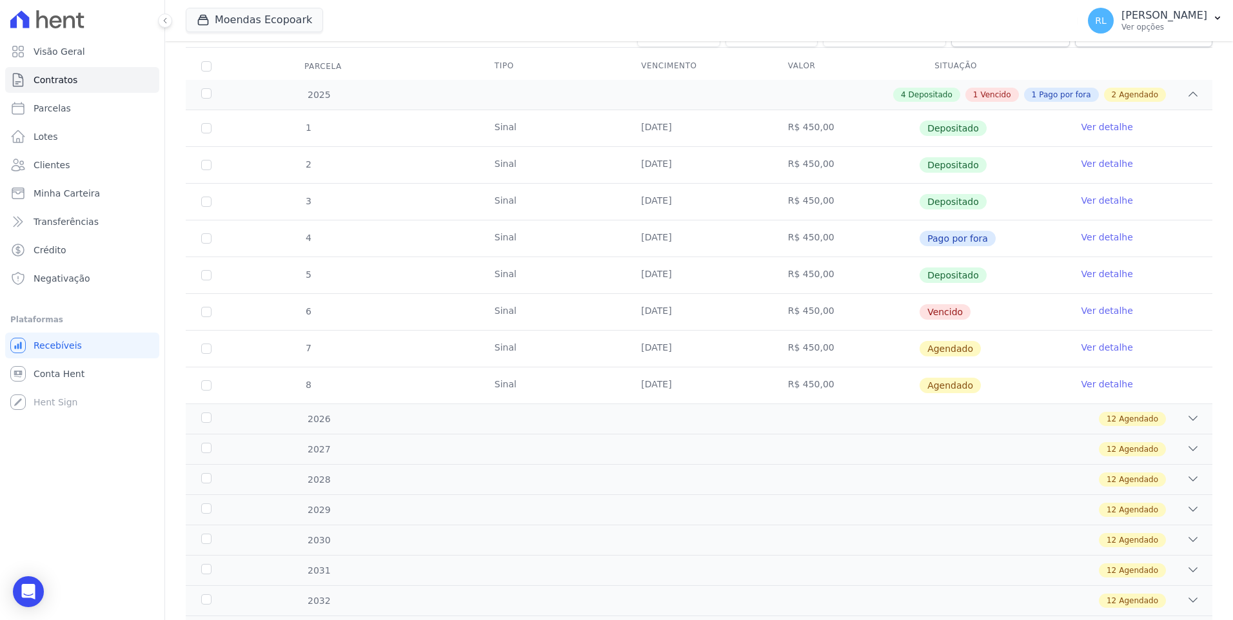
click at [1090, 311] on link "Ver detalhe" at bounding box center [1107, 310] width 52 height 13
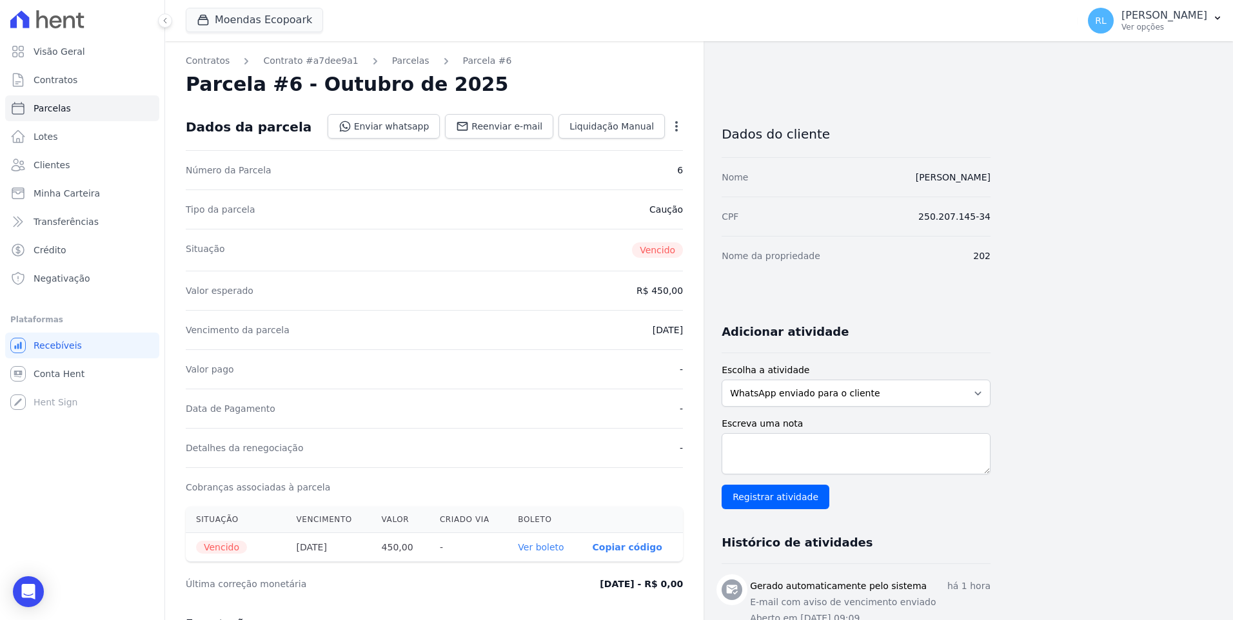
click at [546, 549] on link "Ver boleto" at bounding box center [541, 547] width 46 height 10
click at [25, 580] on icon "Abertura do Messenger da Intercom" at bounding box center [26, 590] width 21 height 21
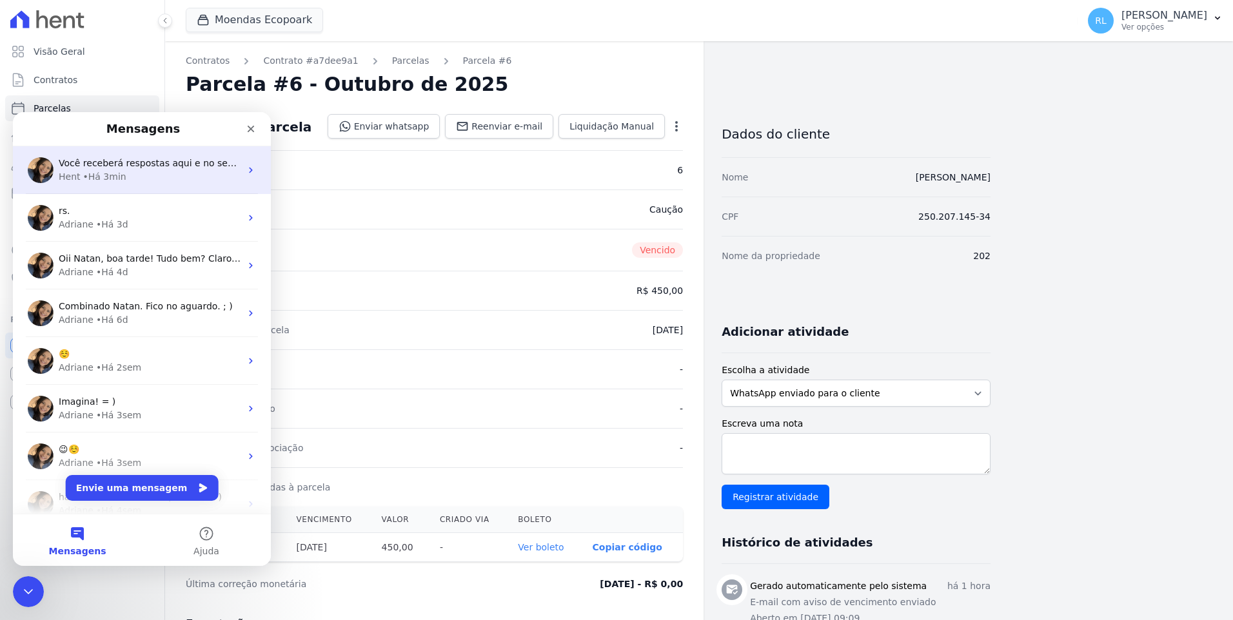
click at [113, 178] on div "• Há 3min" at bounding box center [104, 177] width 43 height 14
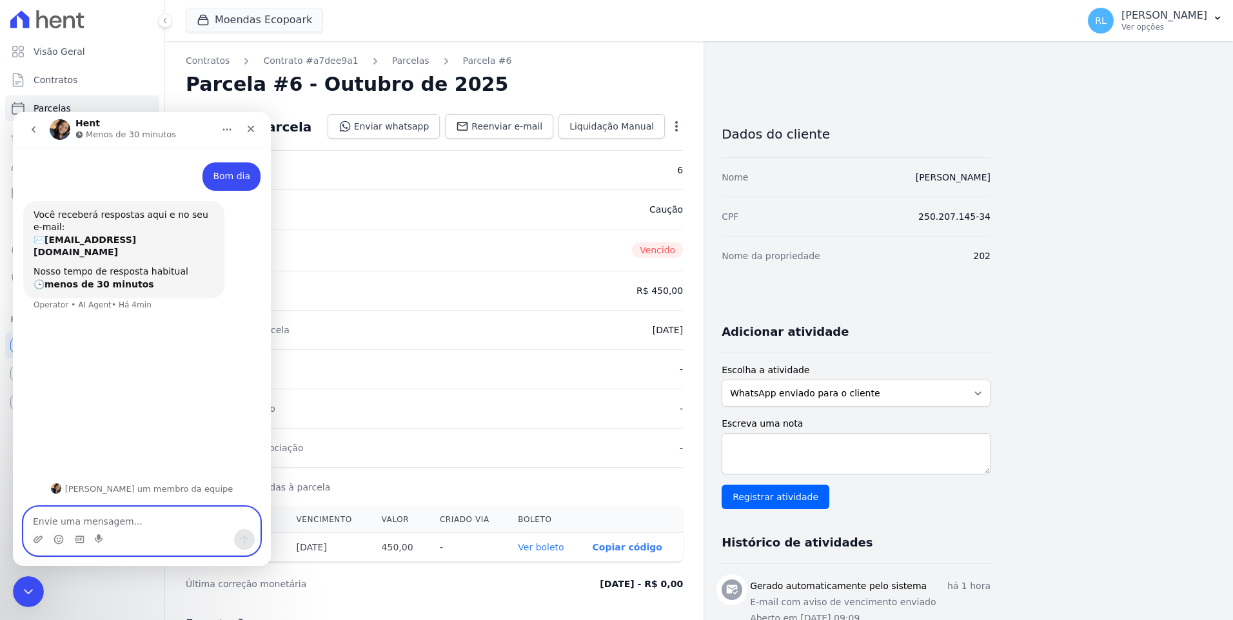
click at [138, 529] on textarea "Envie uma mensagem..." at bounding box center [142, 518] width 236 height 22
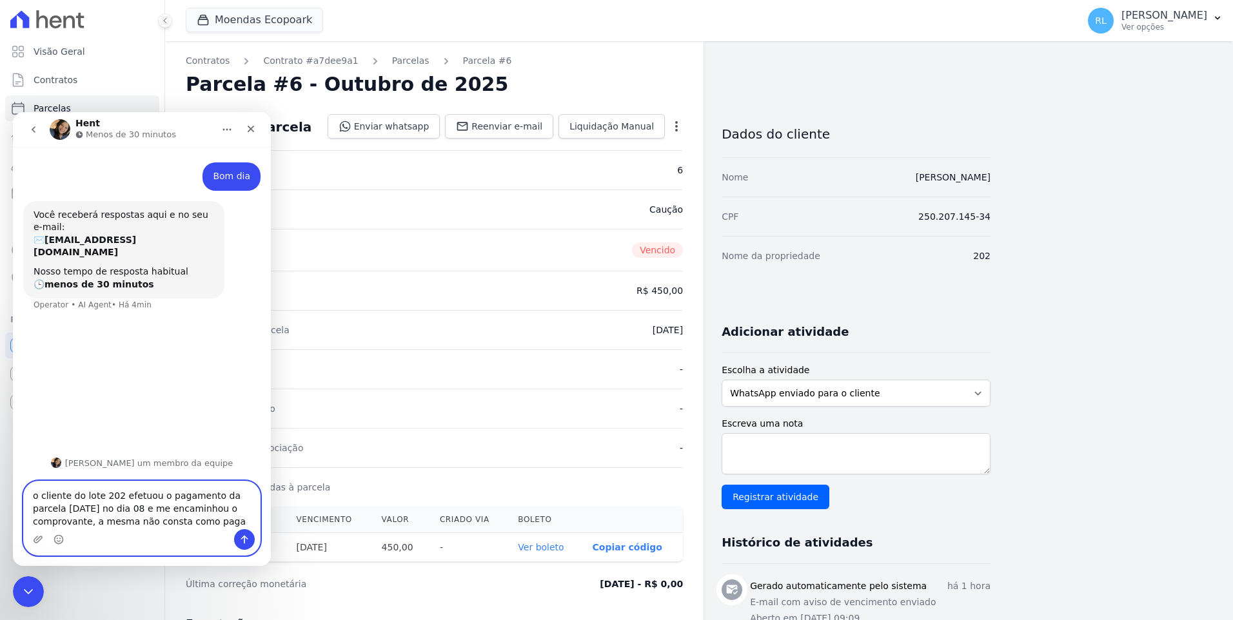
type textarea "o cliente do lote 202 efetuou o pagamento da parcela [DATE] no dia 08 e me enca…"
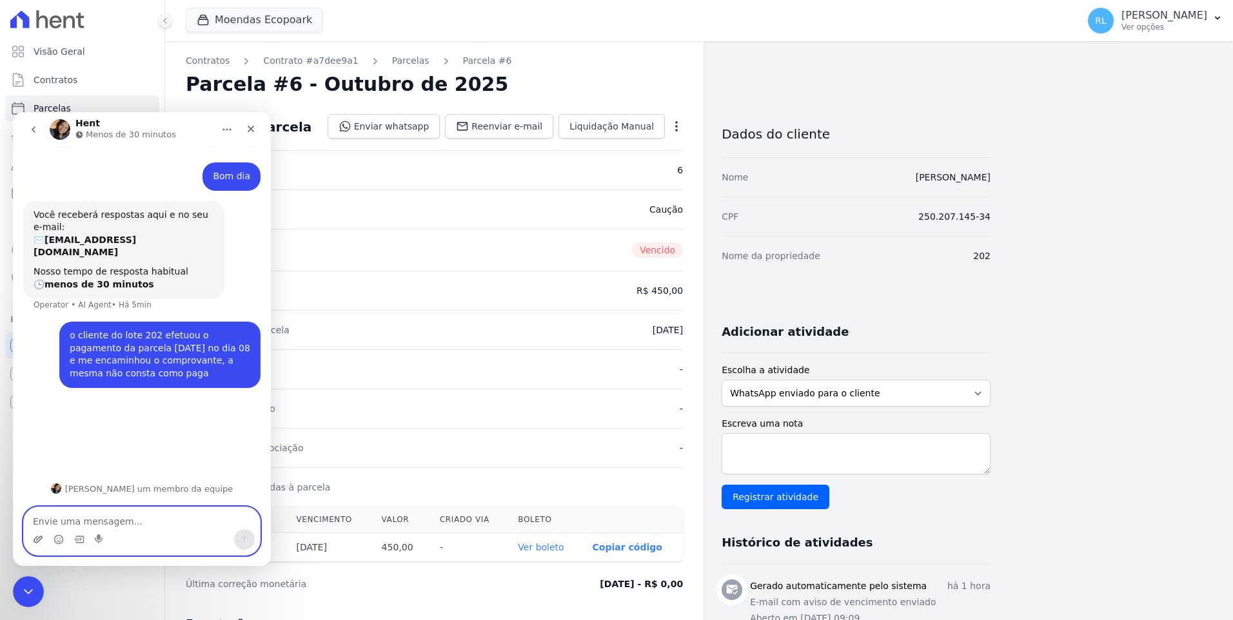
click at [39, 540] on icon "Upload do anexo" at bounding box center [38, 540] width 10 height 10
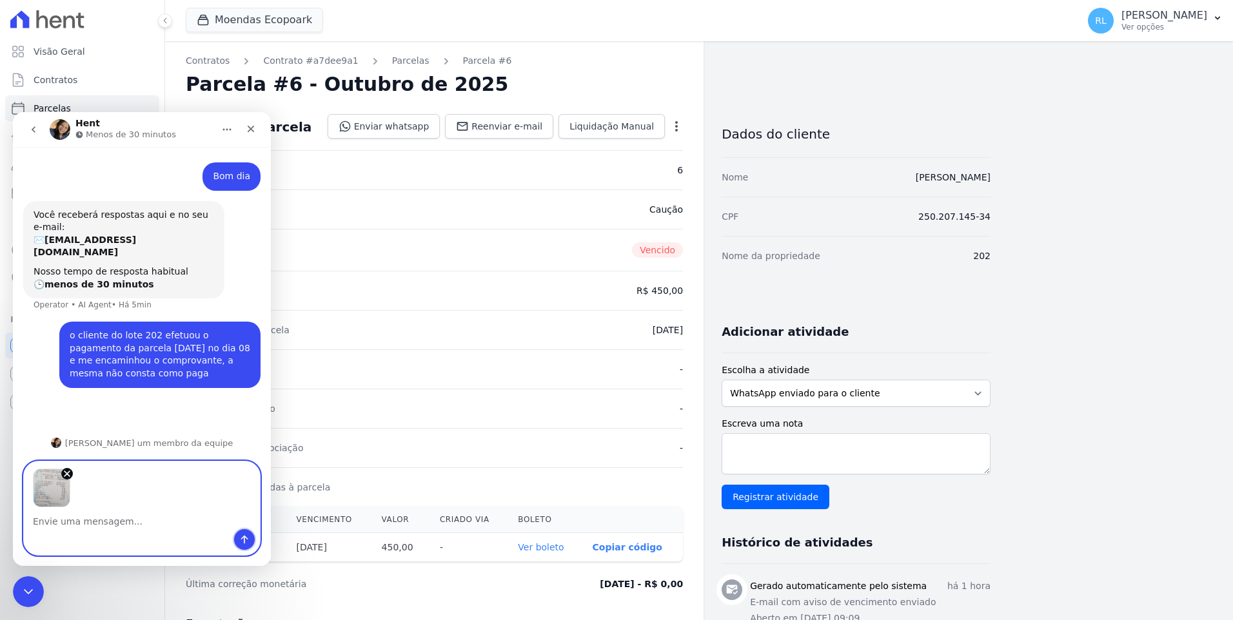
click at [247, 547] on button "Enviar uma mensagem" at bounding box center [244, 539] width 21 height 21
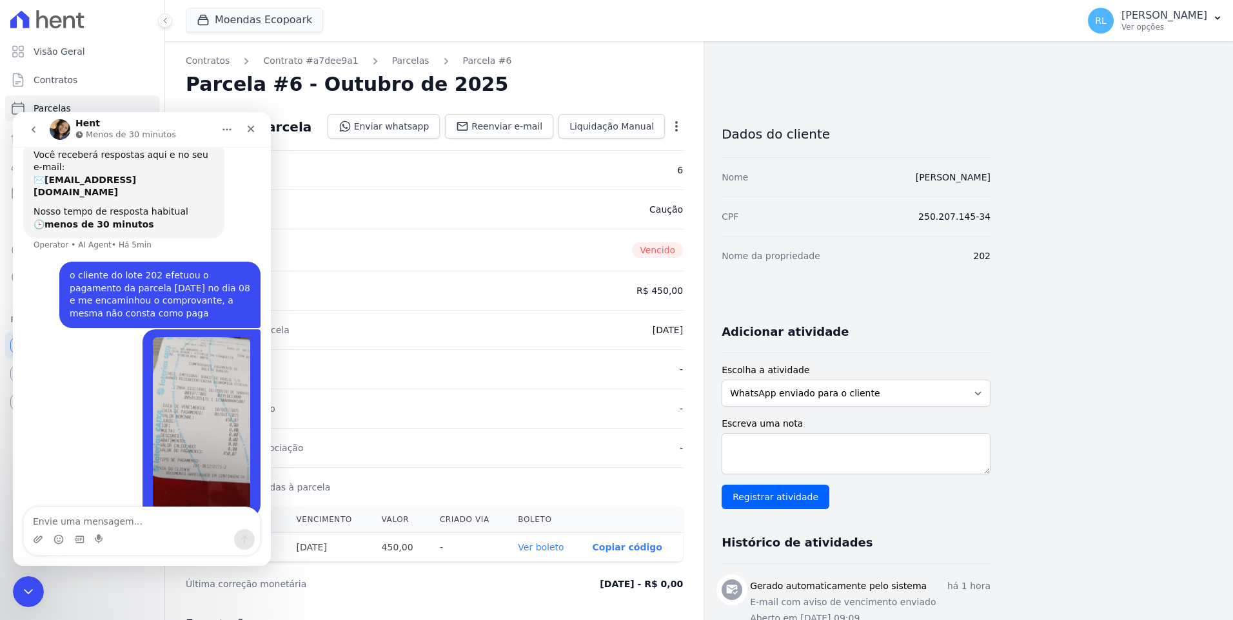
scroll to position [95, 0]
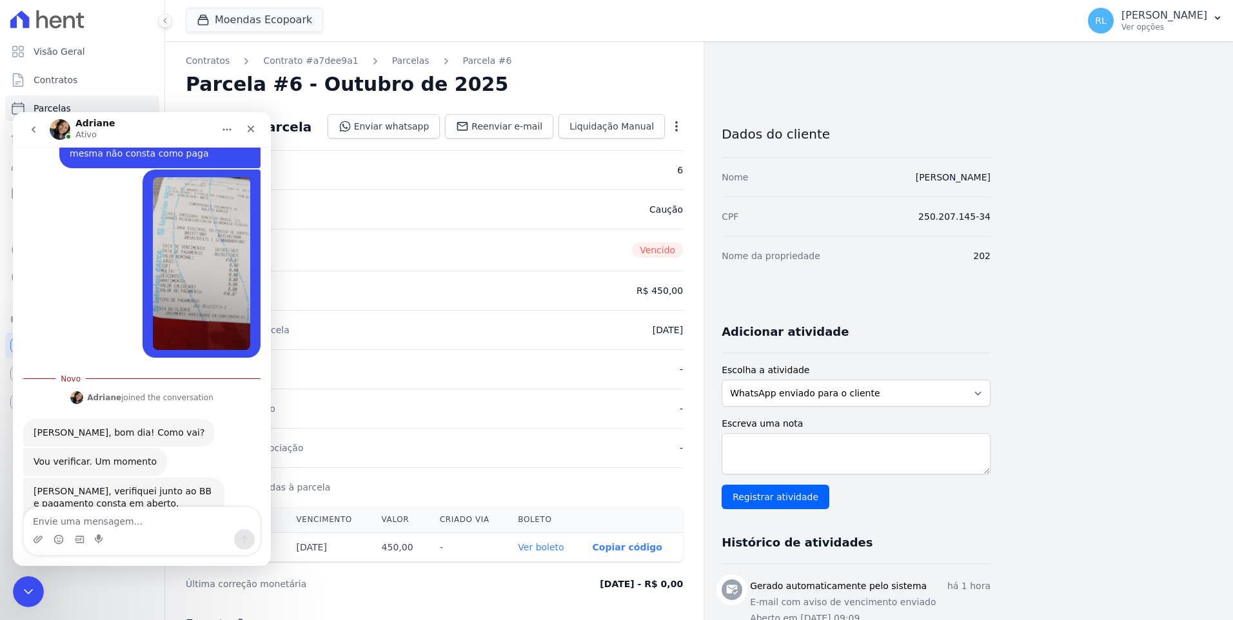
scroll to position [245, 0]
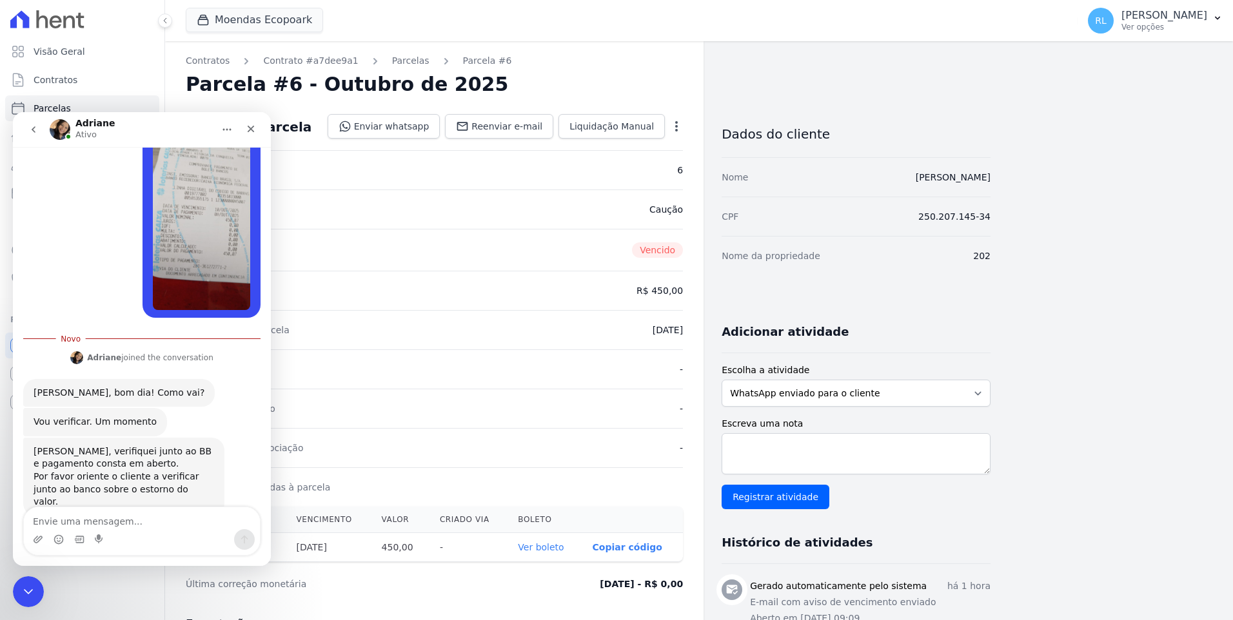
click at [153, 520] on textarea "Envie uma mensagem..." at bounding box center [142, 518] width 236 height 22
type textarea "vixe"
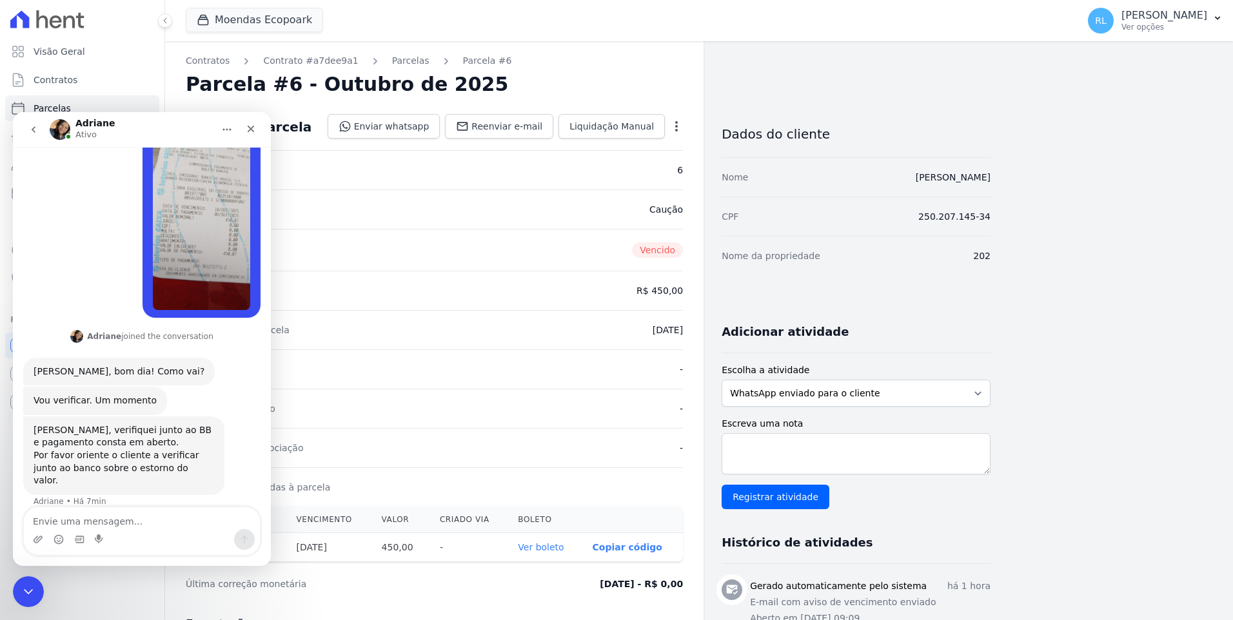
scroll to position [262, 0]
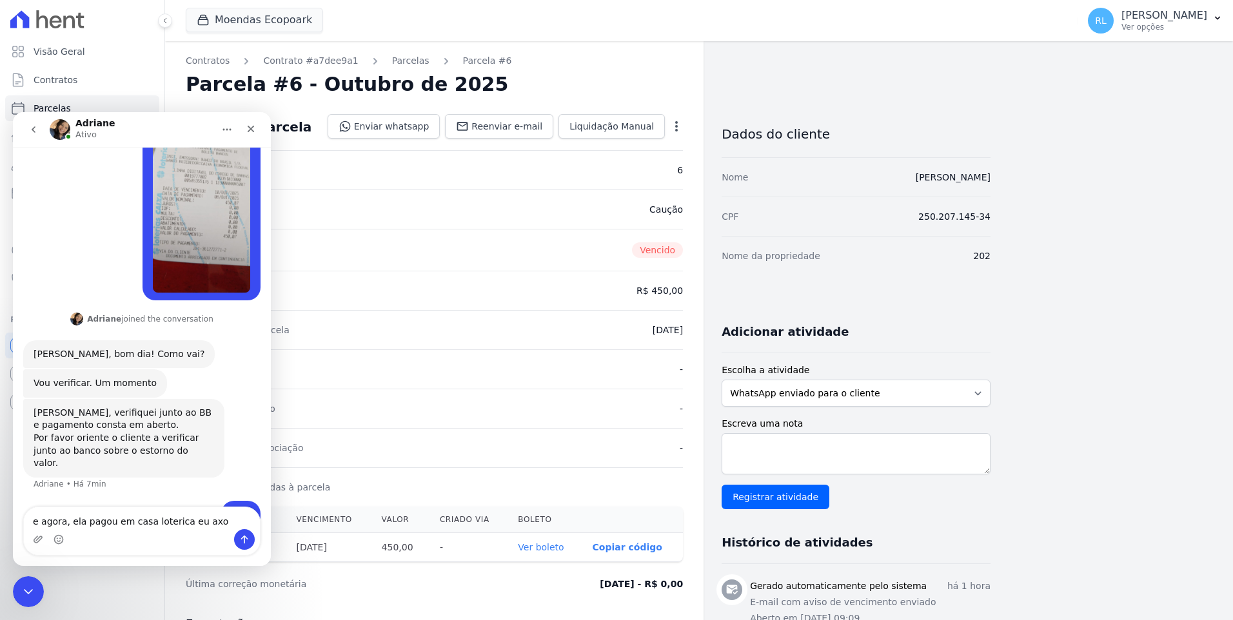
type textarea "e agora, ela pagou em casa loterica eu axo"
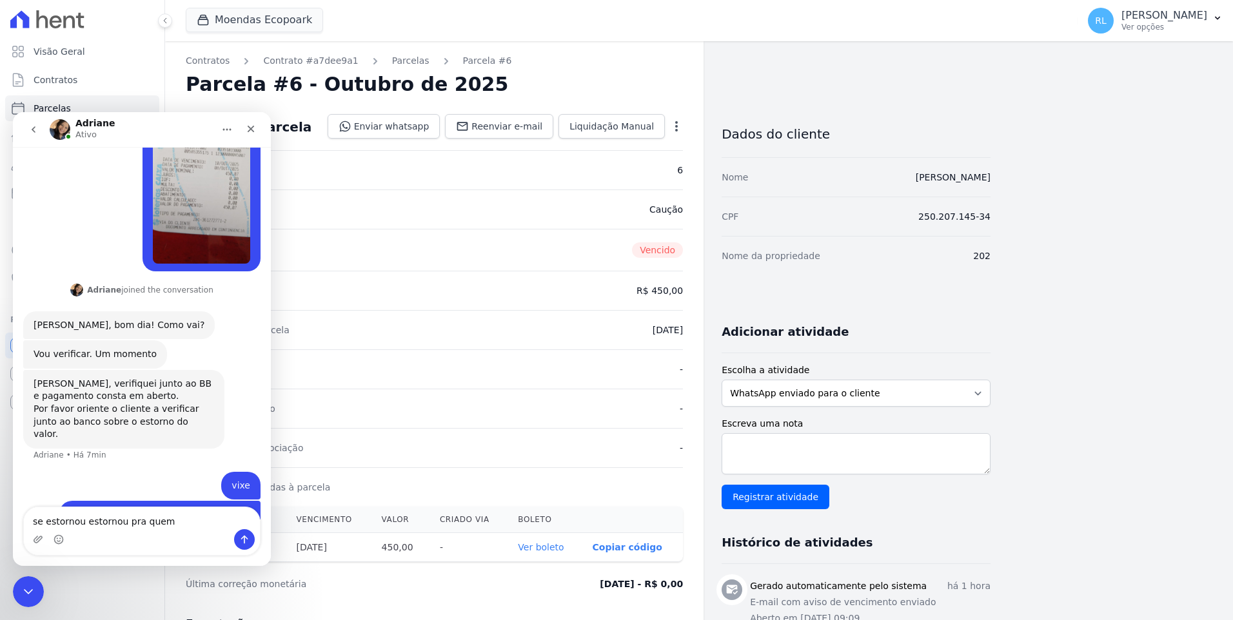
type textarea "se estornou estornou pra quem ?"
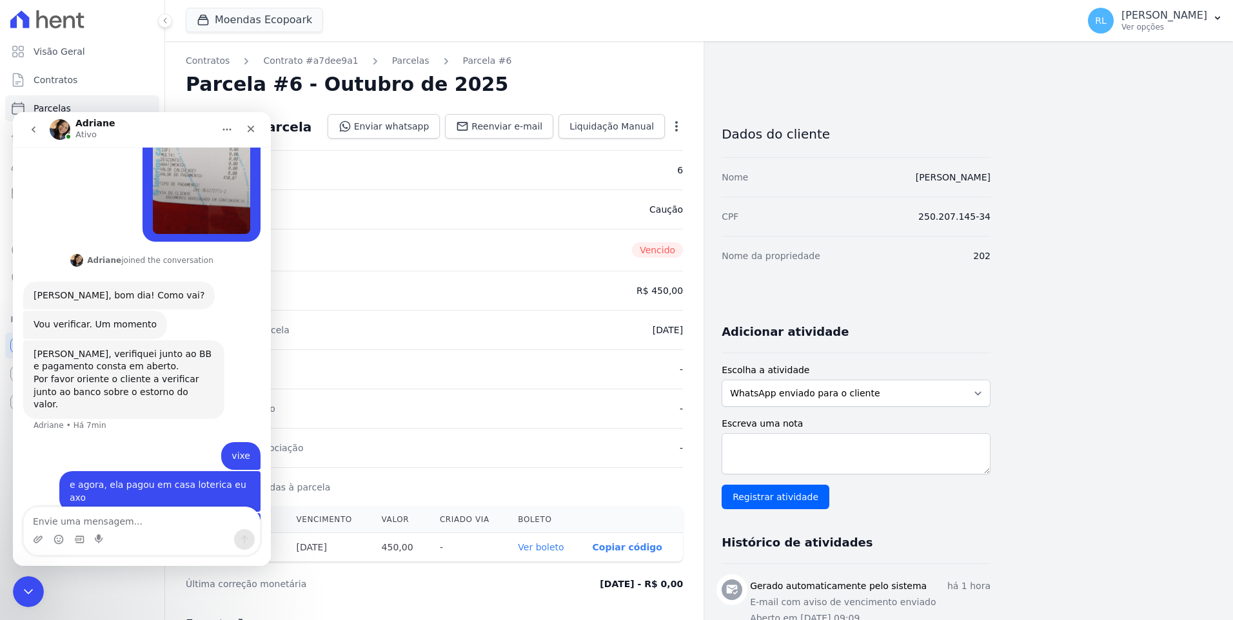
click at [205, 172] on img "Rogerio diz…" at bounding box center [201, 147] width 97 height 173
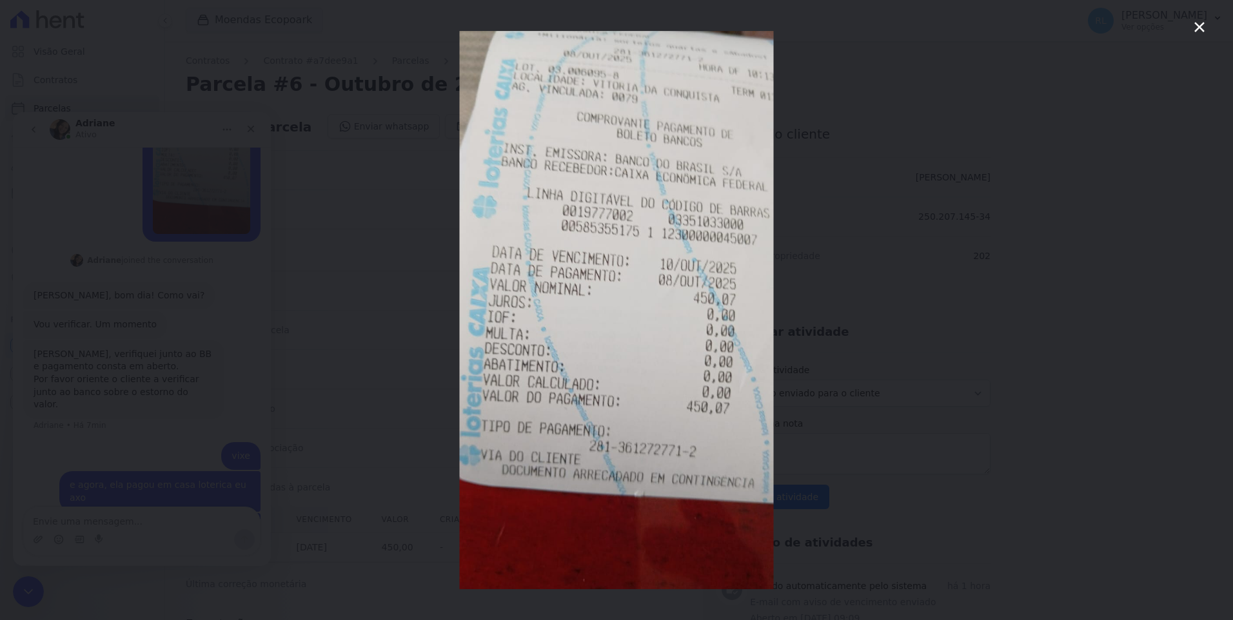
scroll to position [0, 0]
click at [601, 127] on img "Fechar" at bounding box center [617, 310] width 314 height 558
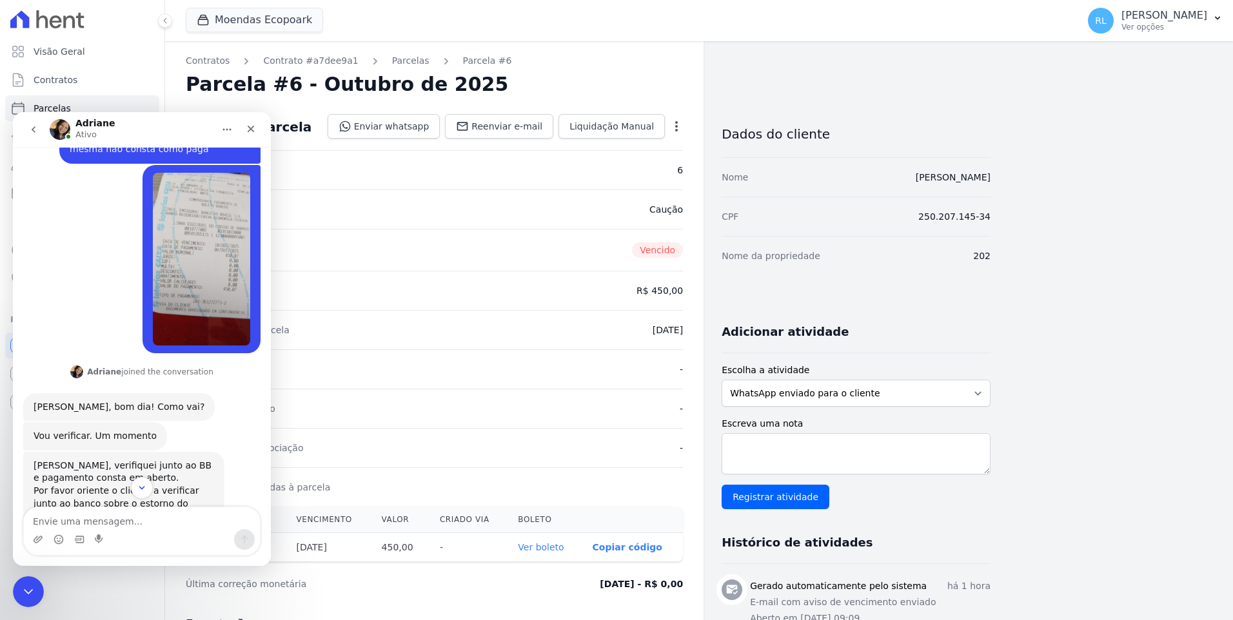
scroll to position [321, 0]
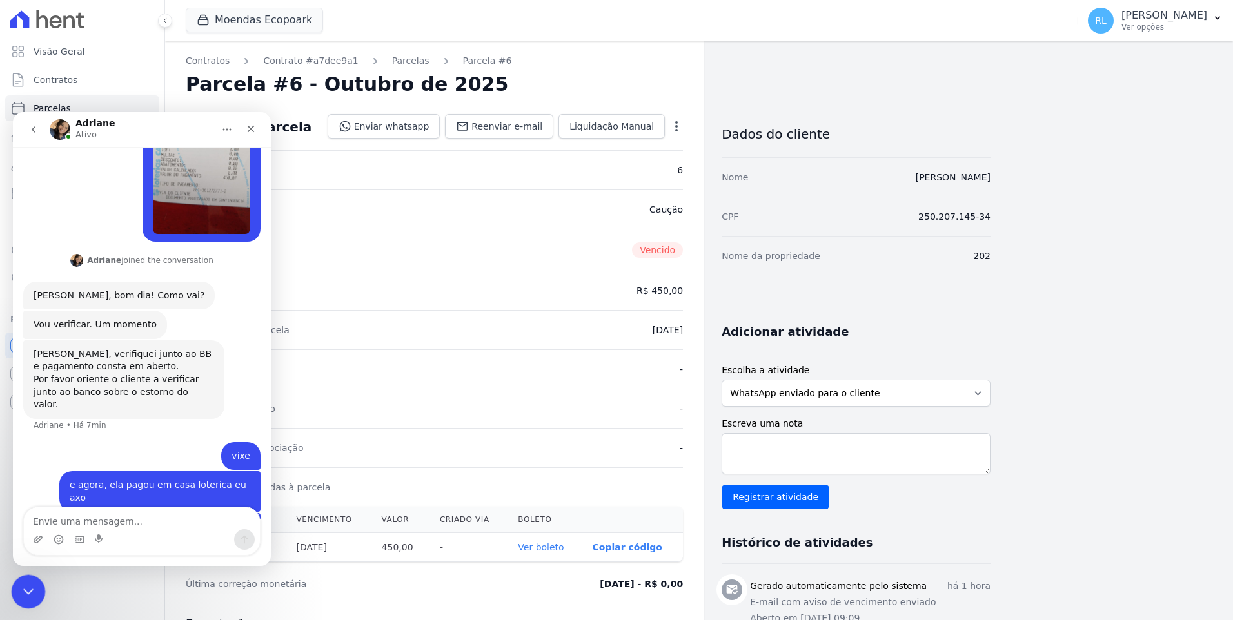
click at [27, 582] on icon "Encerramento do Messenger da Intercom" at bounding box center [26, 589] width 15 height 15
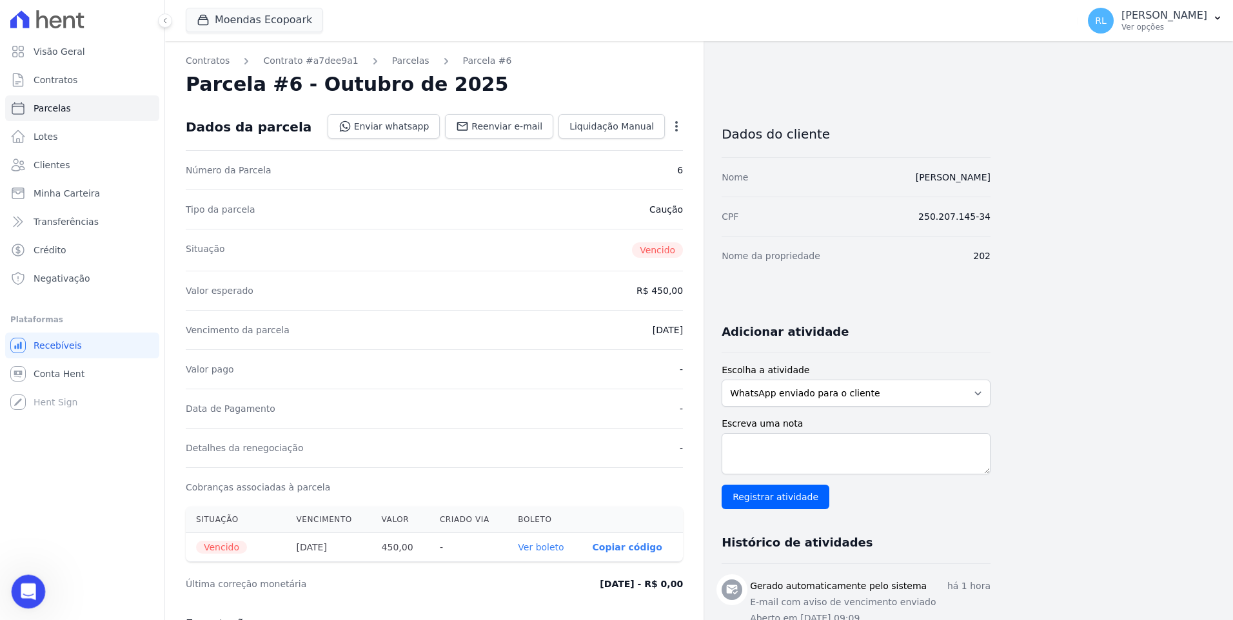
click at [32, 592] on icon "Abertura do Messenger da Intercom" at bounding box center [26, 590] width 21 height 21
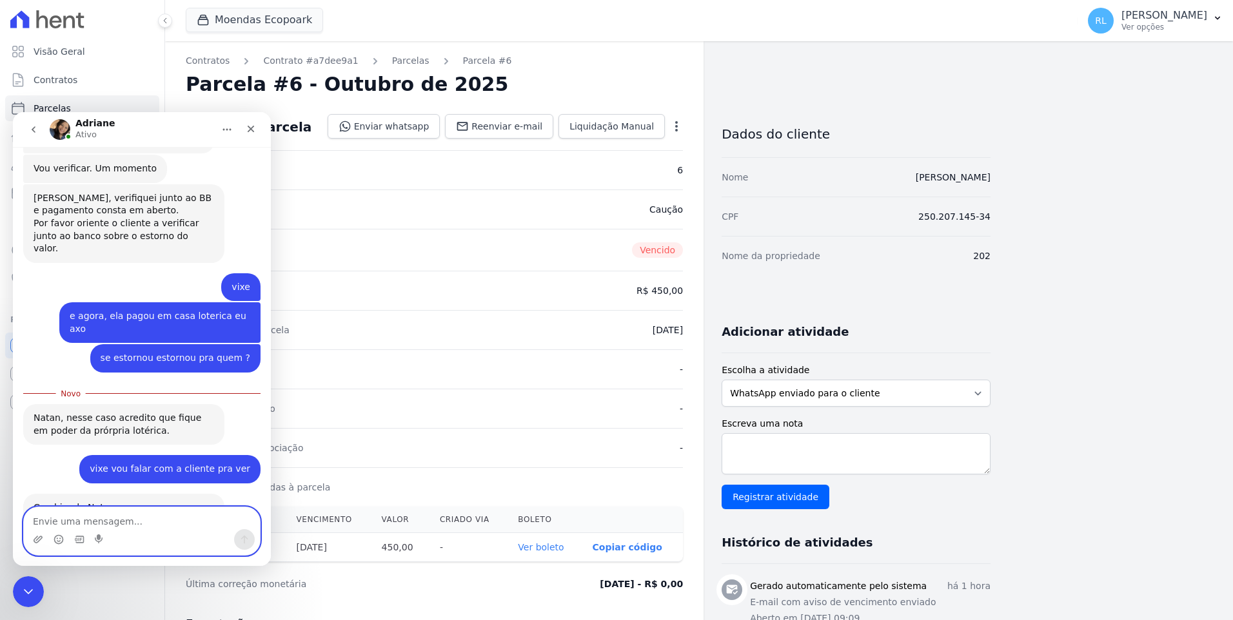
scroll to position [495, 0]
